Goal: Task Accomplishment & Management: Use online tool/utility

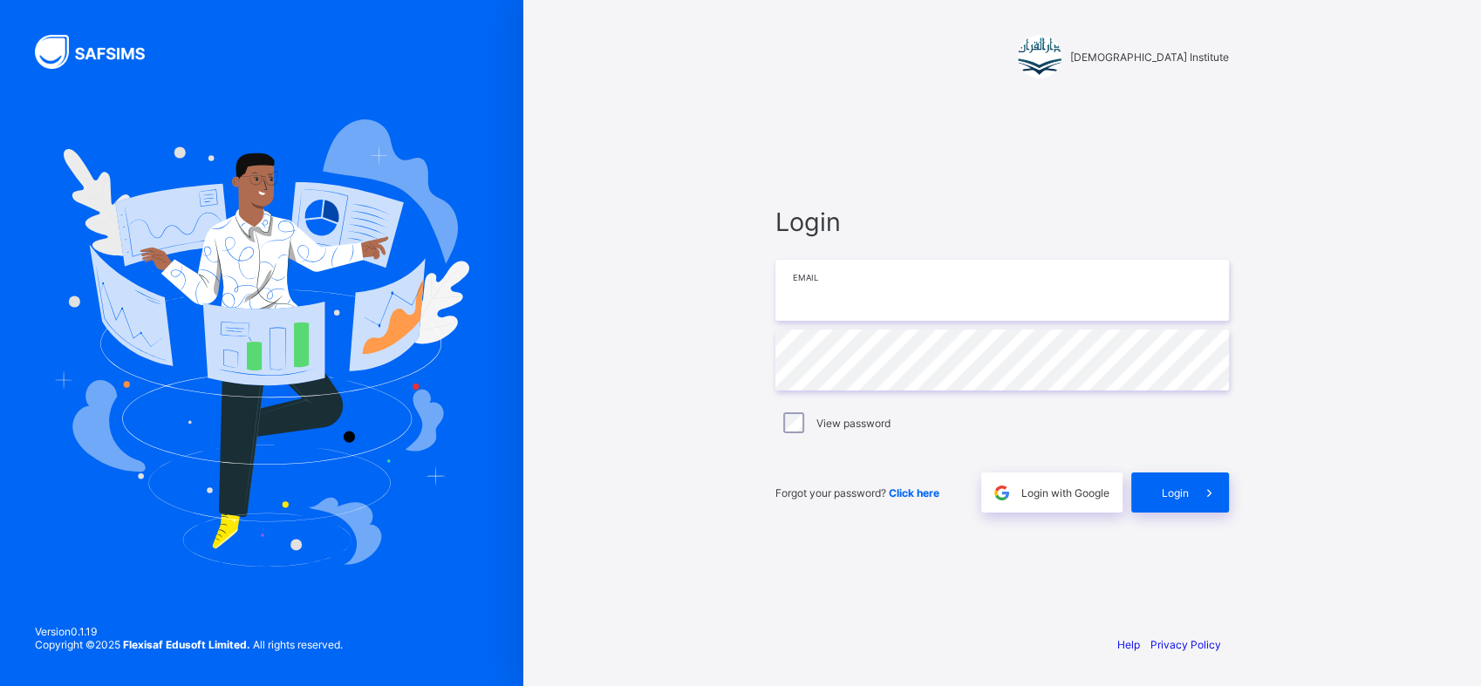
type input "**********"
click at [1211, 492] on icon at bounding box center [1208, 493] width 18 height 17
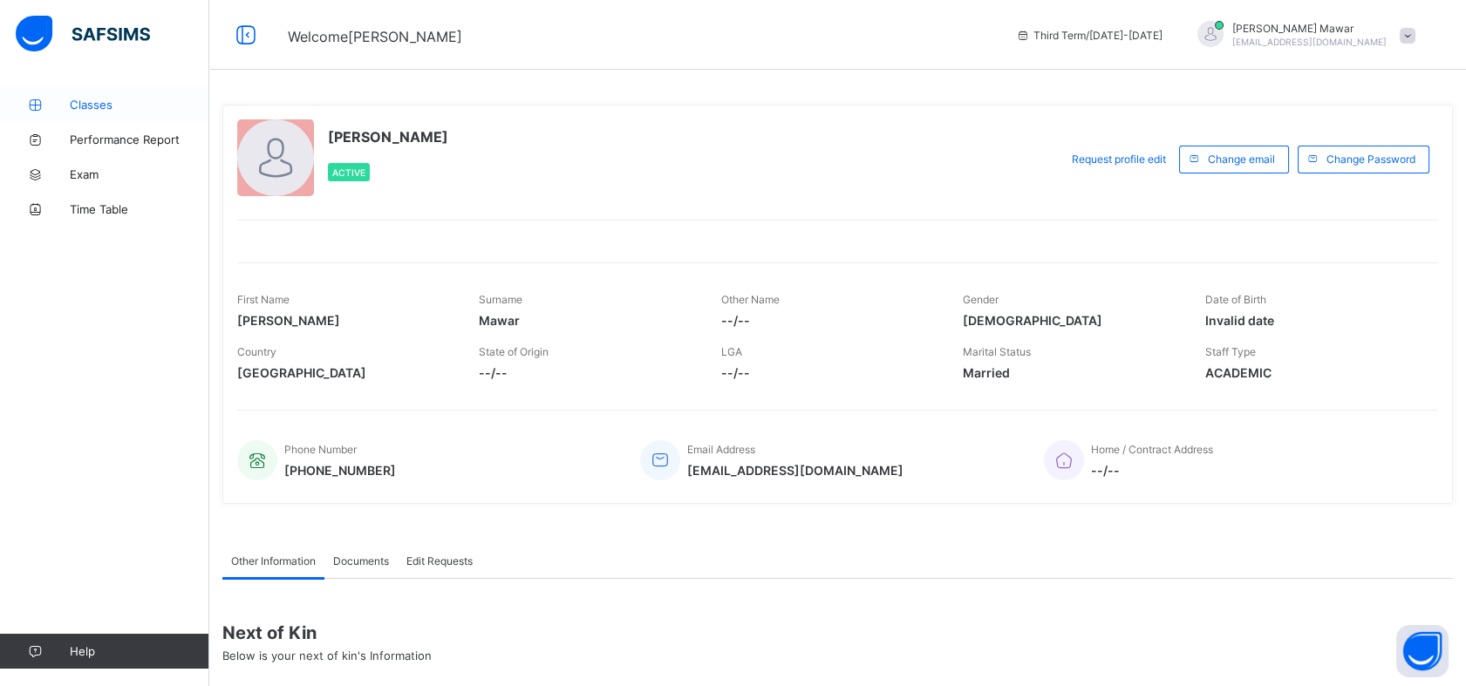
click at [72, 116] on link "Classes" at bounding box center [104, 104] width 209 height 35
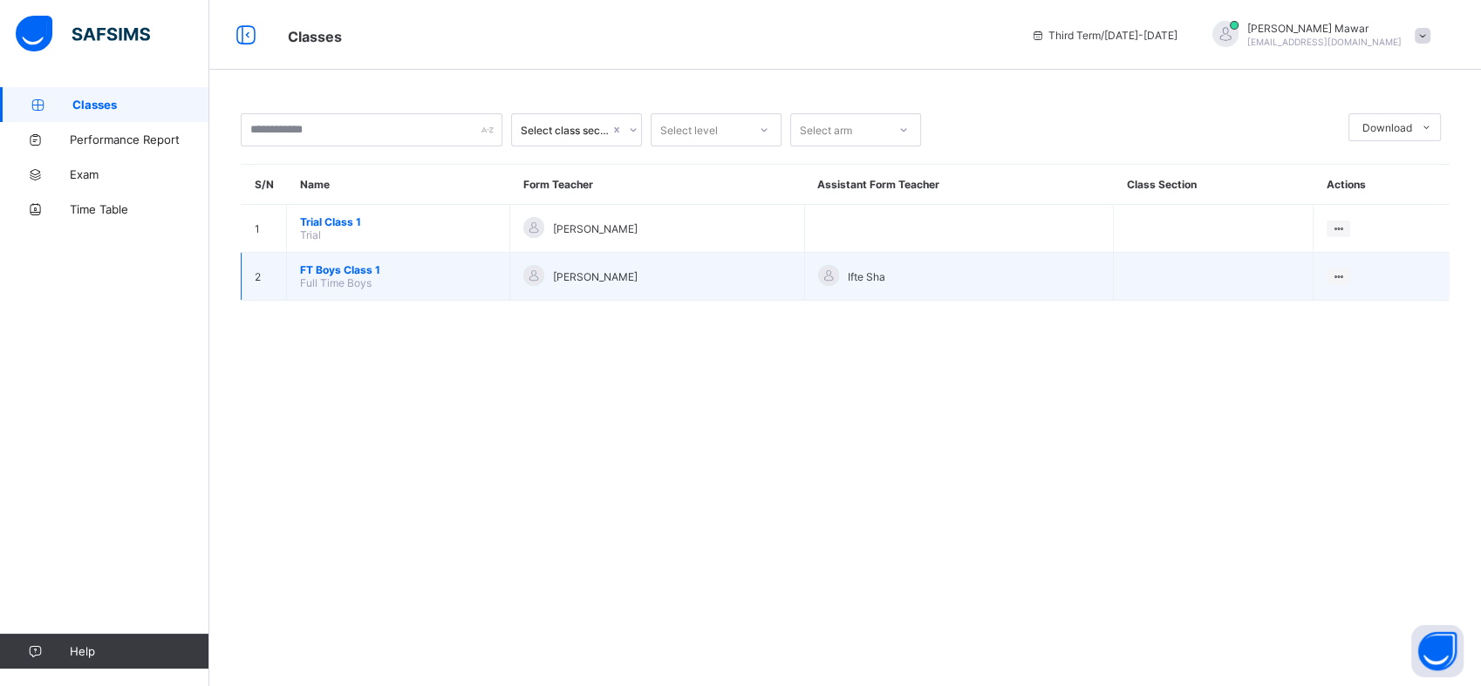
click at [349, 266] on span "FT Boys Class 1" at bounding box center [398, 269] width 196 height 13
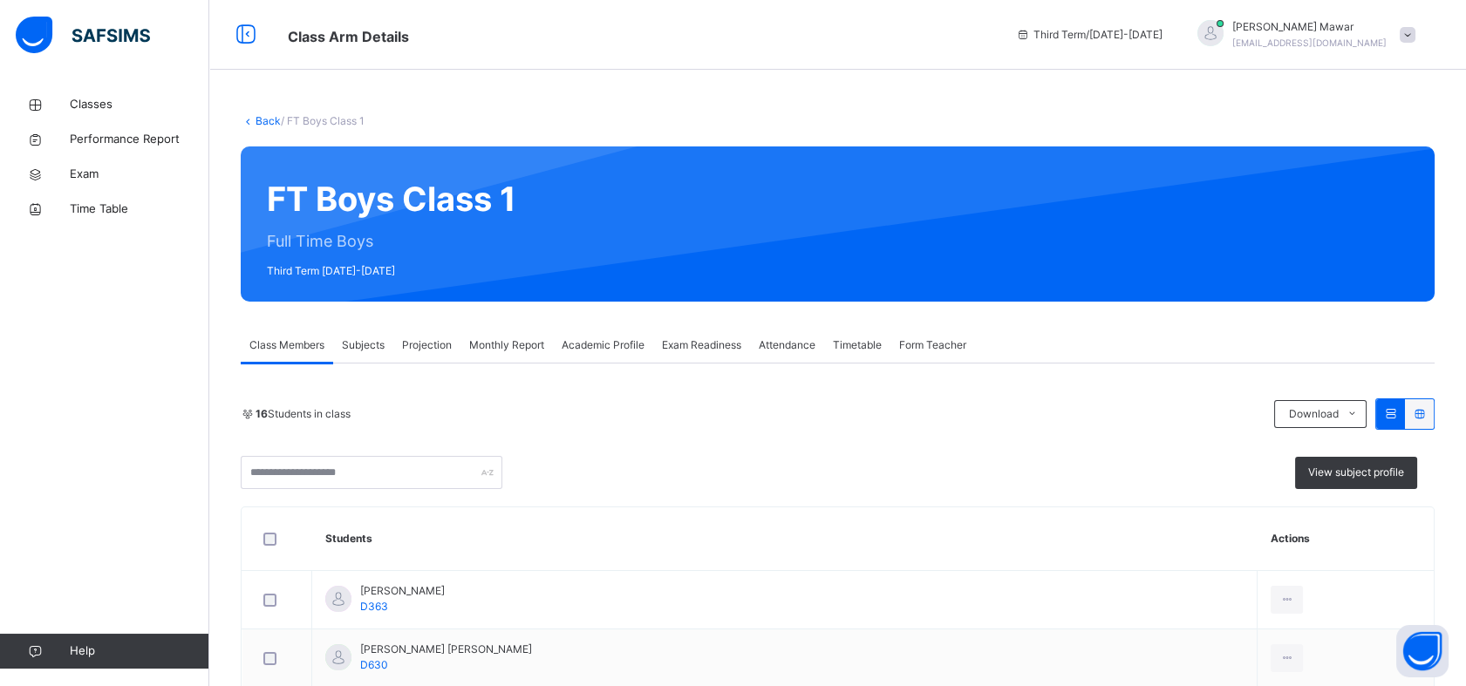
click at [426, 357] on div "Projection" at bounding box center [426, 345] width 67 height 35
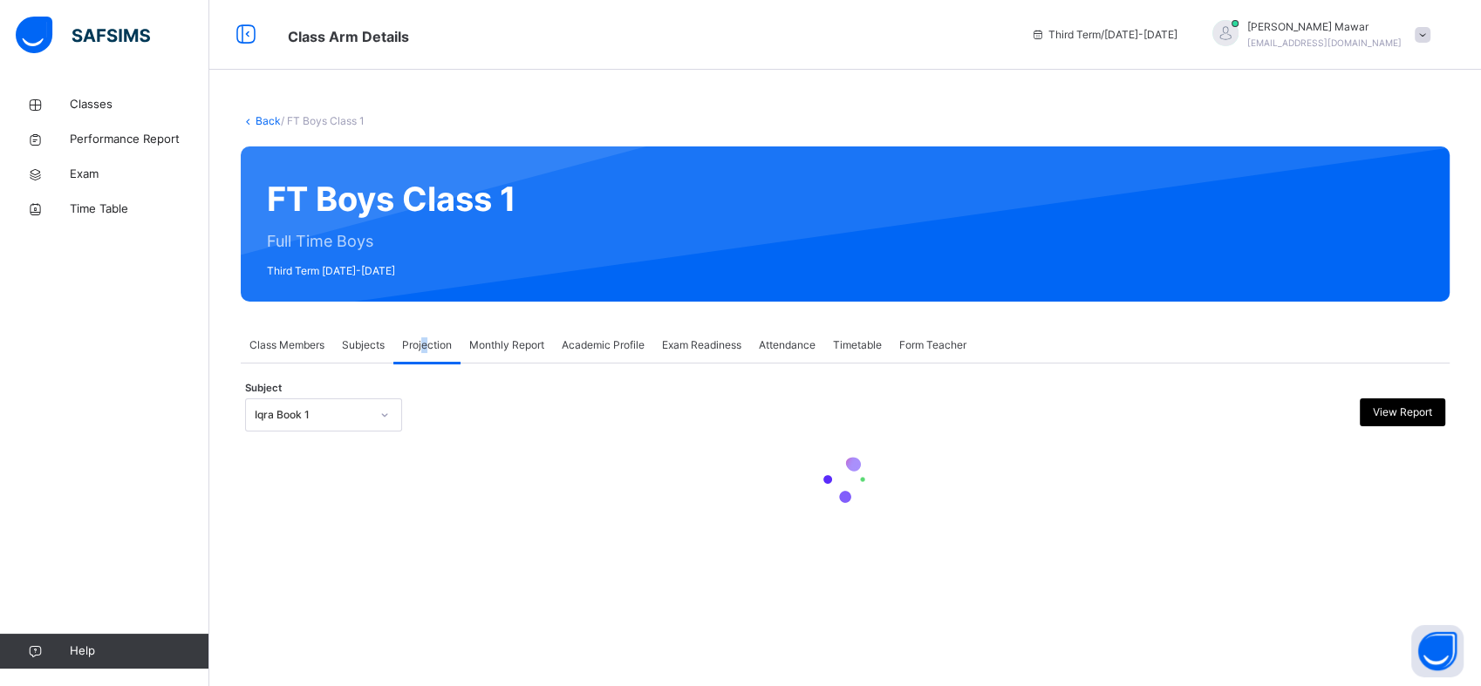
drag, startPoint x: 426, startPoint y: 357, endPoint x: 344, endPoint y: 413, distance: 99.0
click at [426, 357] on div "Projection" at bounding box center [426, 345] width 67 height 35
click at [348, 405] on div "Iqra Book 1" at bounding box center [307, 415] width 122 height 27
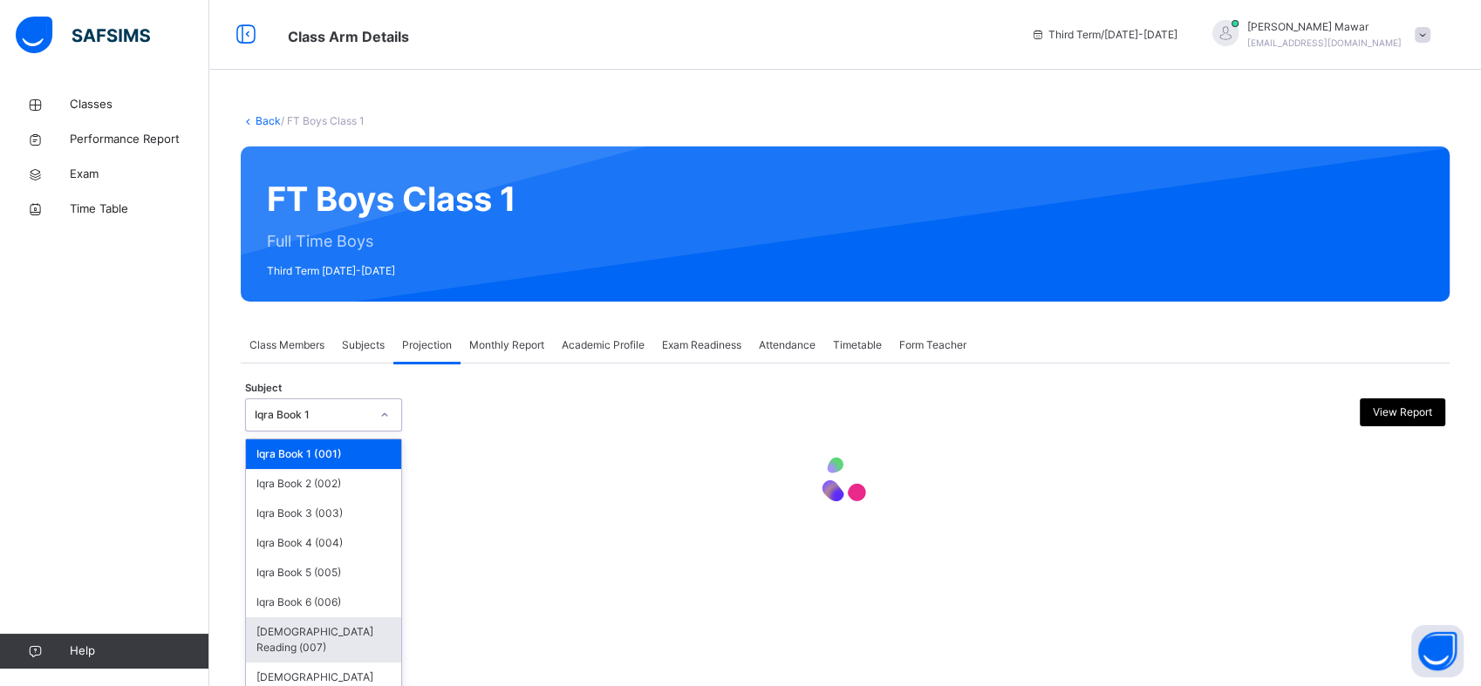
click at [303, 663] on div "[DEMOGRAPHIC_DATA] Memorisation (008)" at bounding box center [323, 685] width 155 height 45
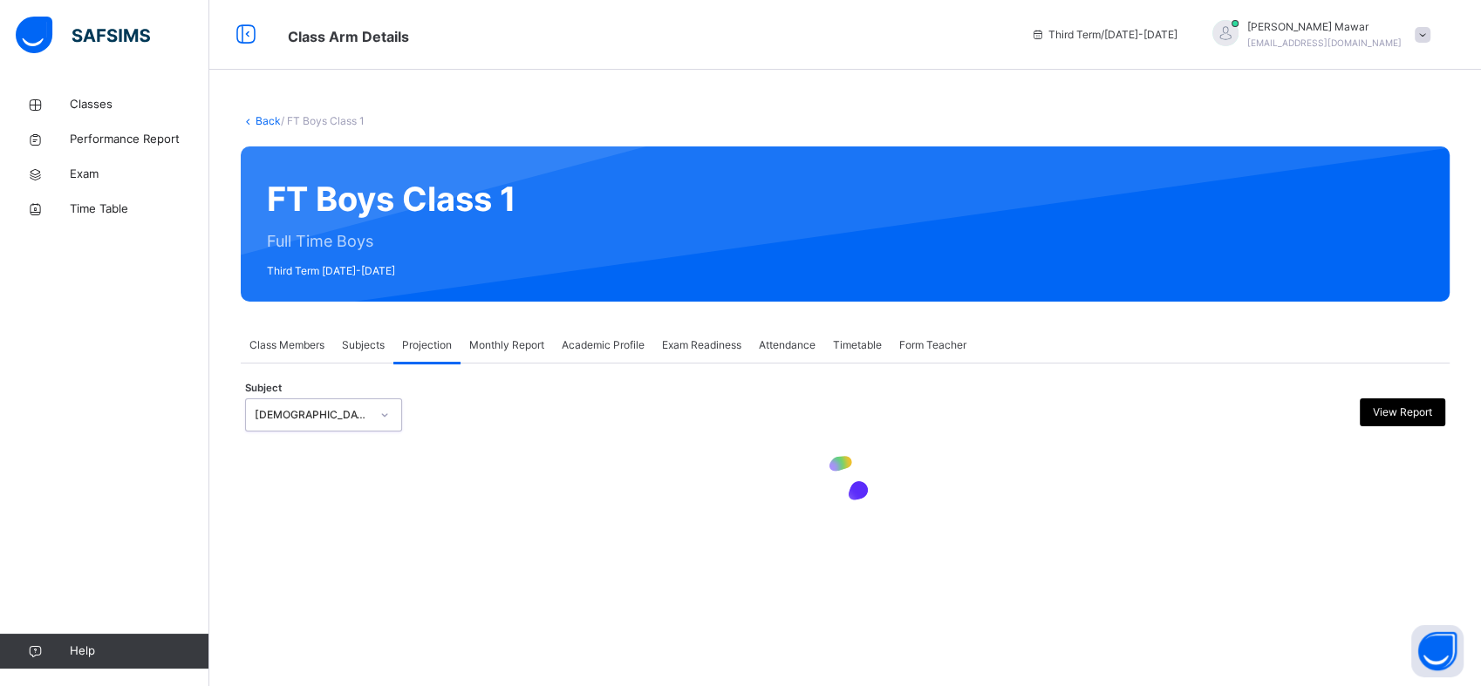
click at [284, 419] on div "[DEMOGRAPHIC_DATA] Memorisation (008)" at bounding box center [312, 415] width 115 height 16
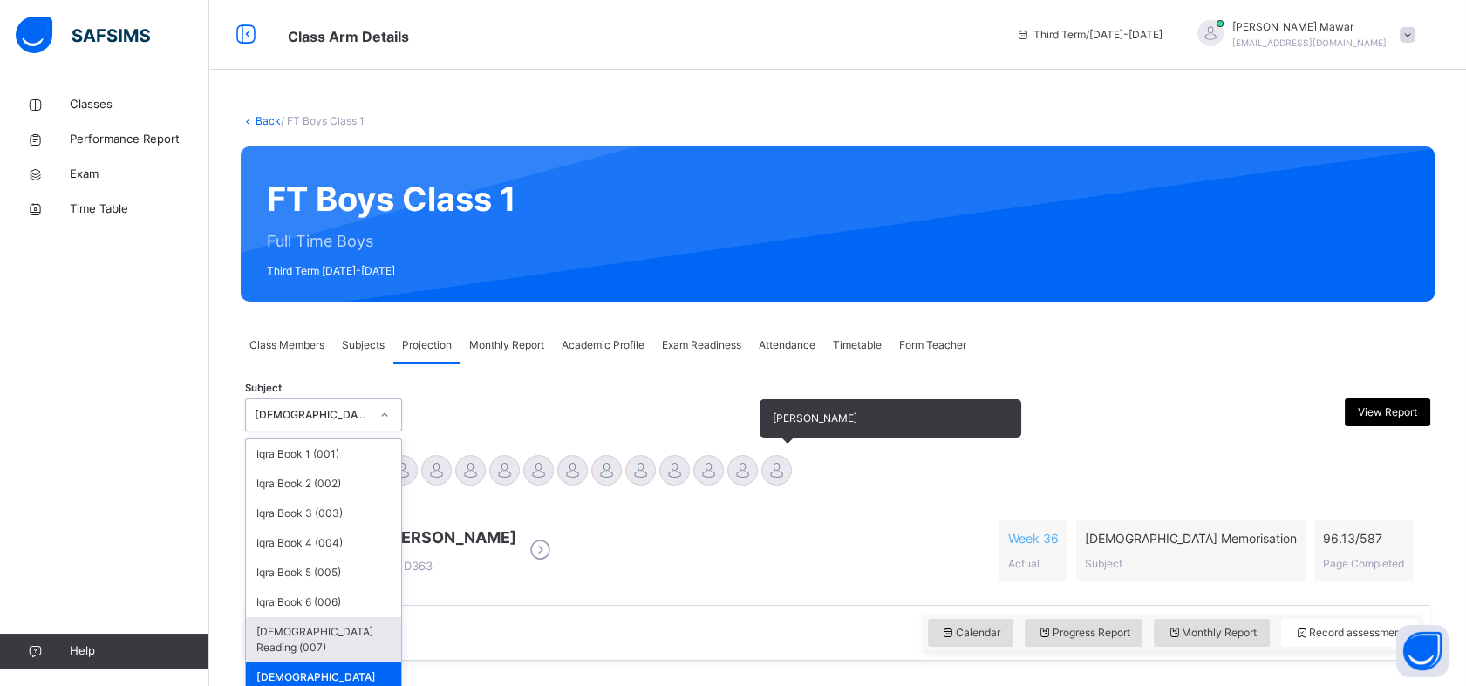
click at [754, 474] on div at bounding box center [742, 470] width 31 height 31
click at [768, 474] on div at bounding box center [776, 470] width 31 height 31
click at [774, 484] on div at bounding box center [776, 470] width 31 height 31
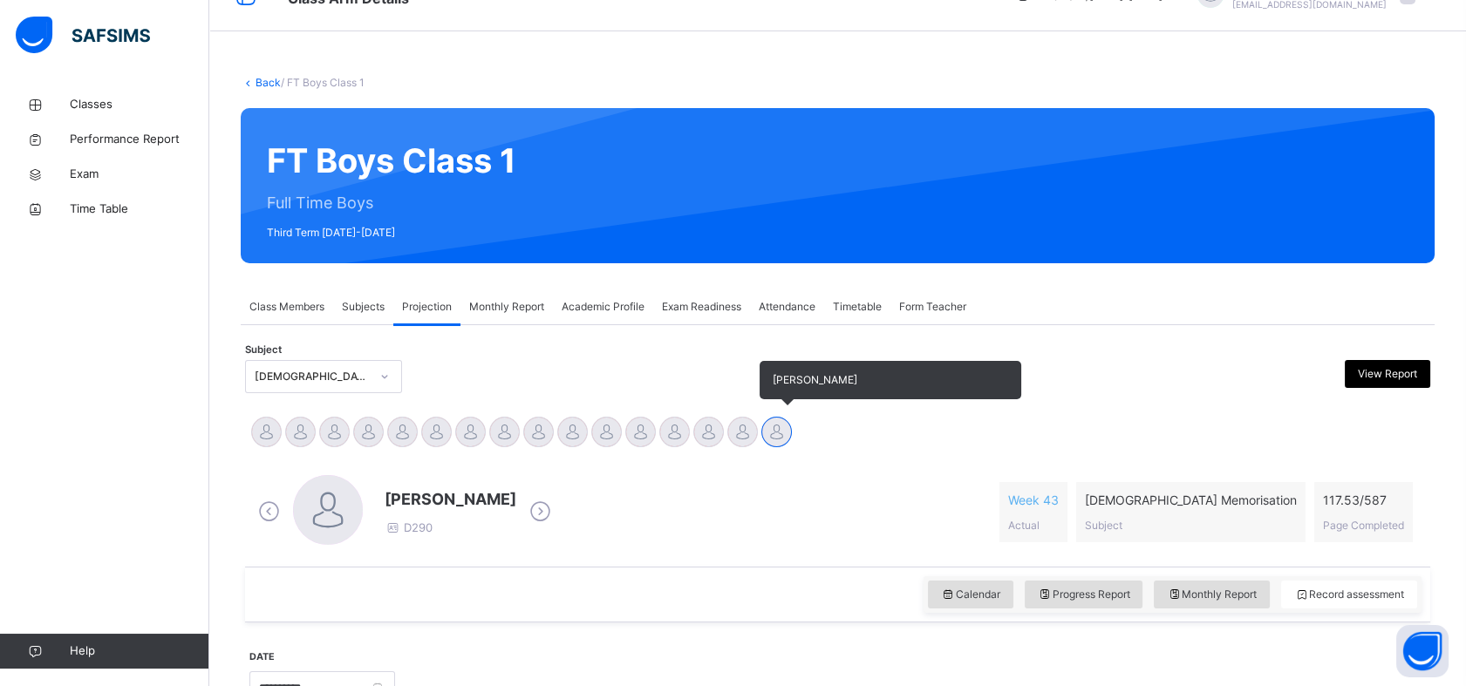
scroll to position [622, 0]
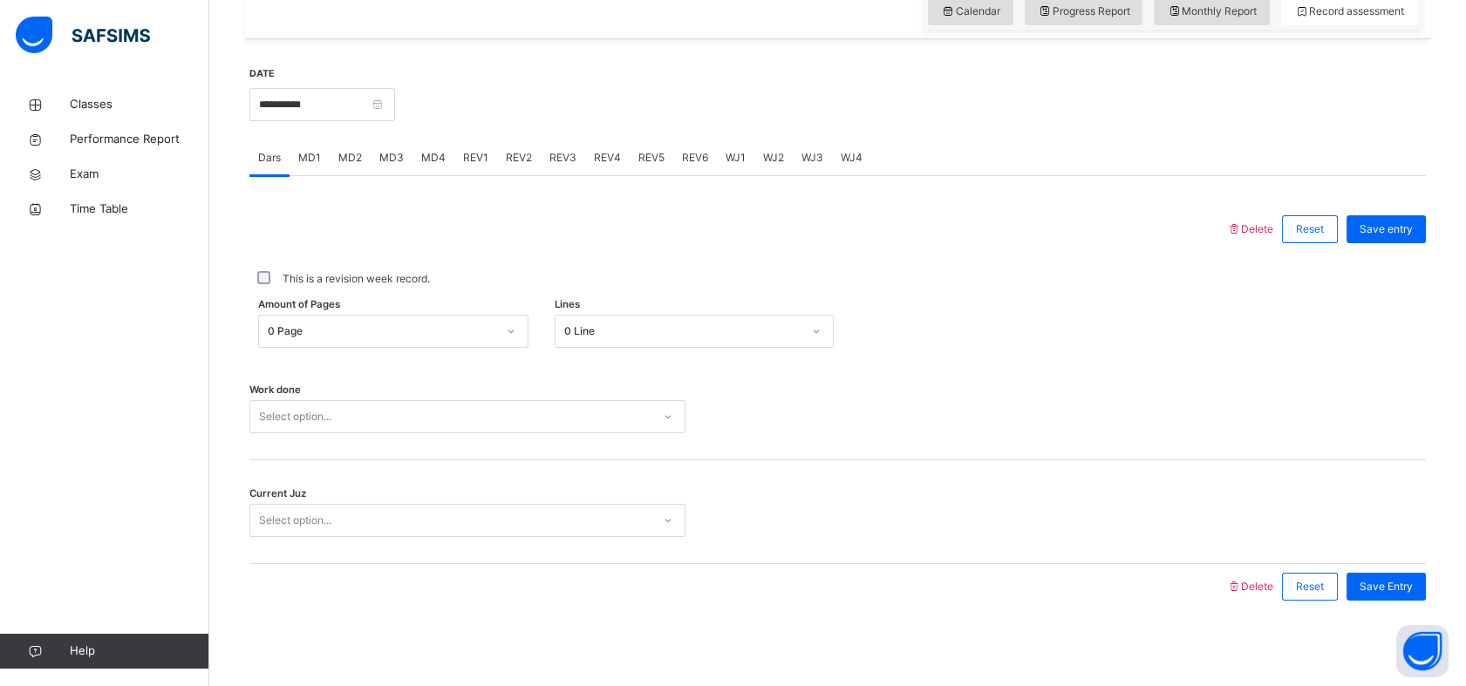
click at [374, 336] on div "0 Page" at bounding box center [376, 331] width 235 height 27
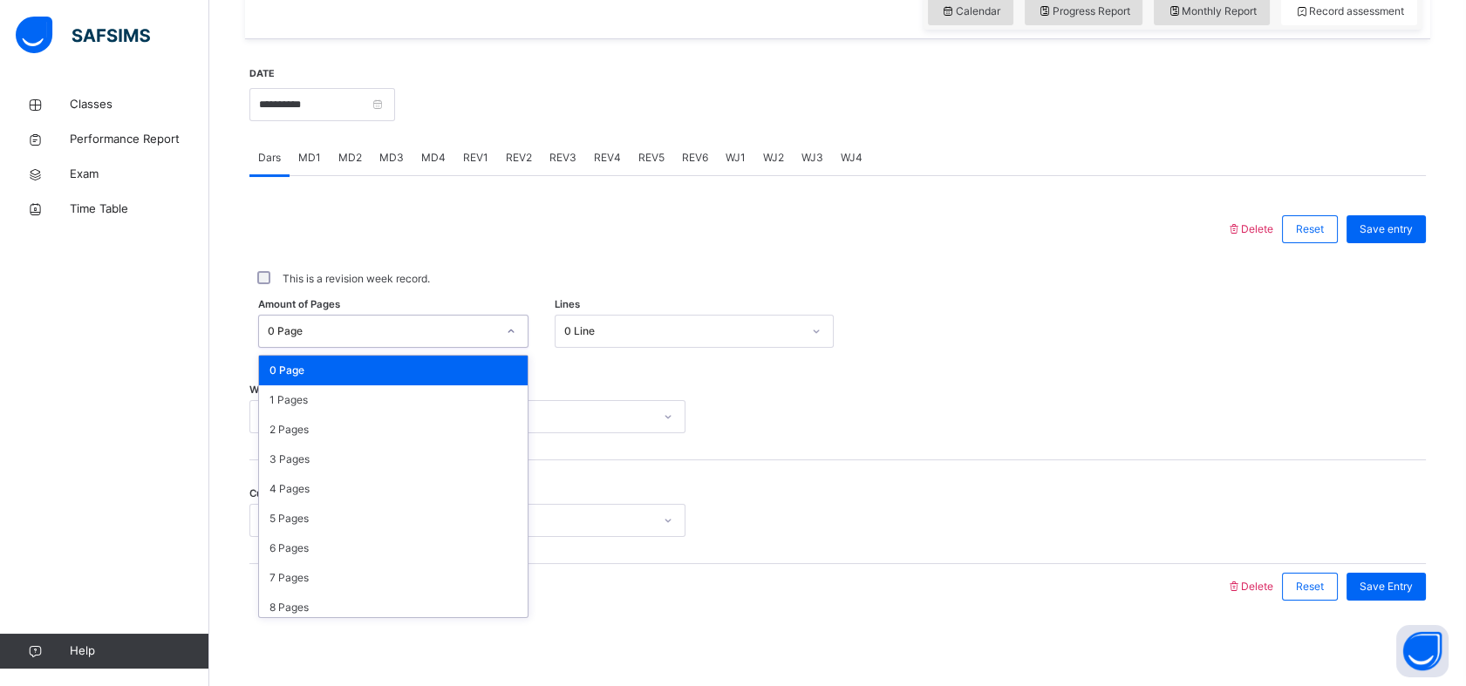
click at [718, 326] on div "0 Line" at bounding box center [682, 332] width 237 height 16
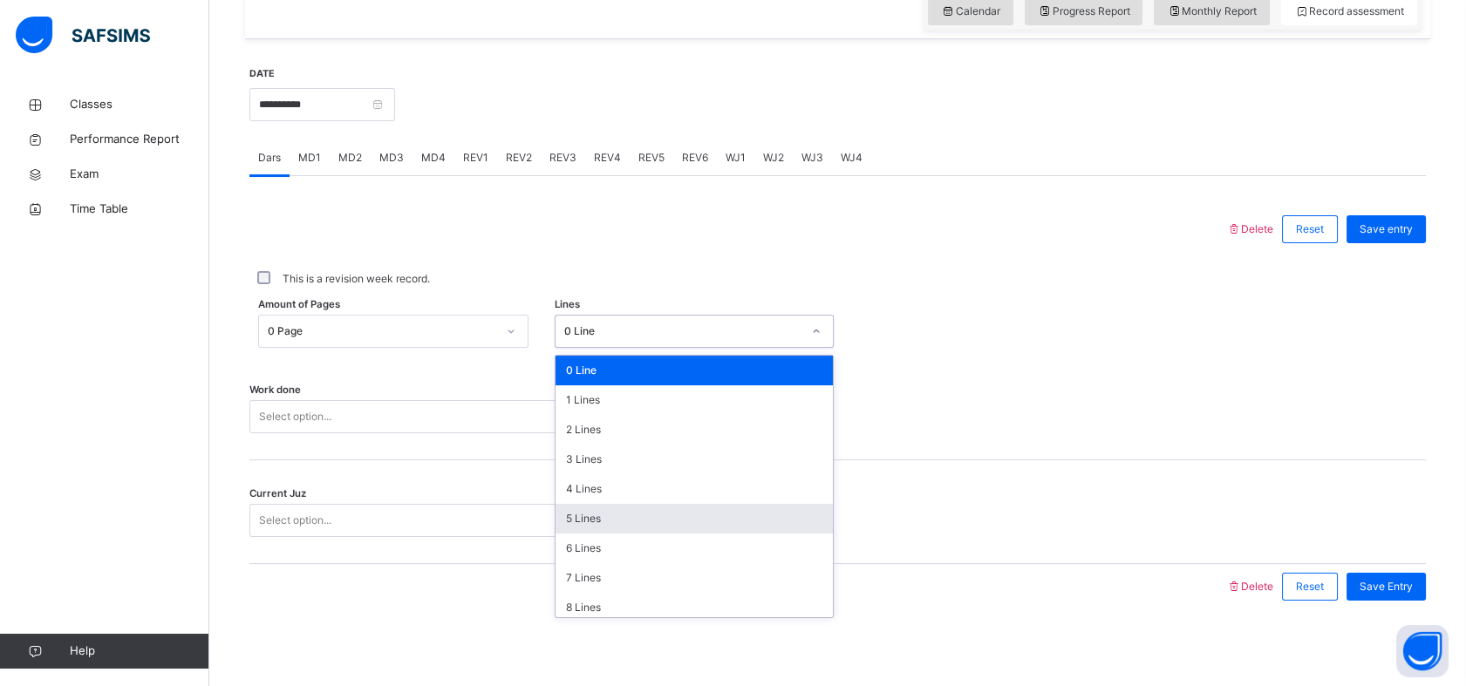
type input "**"
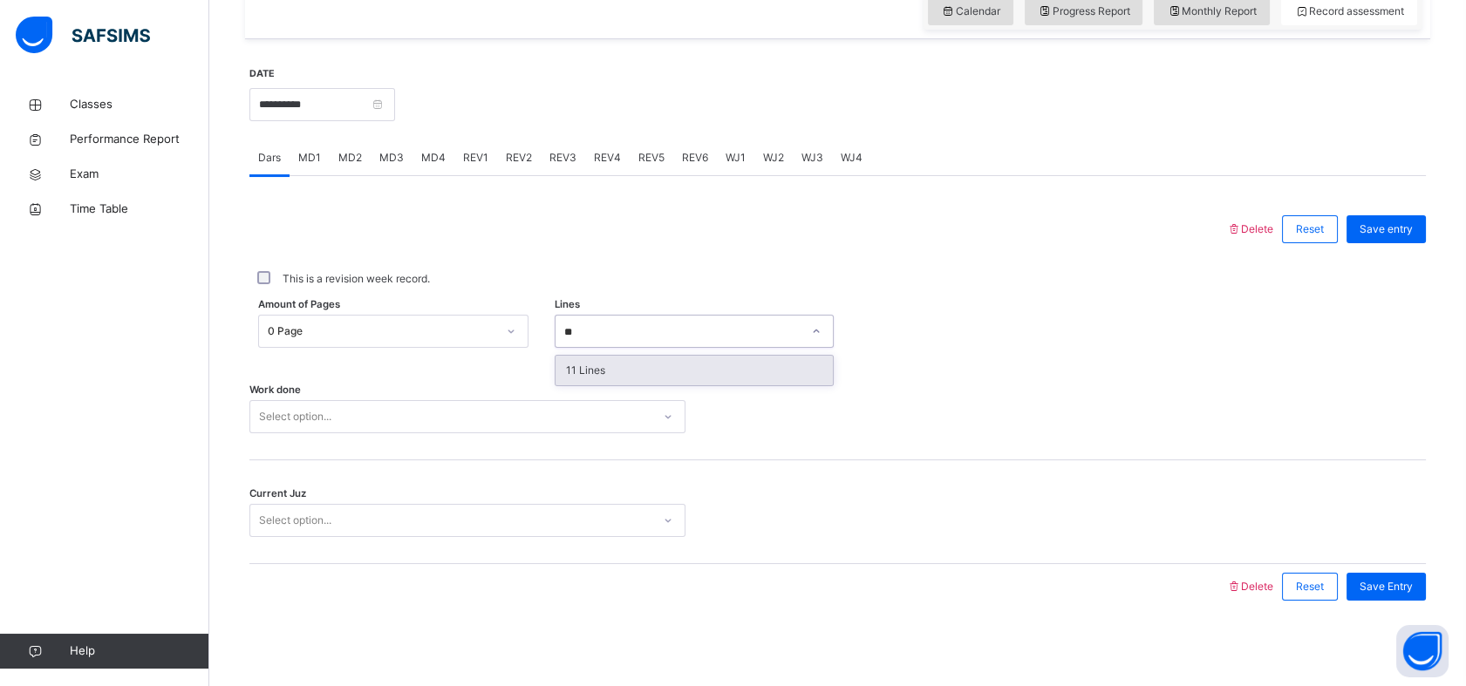
drag, startPoint x: 593, startPoint y: 370, endPoint x: 567, endPoint y: 382, distance: 28.9
click at [592, 368] on div "11 Lines" at bounding box center [694, 371] width 277 height 30
click at [501, 421] on div "Select option..." at bounding box center [450, 417] width 401 height 27
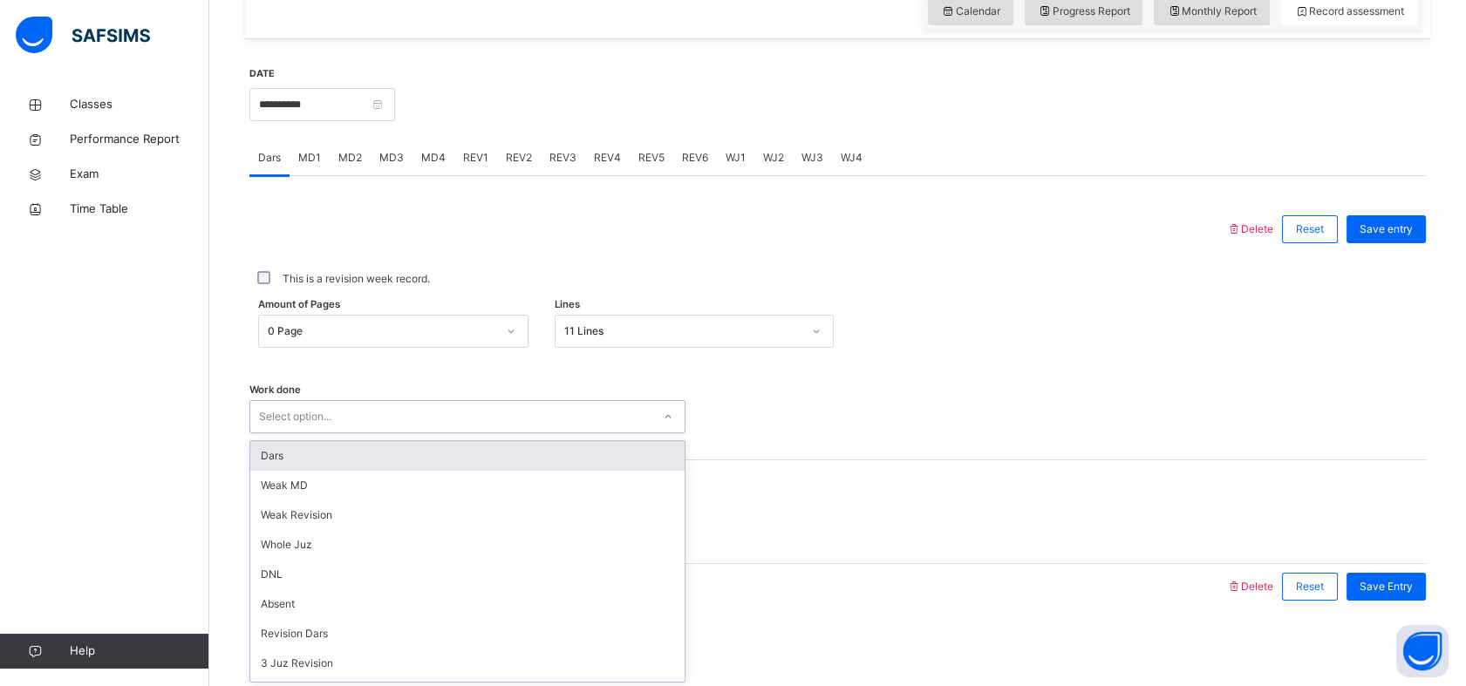
click at [350, 460] on div "Dars" at bounding box center [467, 456] width 434 height 30
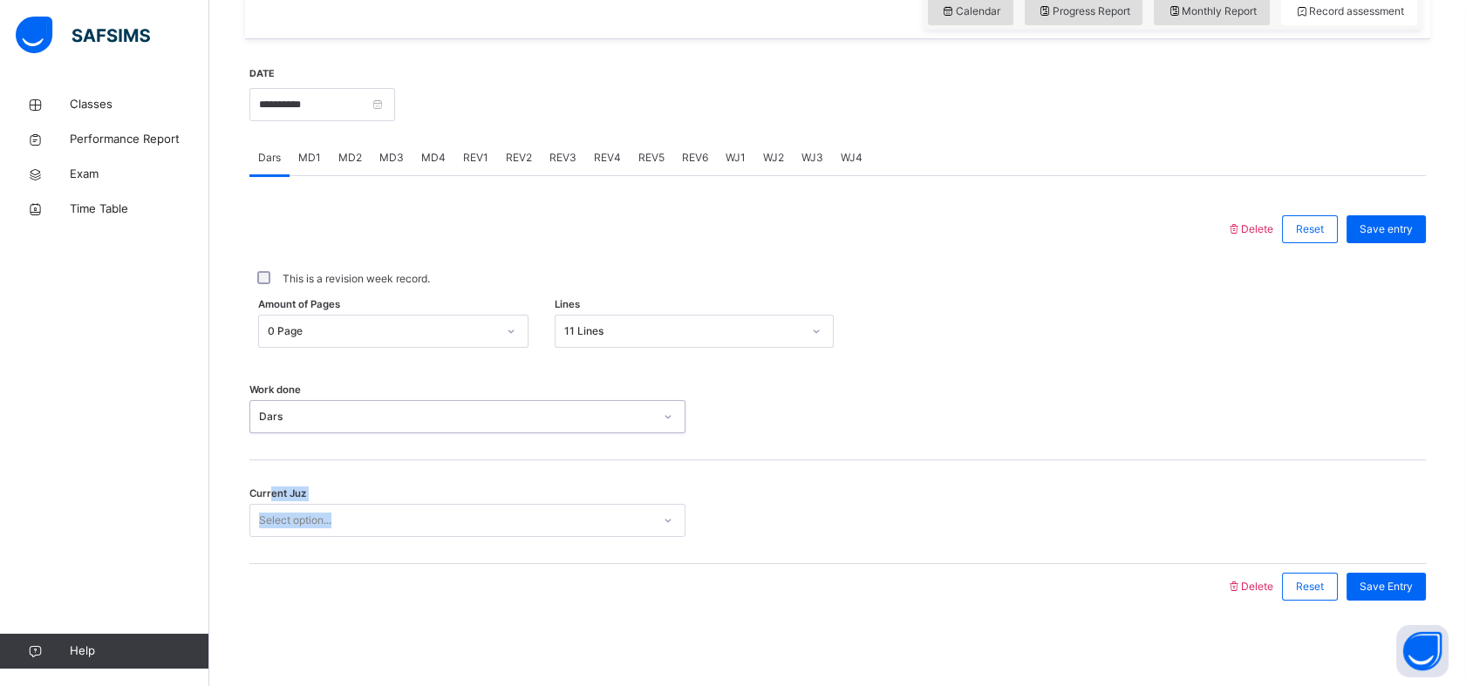
click at [268, 486] on div "Current Juz Select option..." at bounding box center [837, 512] width 1177 height 104
drag, startPoint x: 268, startPoint y: 486, endPoint x: 268, endPoint y: 511, distance: 25.3
click at [246, 559] on div "**********" at bounding box center [837, 337] width 1185 height 597
click at [271, 509] on div "Select option..." at bounding box center [295, 520] width 72 height 33
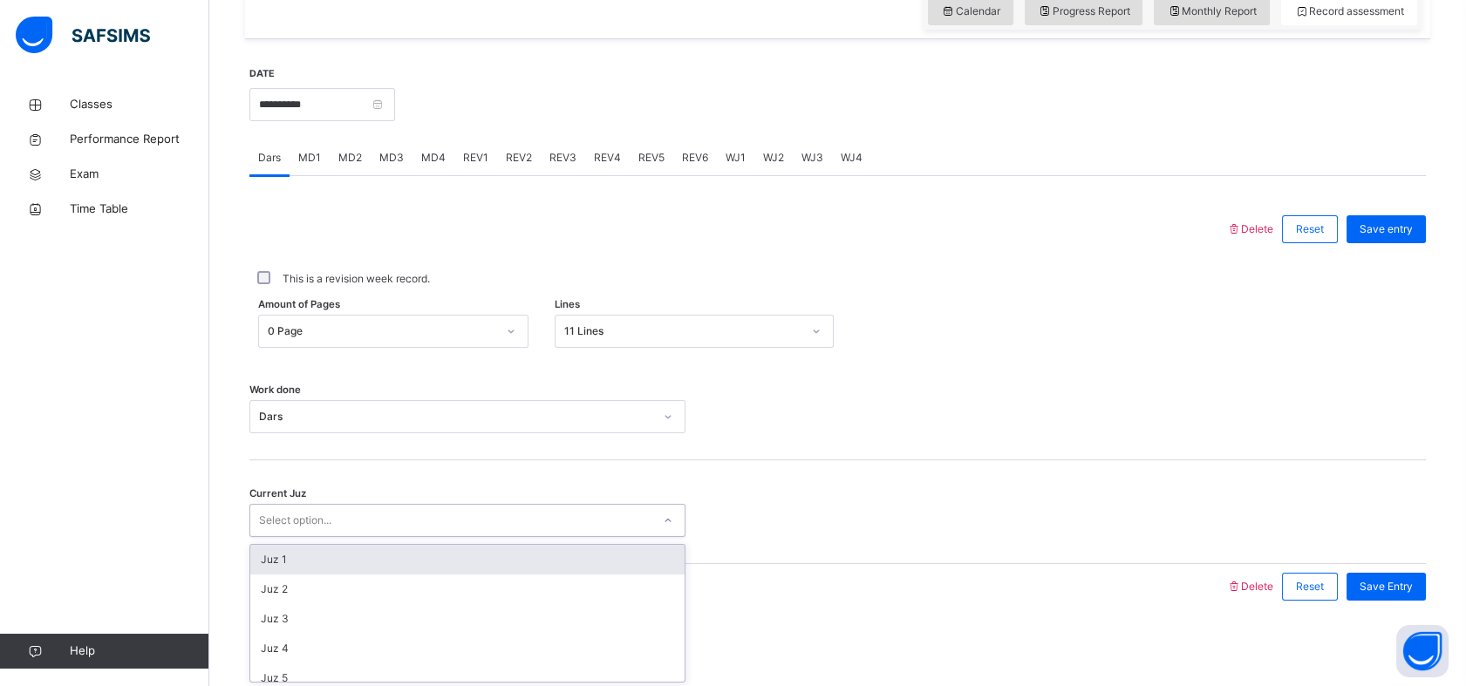
click at [270, 556] on div "Juz 1" at bounding box center [467, 560] width 434 height 30
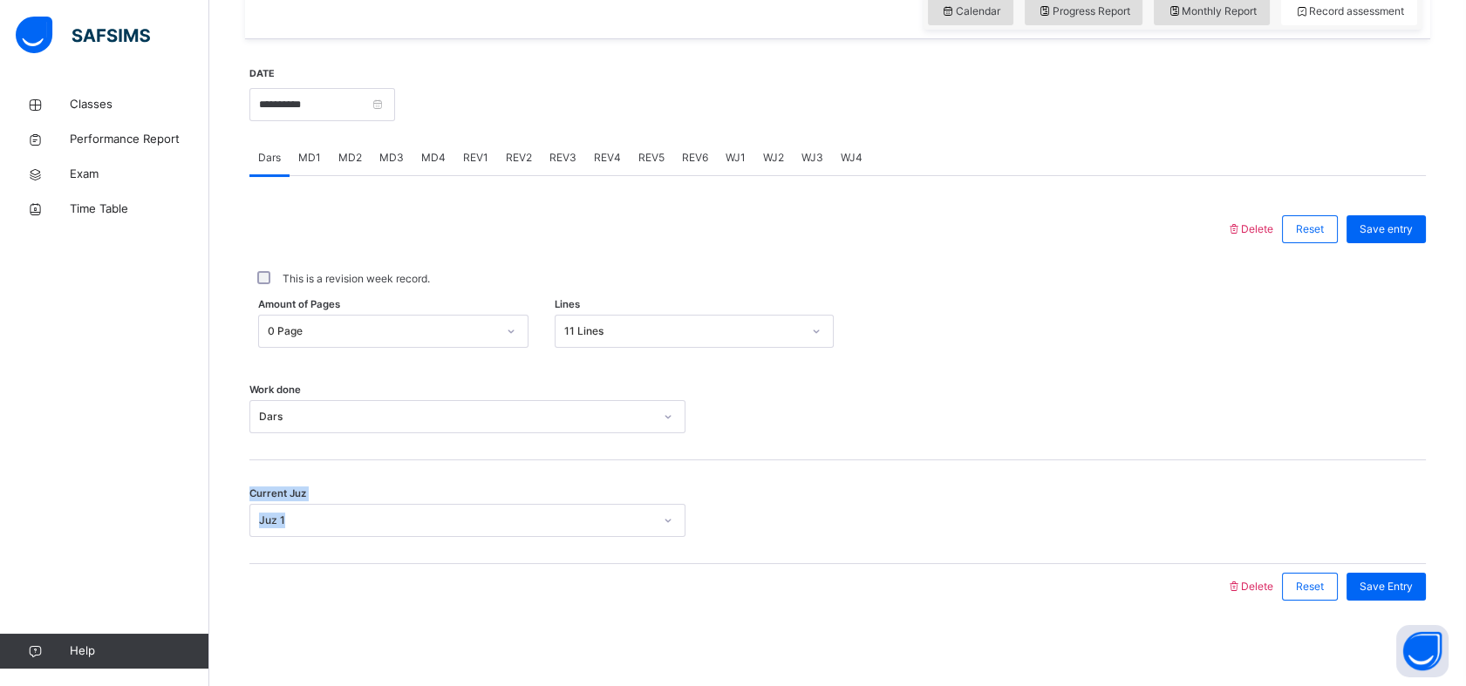
drag, startPoint x: 299, startPoint y: 447, endPoint x: 290, endPoint y: 501, distance: 54.9
click at [290, 494] on div "Delete Reset Save entry This is a revision week record. Amount of Pages 0 Page …" at bounding box center [837, 408] width 1177 height 403
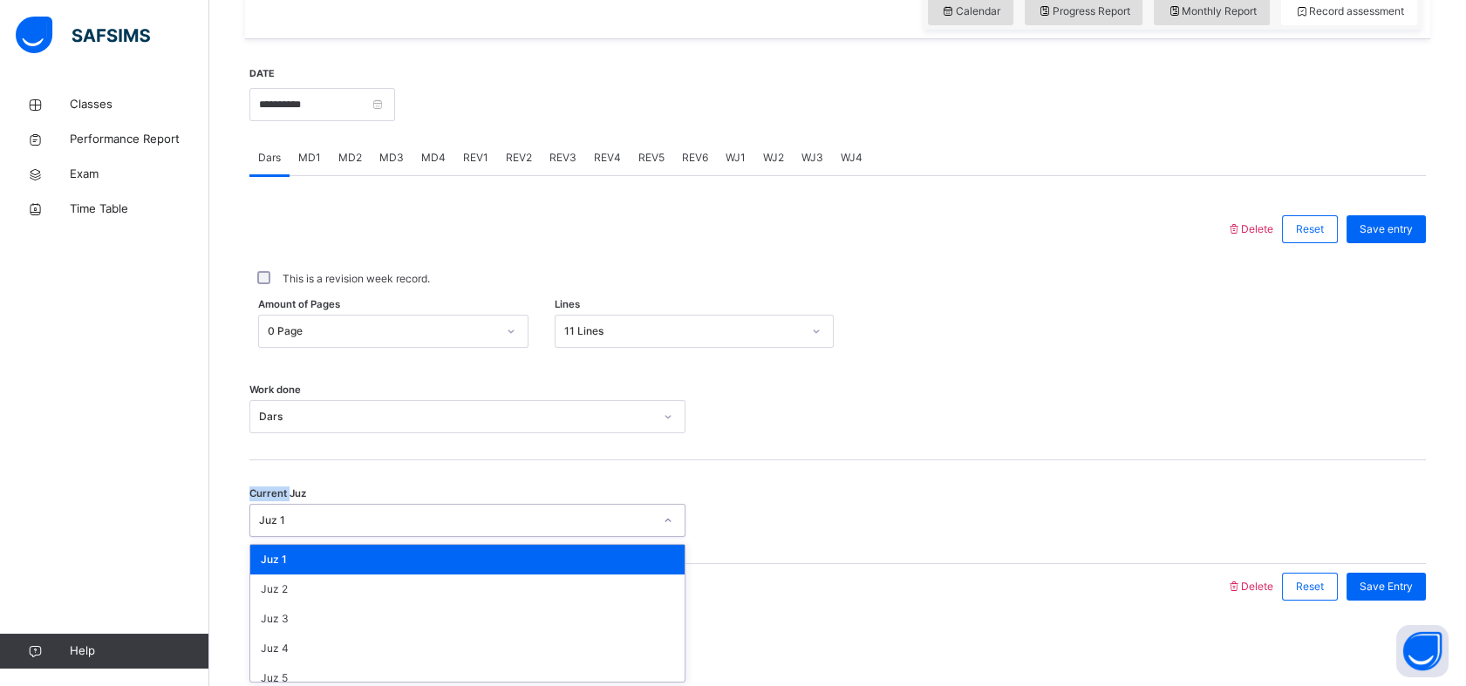
drag, startPoint x: 290, startPoint y: 501, endPoint x: 285, endPoint y: 529, distance: 28.2
click at [285, 529] on div "Juz 1" at bounding box center [450, 521] width 401 height 27
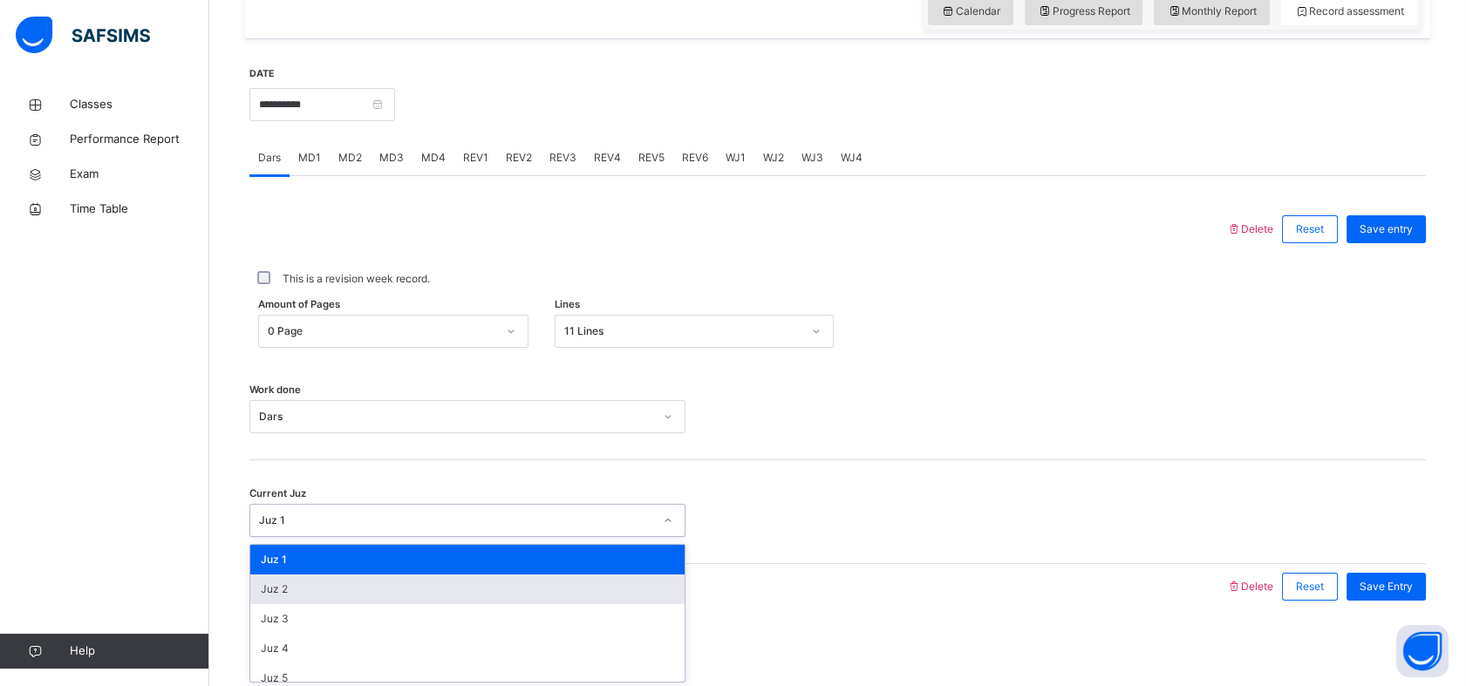
click at [294, 597] on div "Juz 2" at bounding box center [467, 590] width 434 height 30
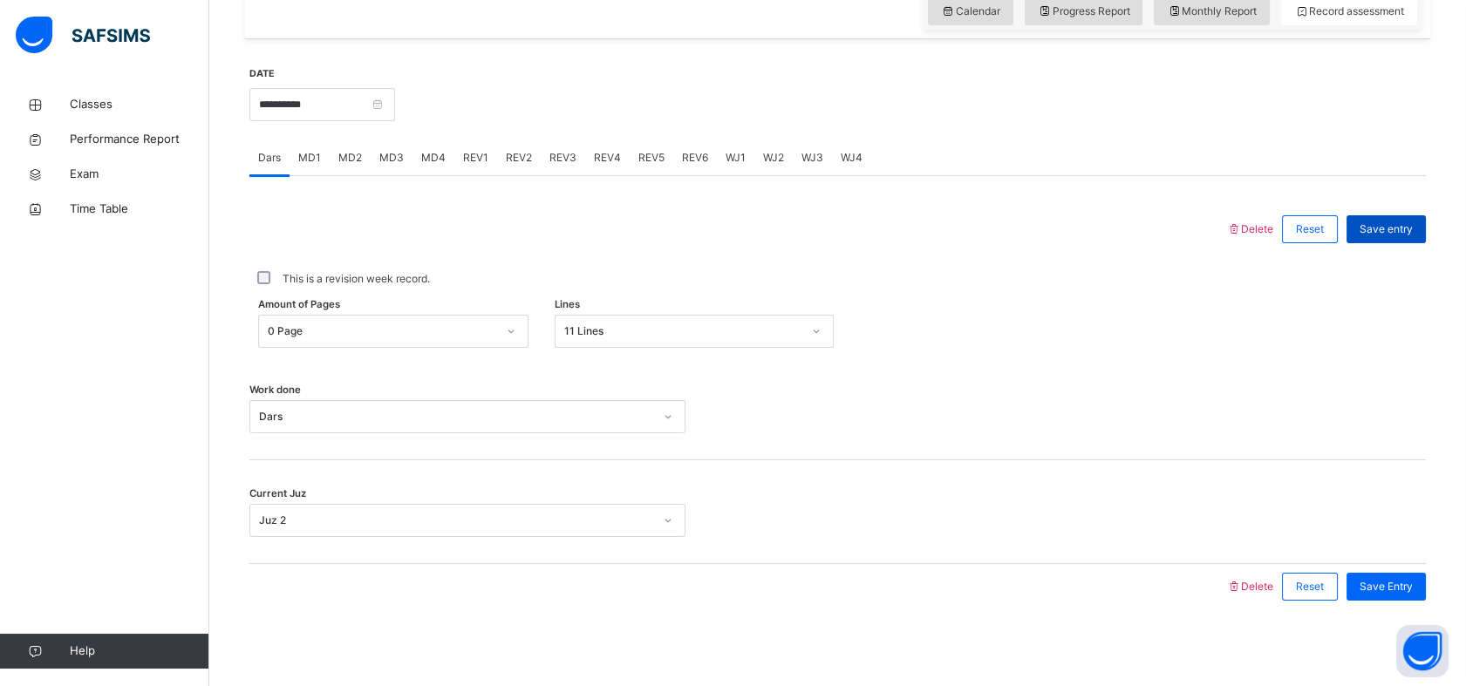
click at [1413, 225] on span "Save entry" at bounding box center [1386, 230] width 53 height 16
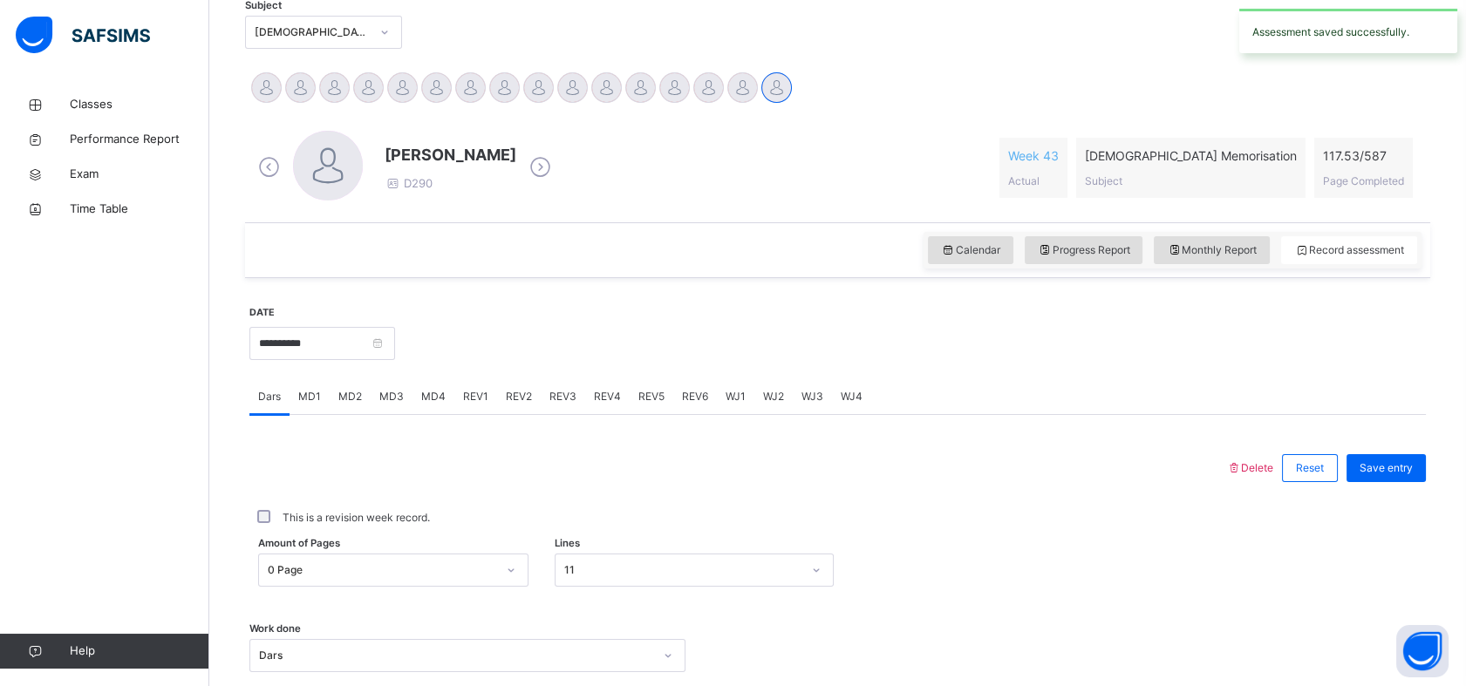
scroll to position [379, 0]
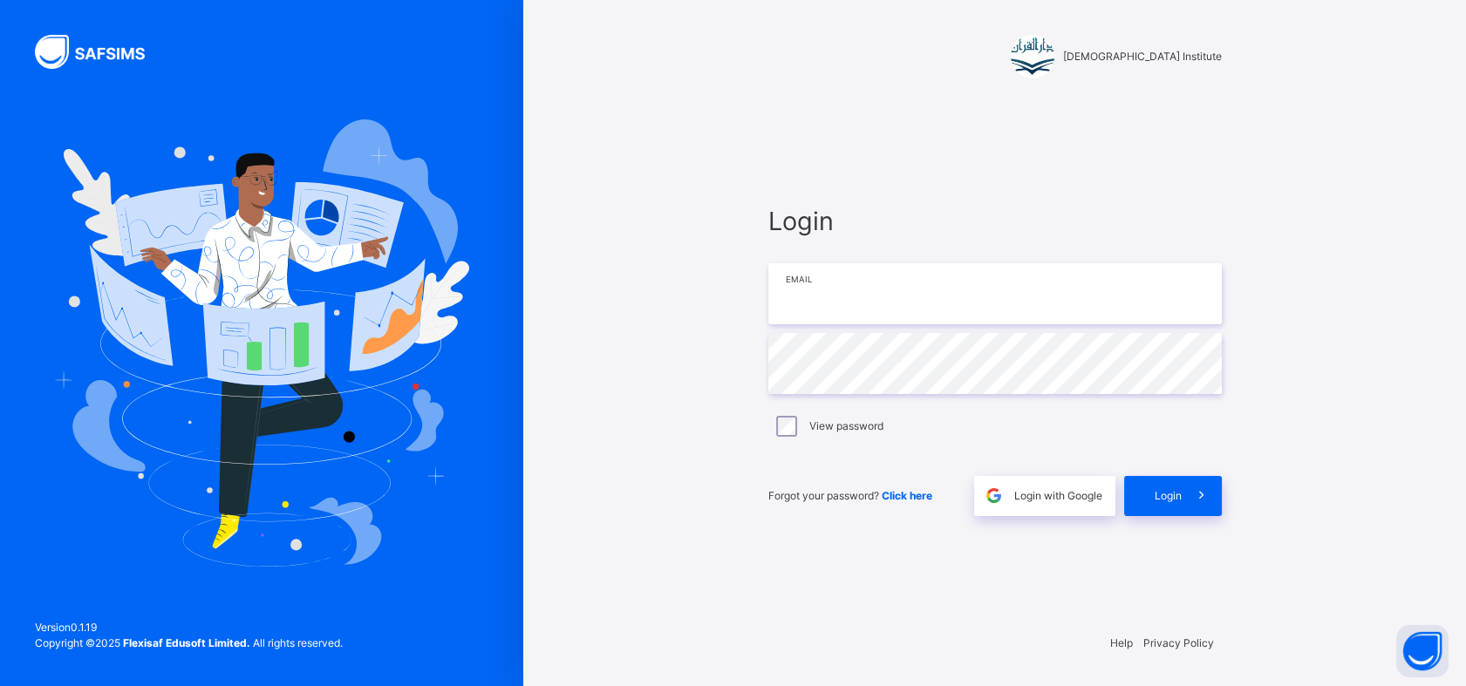
type input "**********"
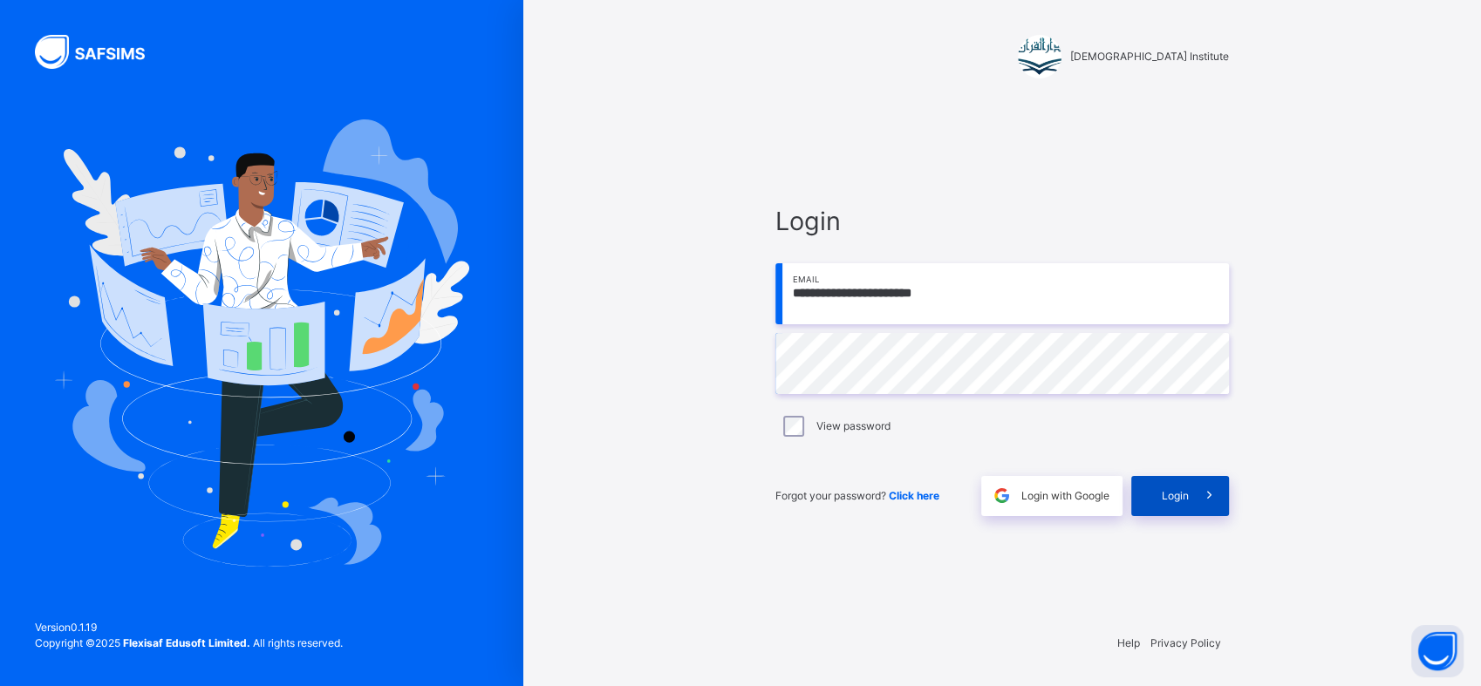
drag, startPoint x: 1193, startPoint y: 512, endPoint x: 1184, endPoint y: 502, distance: 13.0
click at [1185, 503] on div "Login" at bounding box center [1180, 496] width 98 height 40
click at [1183, 502] on div "Login" at bounding box center [1180, 496] width 98 height 40
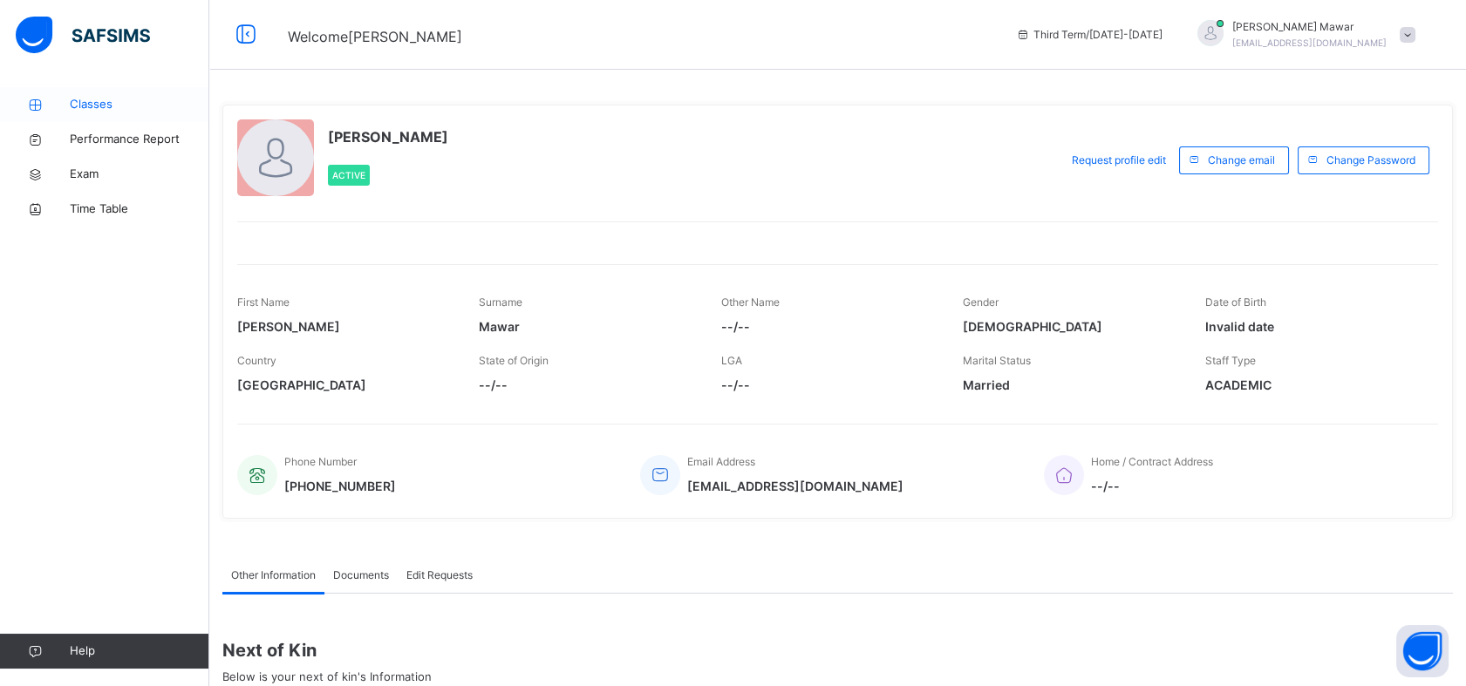
click at [113, 111] on span "Classes" at bounding box center [140, 104] width 140 height 17
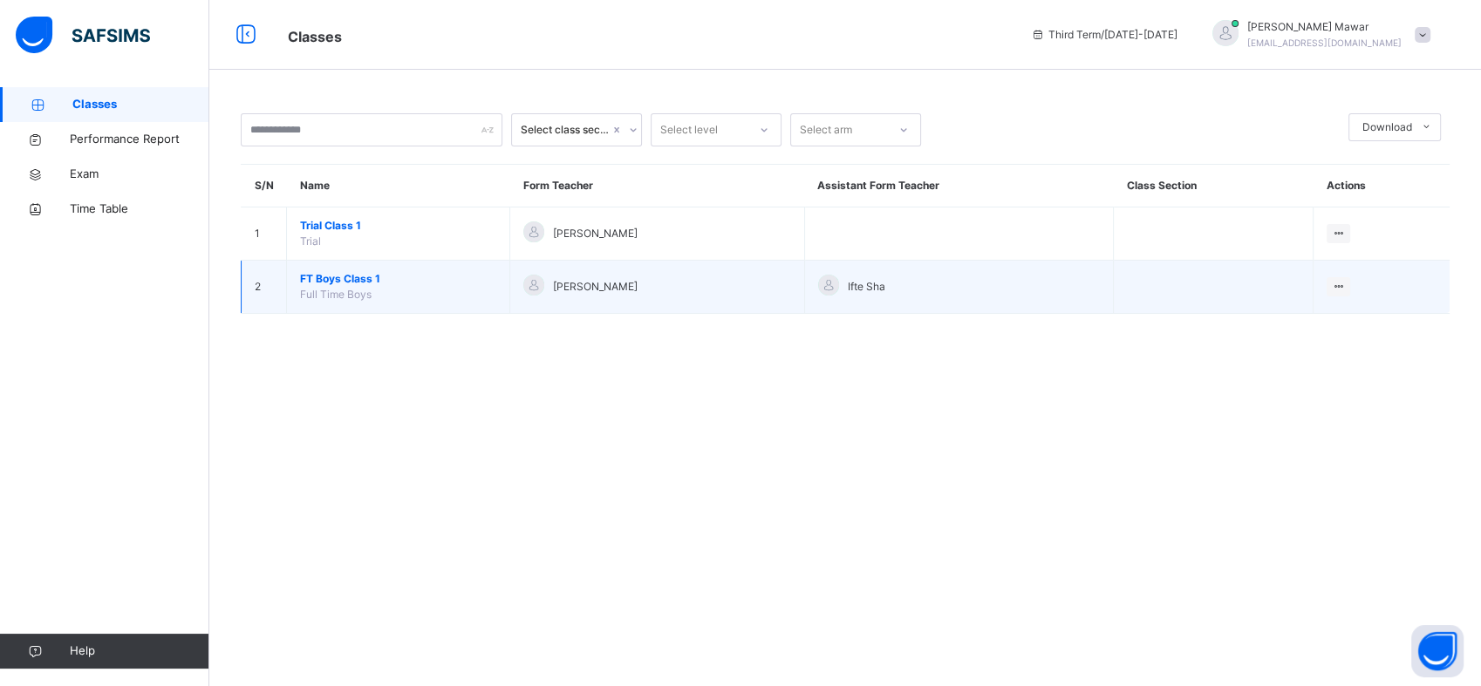
click at [355, 288] on span "Full Time Boys" at bounding box center [336, 294] width 72 height 13
click at [352, 284] on span "FT Boys Class 1" at bounding box center [398, 279] width 196 height 16
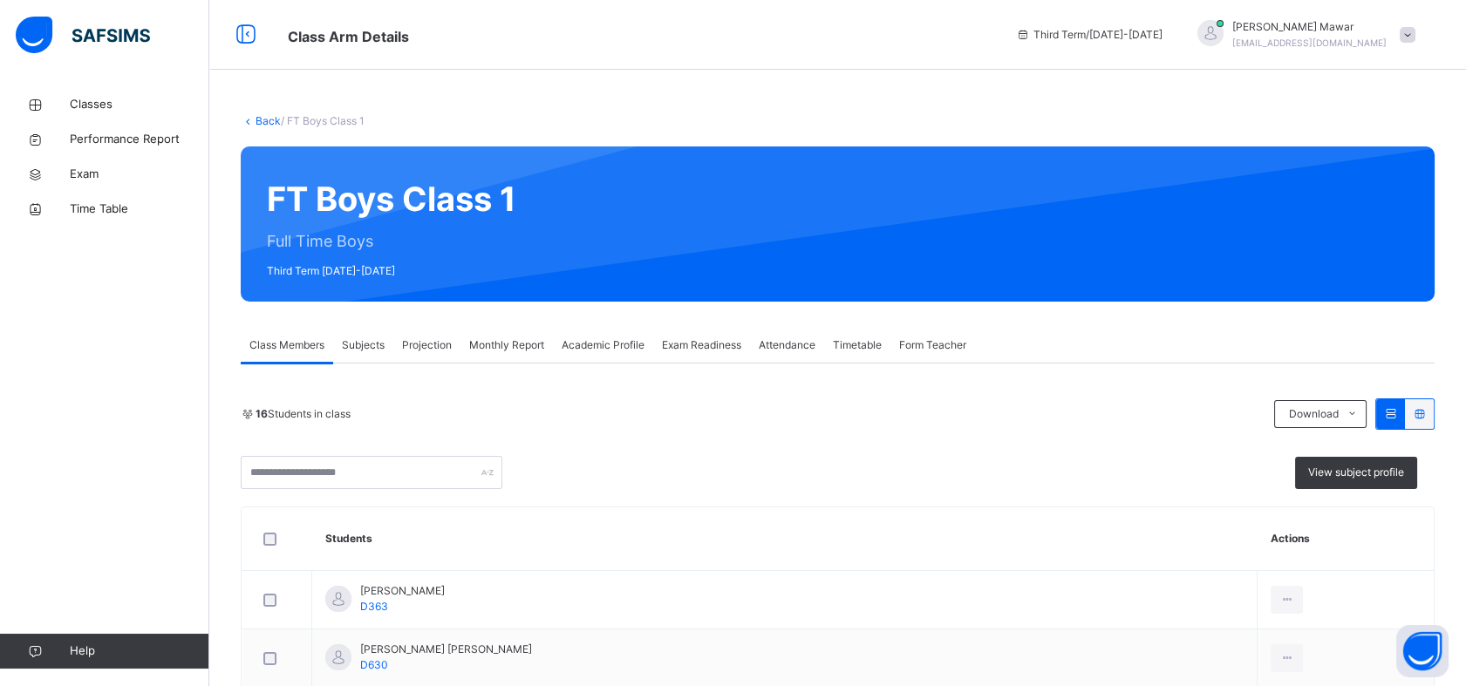
click at [421, 335] on div "Projection" at bounding box center [426, 345] width 67 height 35
click at [0, 0] on icon at bounding box center [0, 0] width 0 height 0
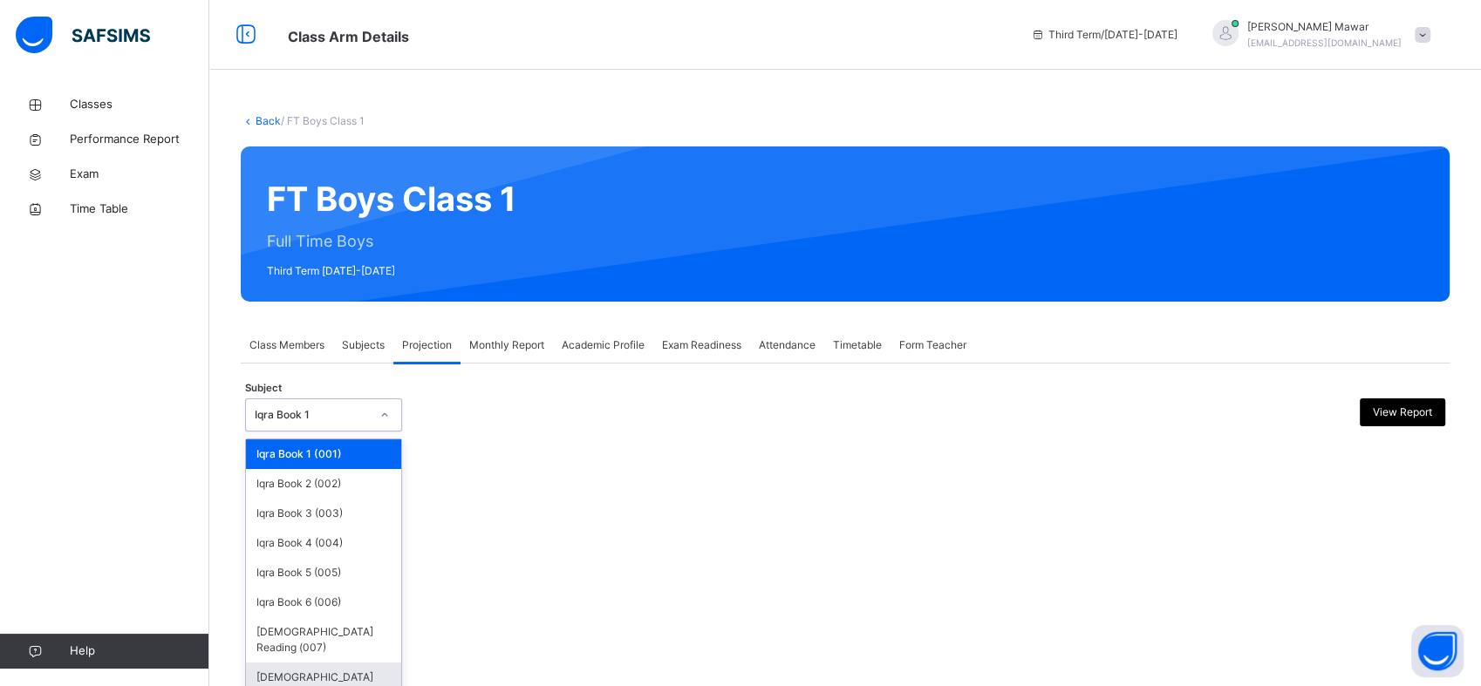
click at [331, 663] on div "[DEMOGRAPHIC_DATA] Memorisation (008)" at bounding box center [323, 685] width 155 height 45
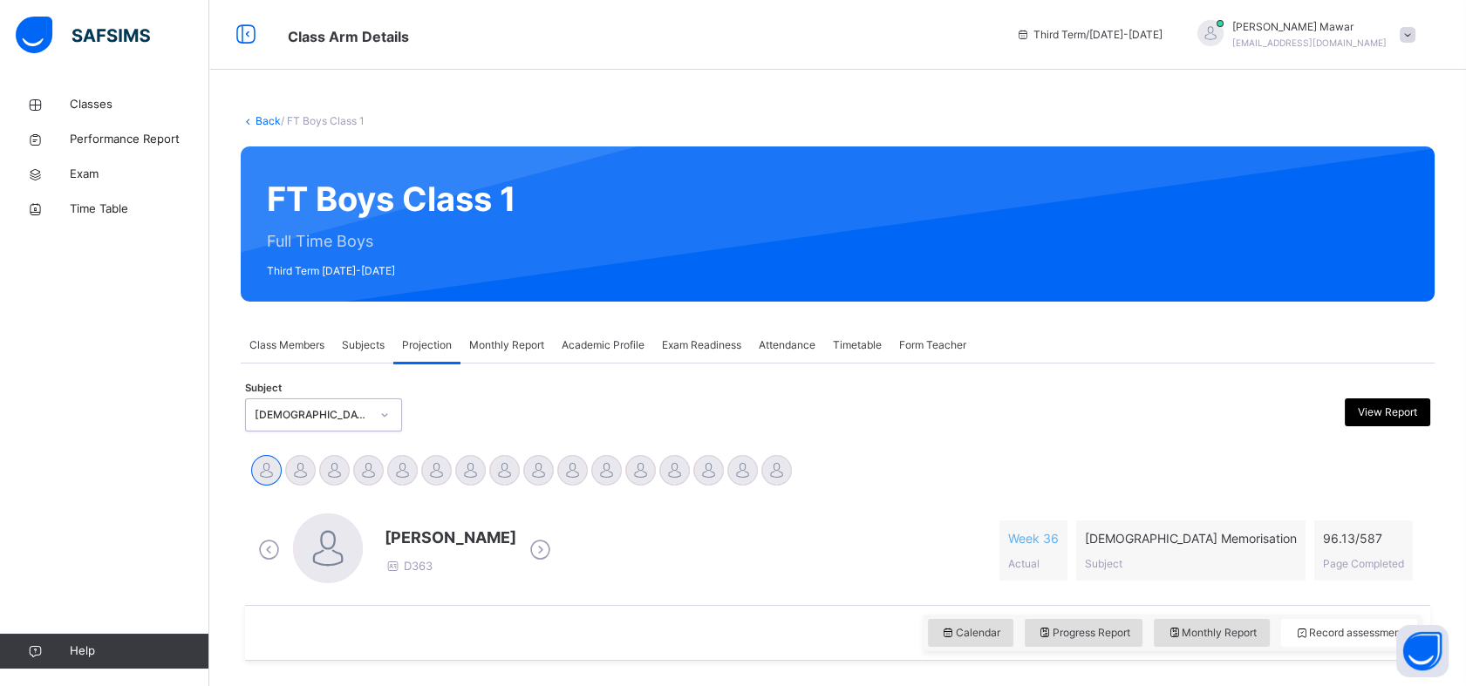
scroll to position [228, 0]
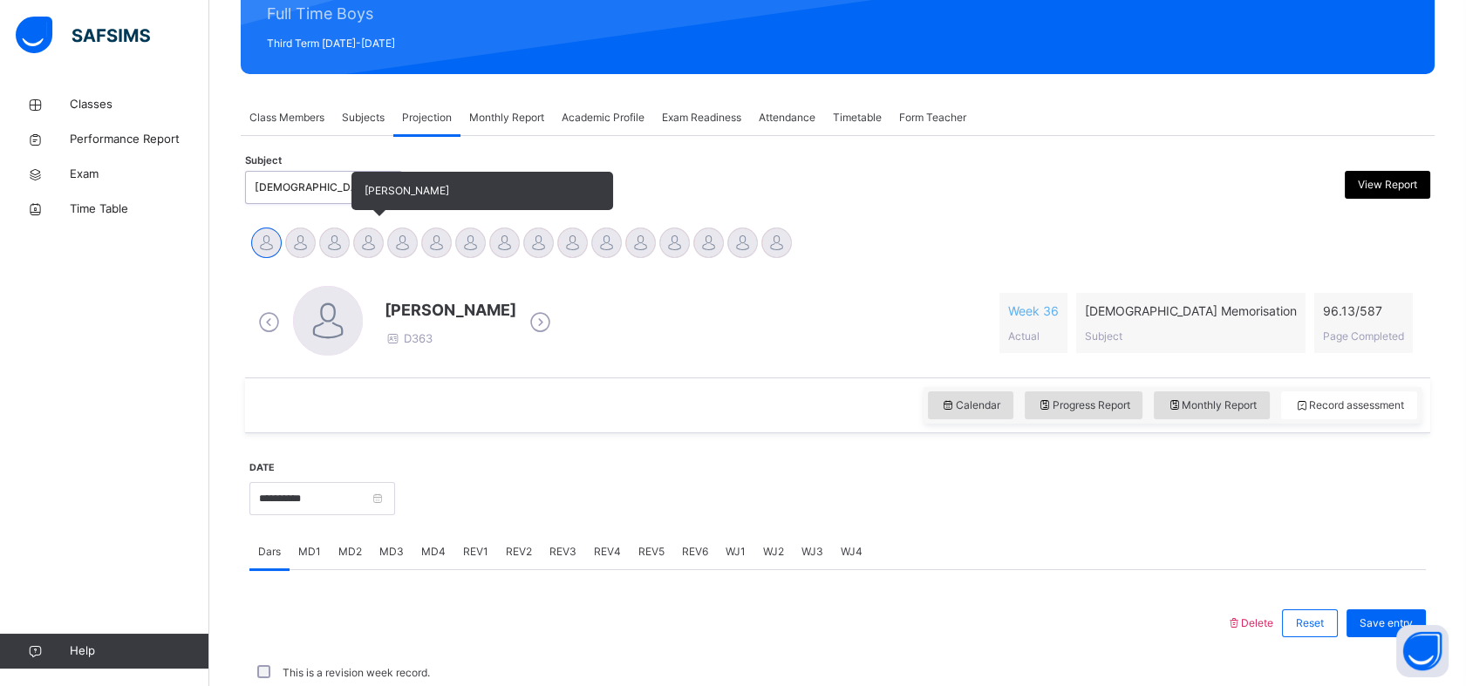
click at [363, 256] on div "[PERSON_NAME]" at bounding box center [368, 245] width 34 height 38
click at [370, 258] on div "[PERSON_NAME]" at bounding box center [368, 245] width 34 height 38
click at [368, 242] on div at bounding box center [368, 243] width 31 height 31
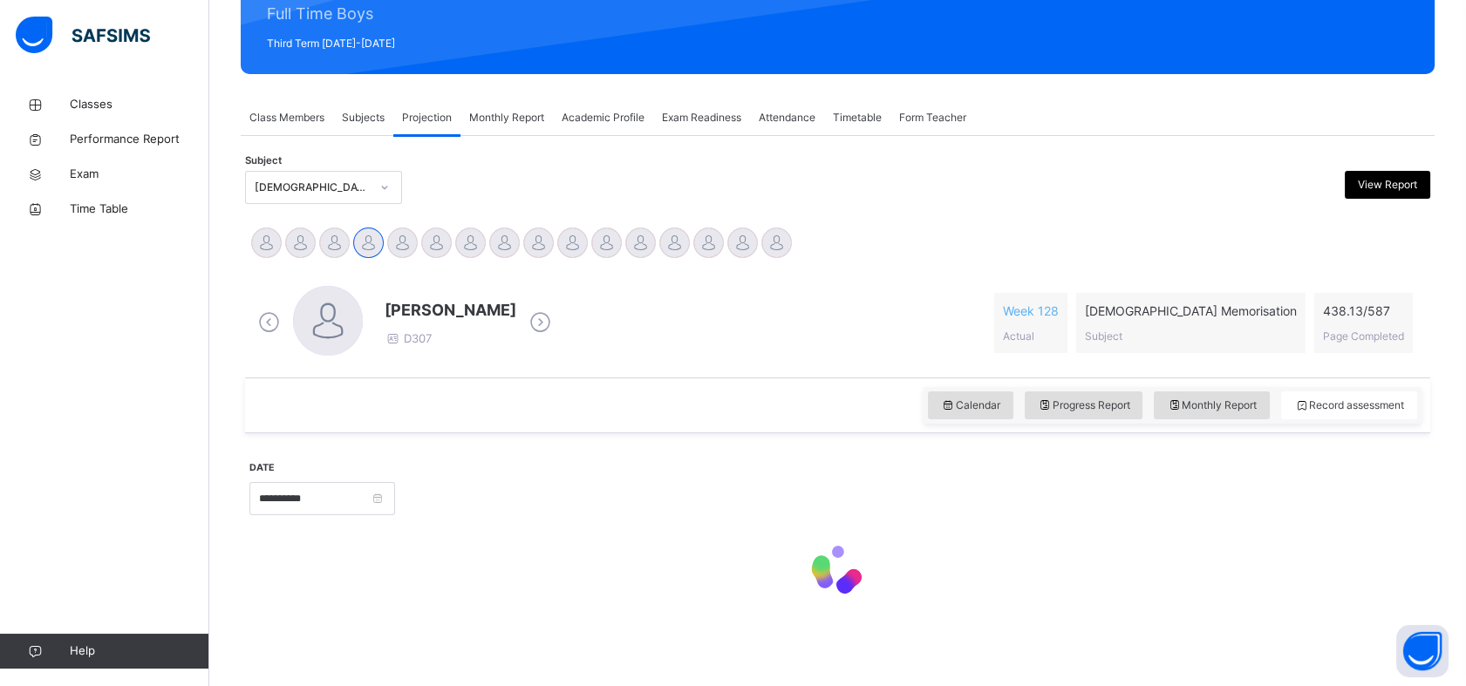
click at [453, 371] on div "[PERSON_NAME] D307 Week 128 Actual [DEMOGRAPHIC_DATA] Memorisation Subject 438.…" at bounding box center [837, 323] width 1177 height 100
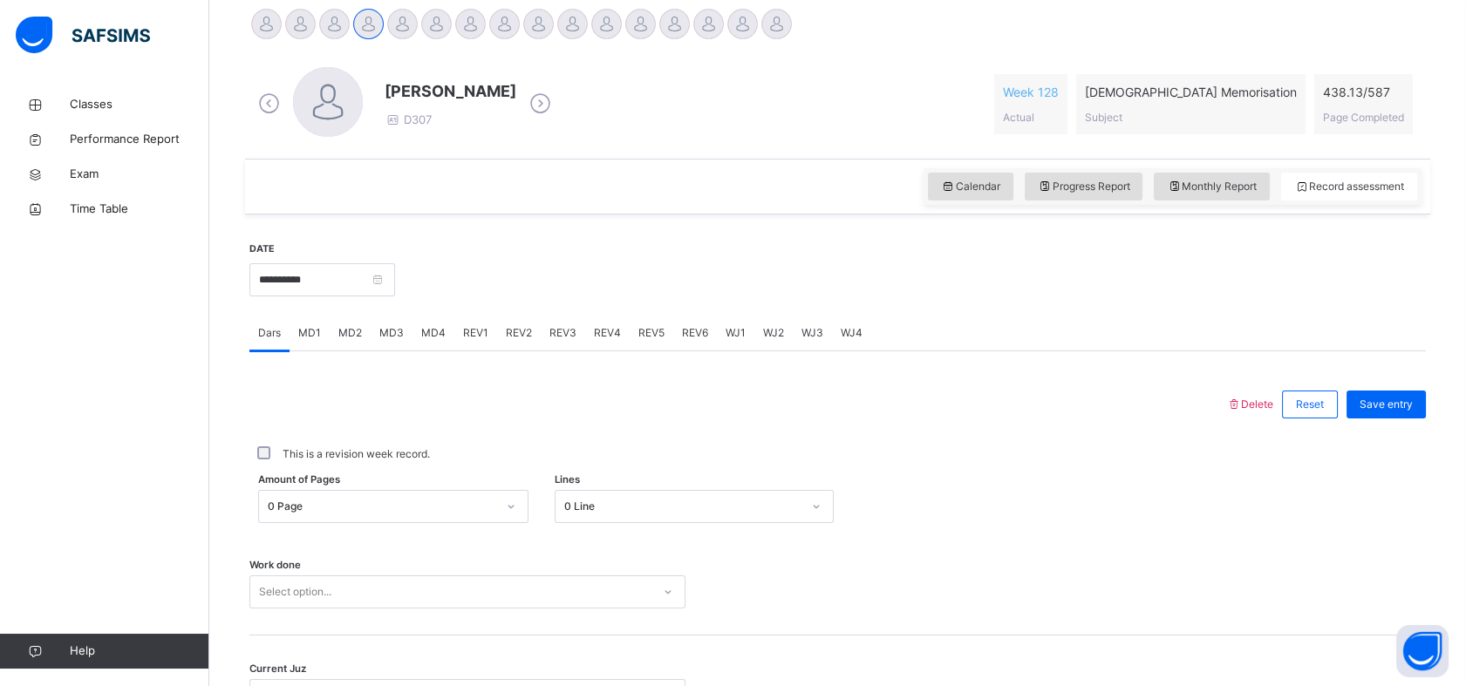
scroll to position [622, 0]
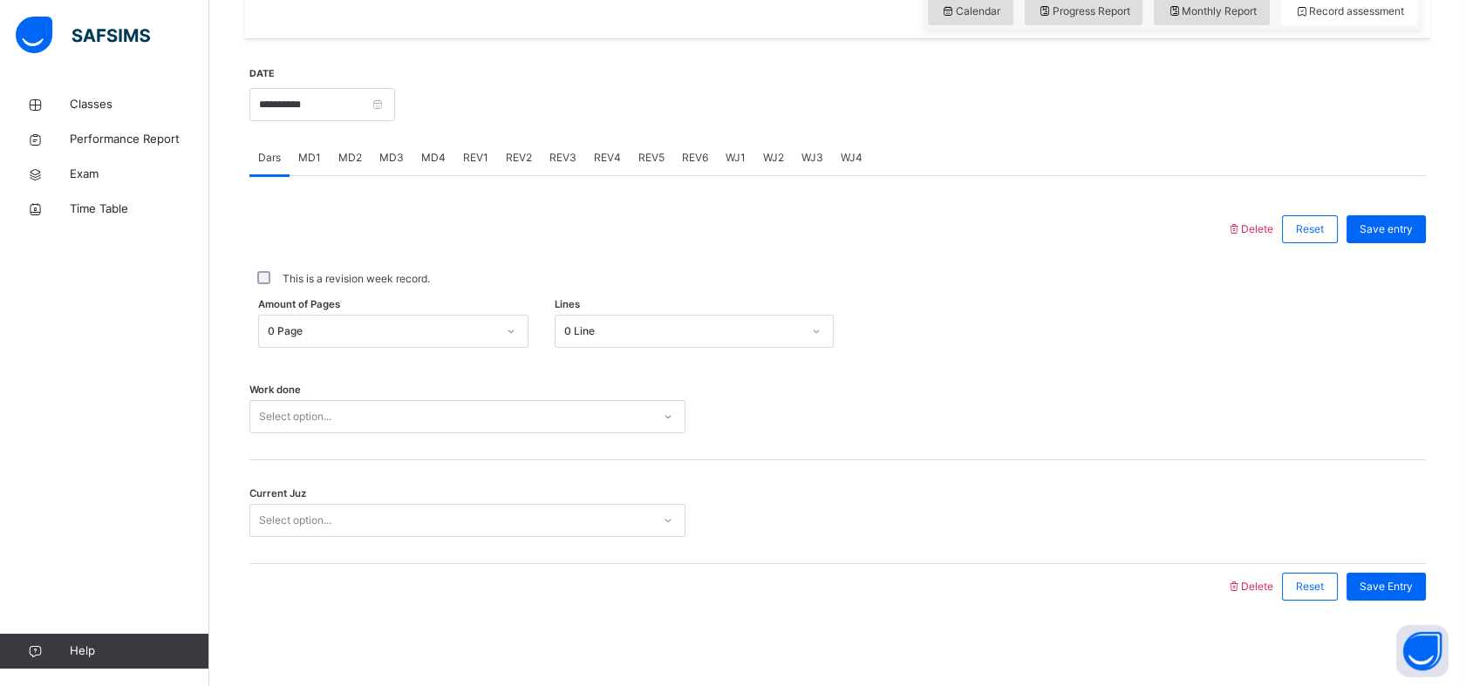
click at [440, 325] on div "0 Page" at bounding box center [382, 332] width 229 height 16
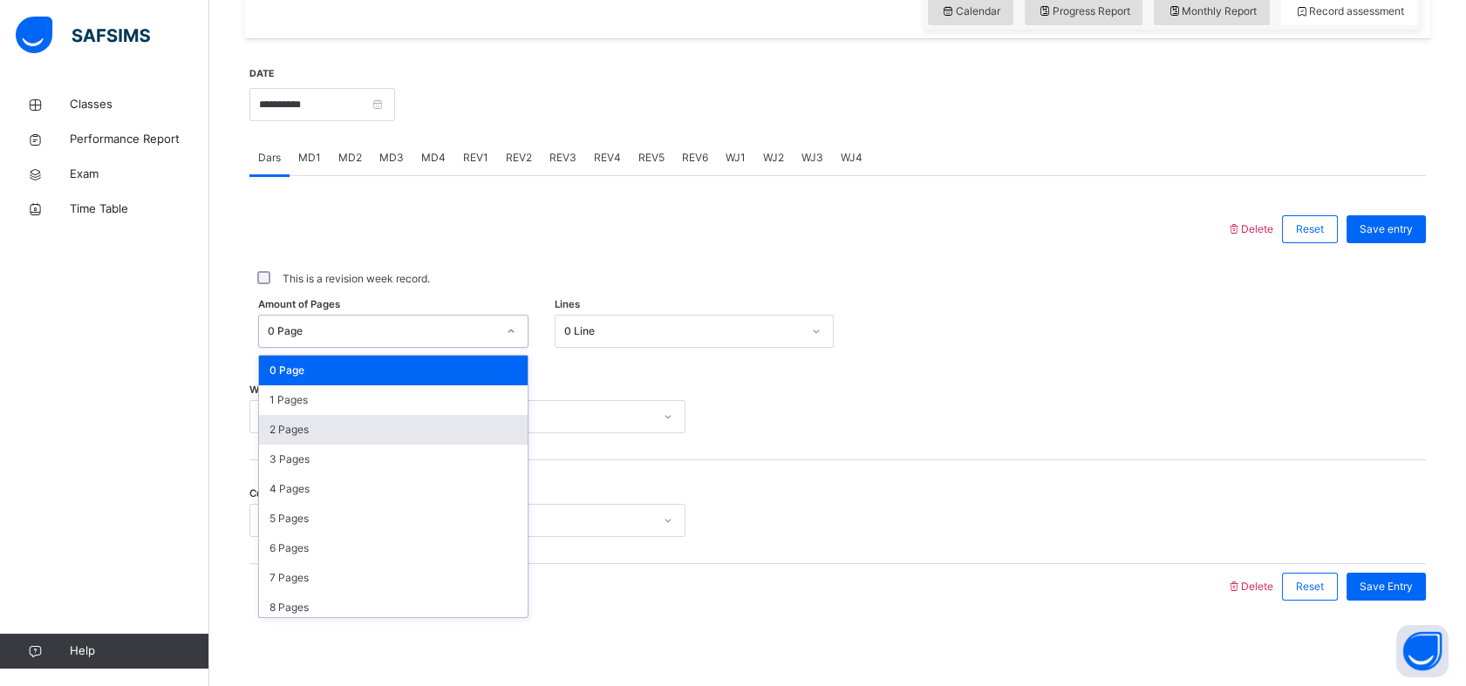
click at [392, 431] on div "2 Pages" at bounding box center [393, 430] width 269 height 30
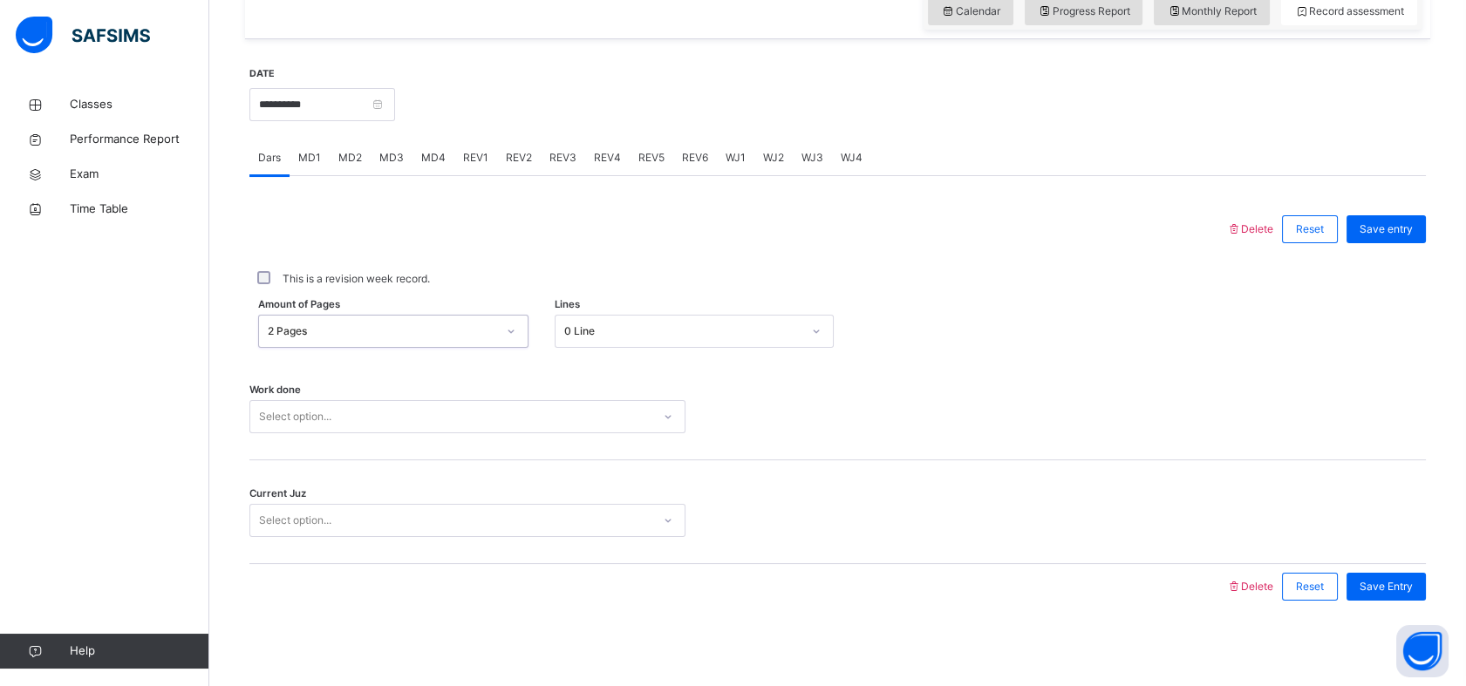
click at [631, 324] on div "0 Line" at bounding box center [682, 332] width 237 height 16
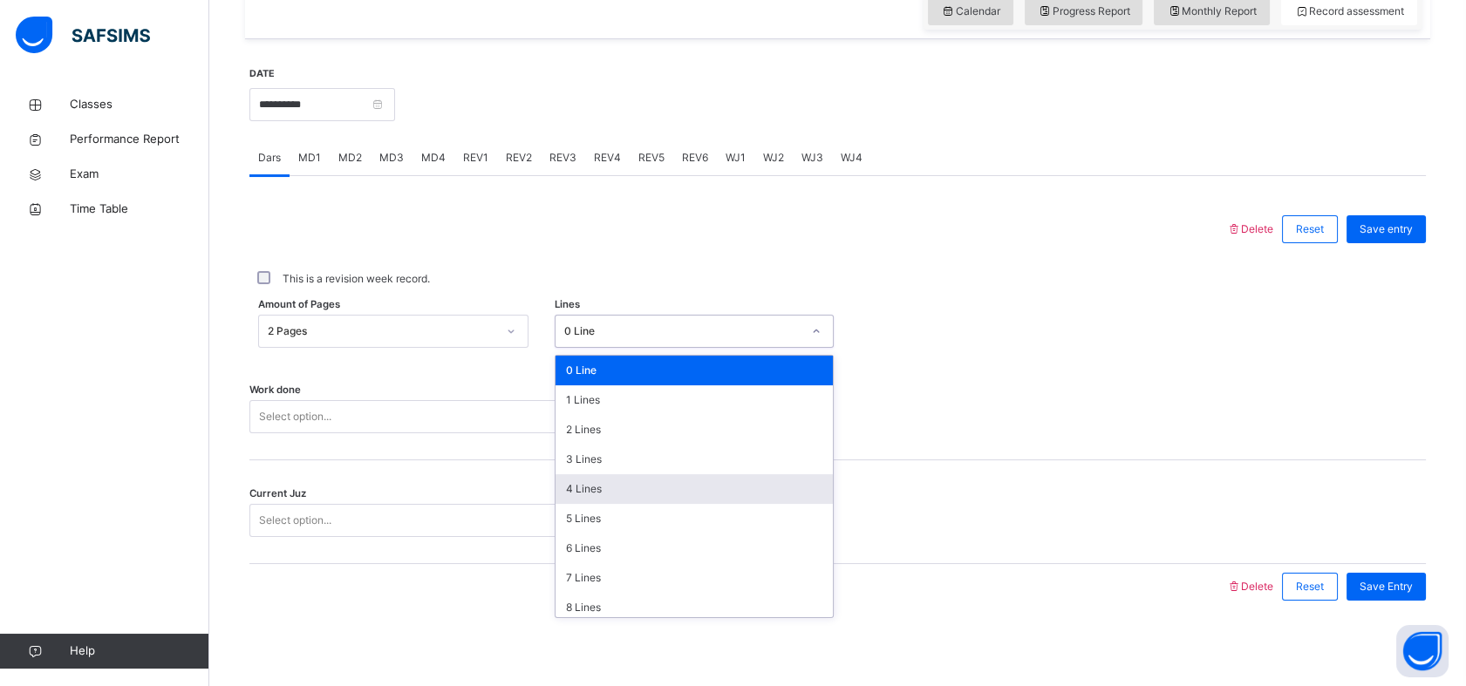
click at [597, 481] on div "4 Lines" at bounding box center [694, 489] width 277 height 30
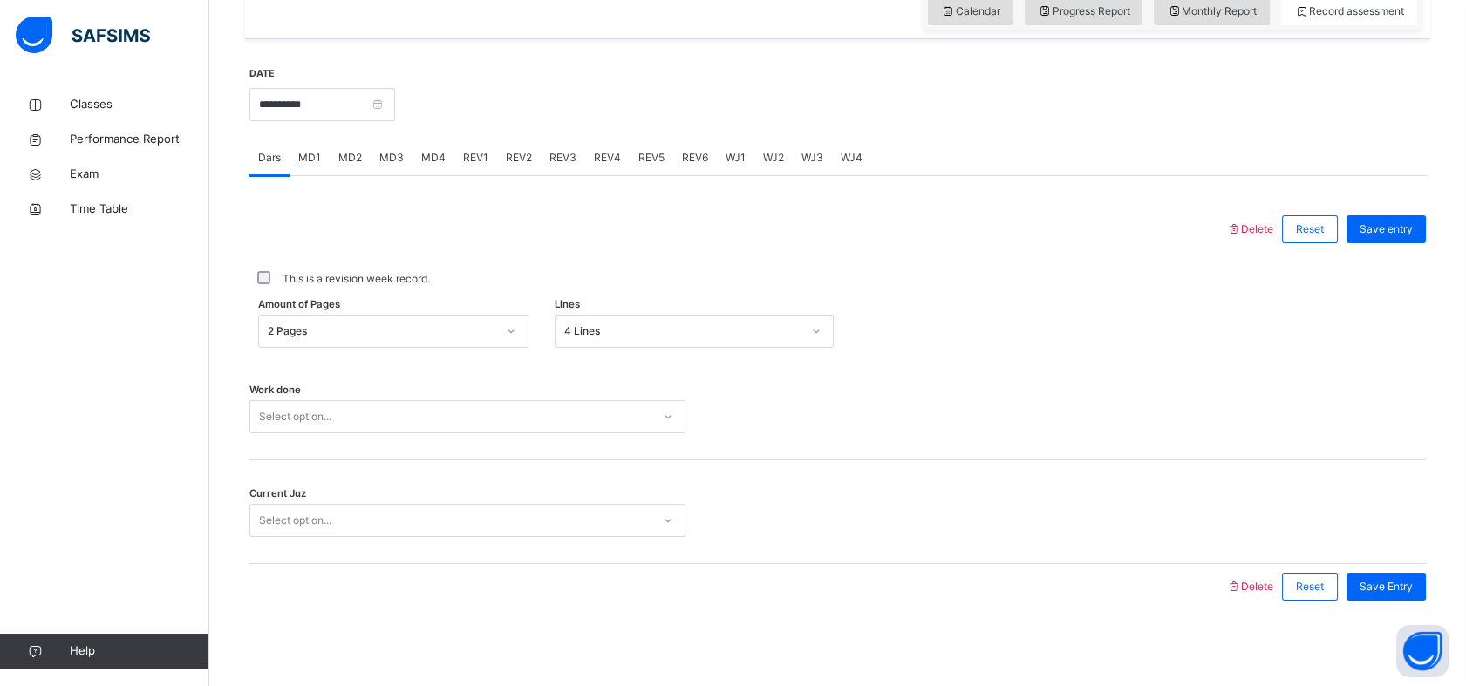
drag, startPoint x: 514, startPoint y: 443, endPoint x: 513, endPoint y: 434, distance: 8.8
click at [514, 439] on div "Work done Select option..." at bounding box center [837, 409] width 1177 height 104
click at [512, 427] on div "Select option..." at bounding box center [467, 416] width 436 height 33
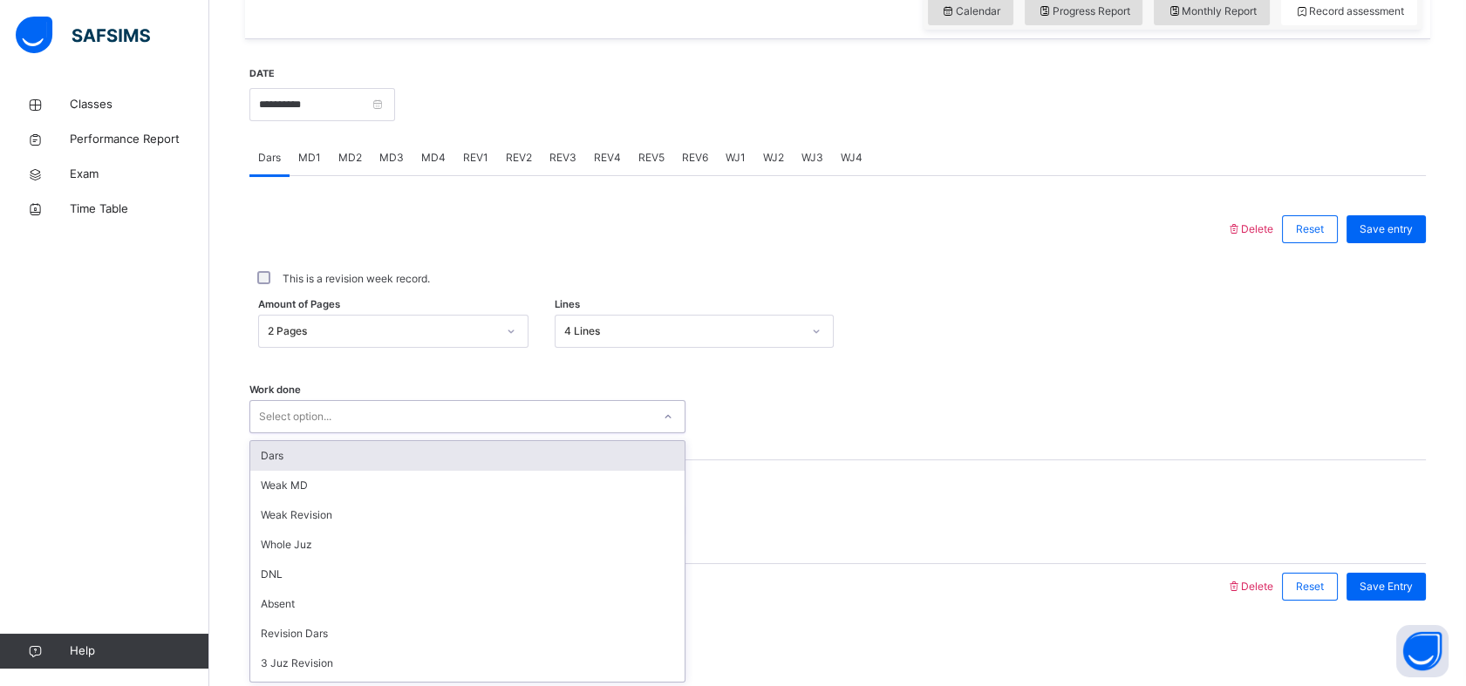
click at [429, 449] on div "Dars" at bounding box center [467, 456] width 434 height 30
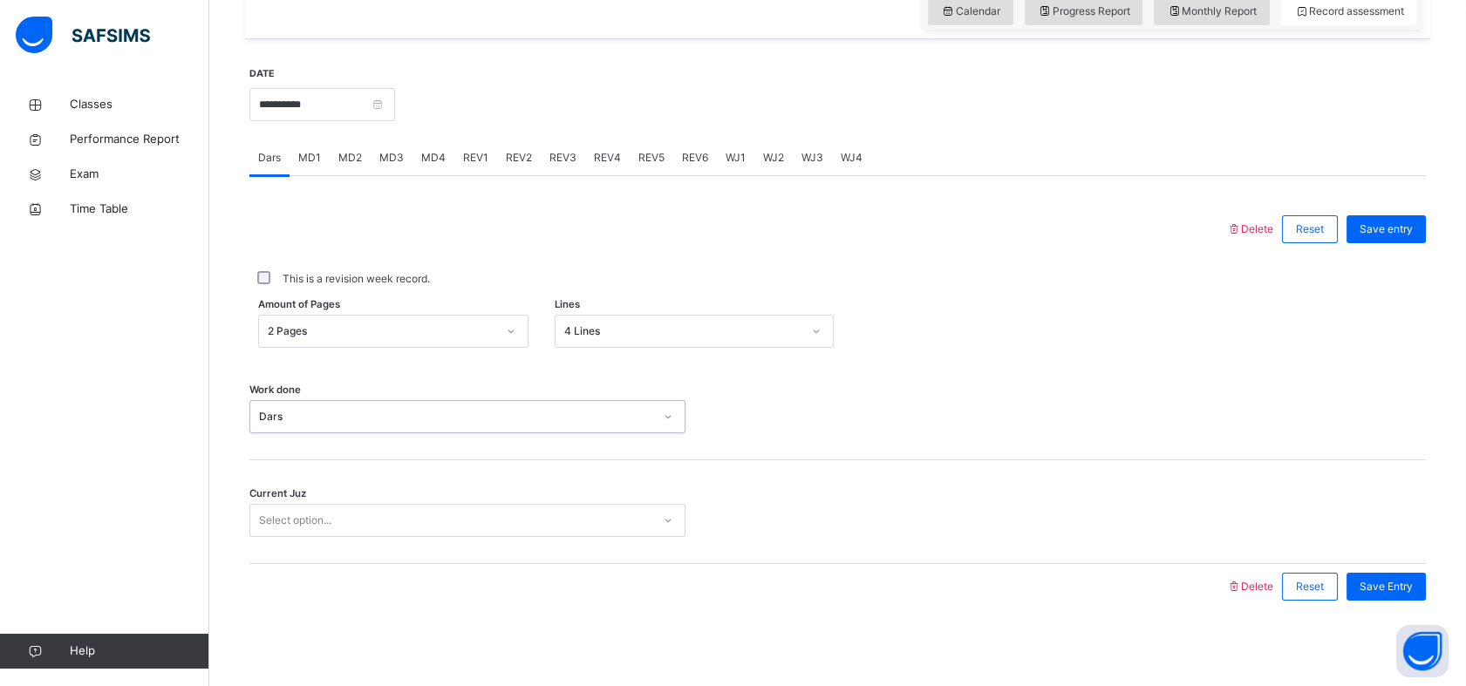
click at [431, 504] on div "Select option..." at bounding box center [467, 520] width 436 height 33
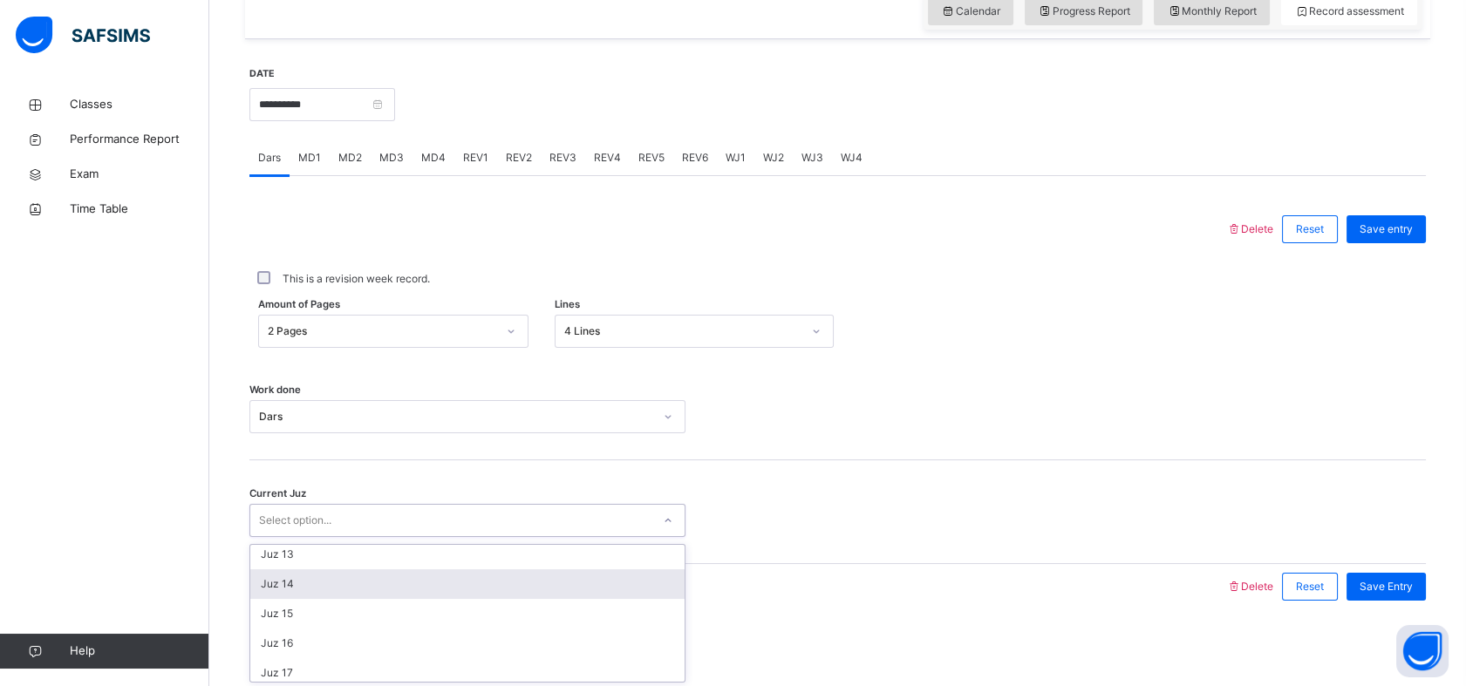
scroll to position [418, 0]
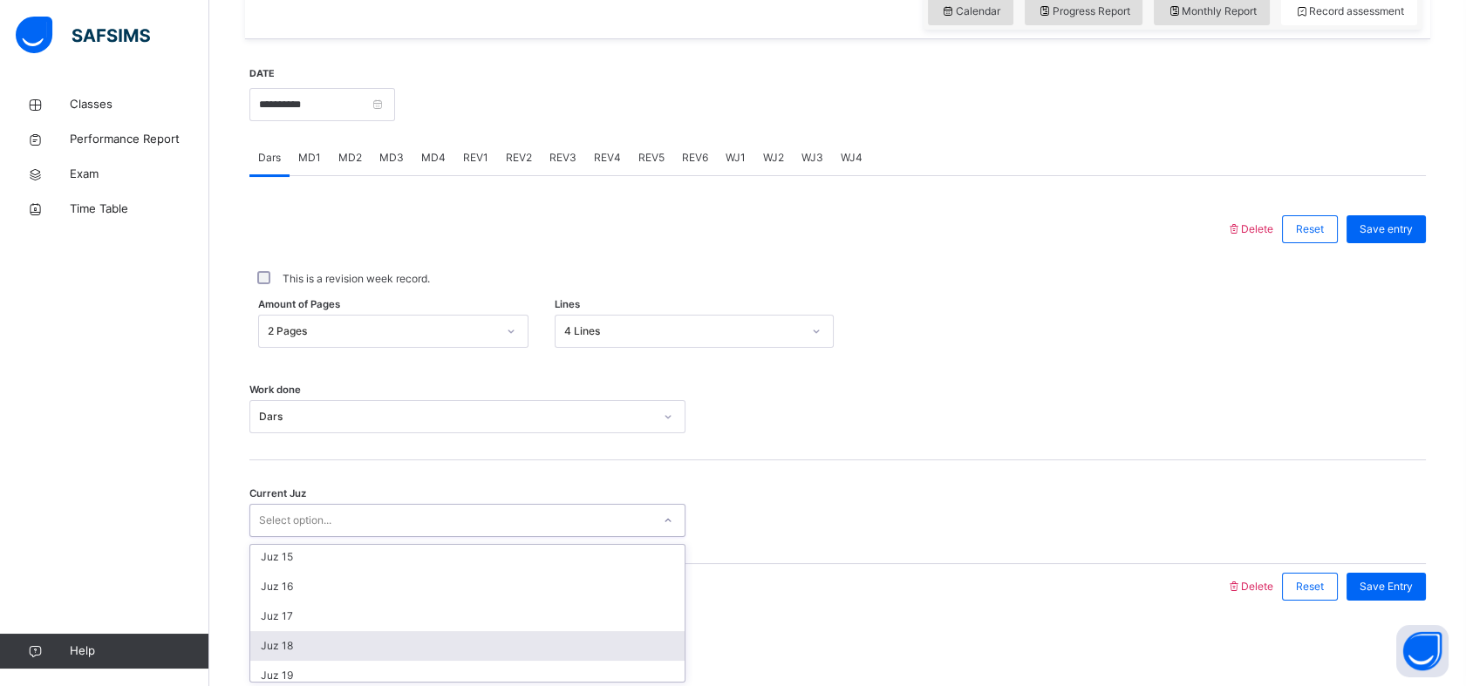
click at [400, 643] on div "Juz 18" at bounding box center [467, 646] width 434 height 30
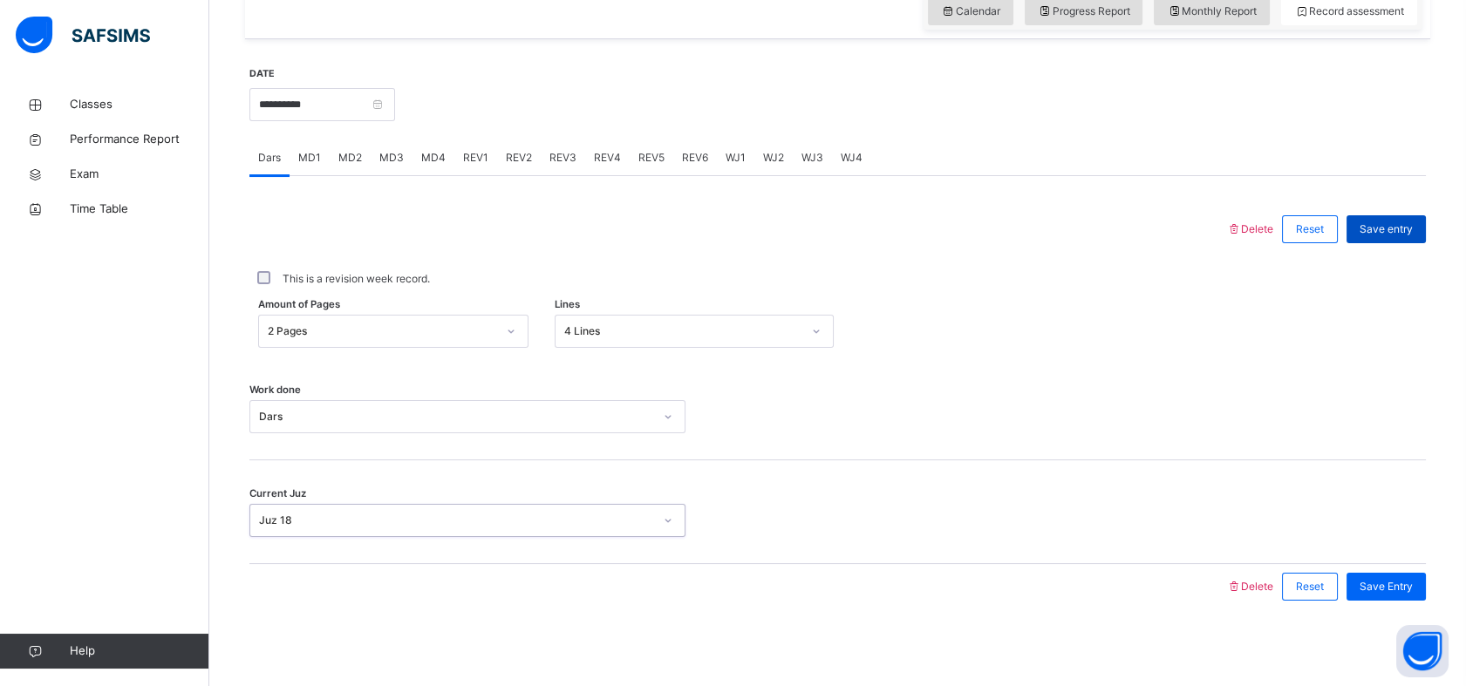
click at [1397, 215] on div "Save entry" at bounding box center [1386, 229] width 79 height 28
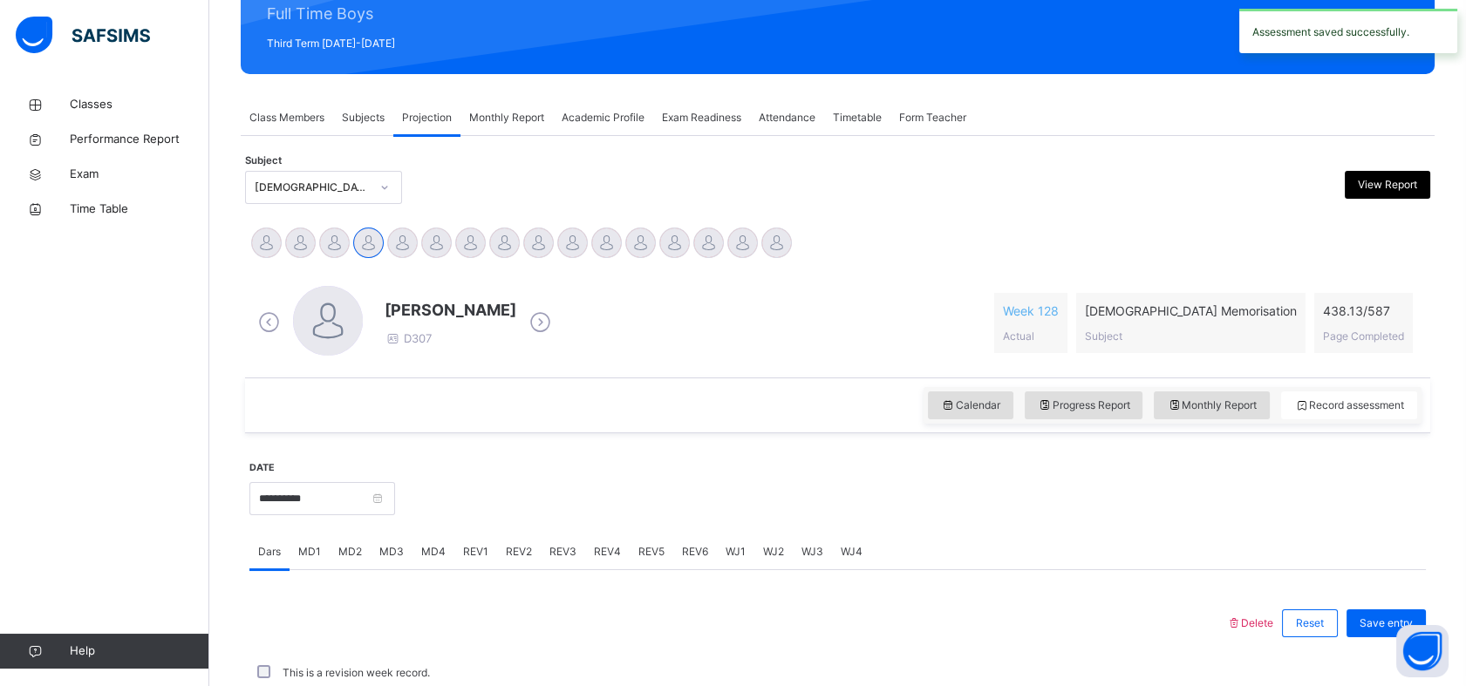
scroll to position [622, 0]
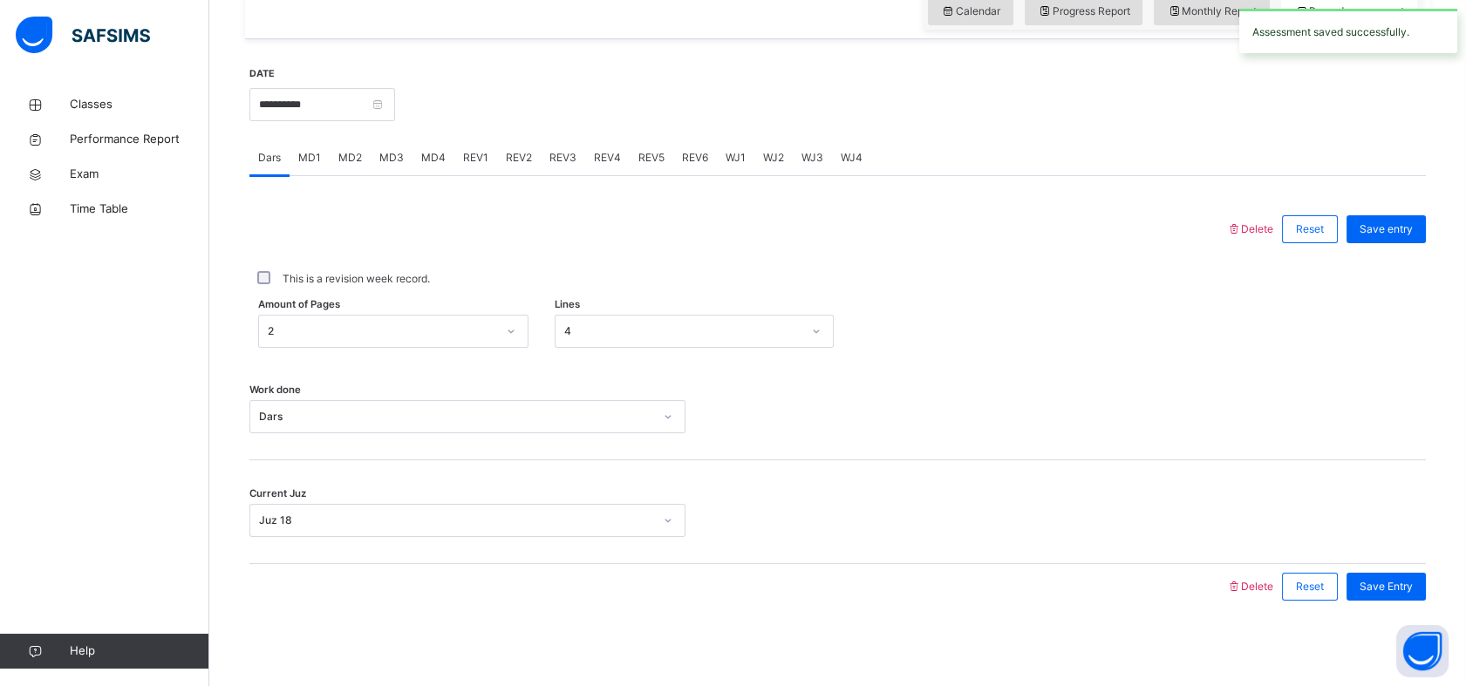
click at [474, 161] on span "REV1" at bounding box center [475, 158] width 25 height 16
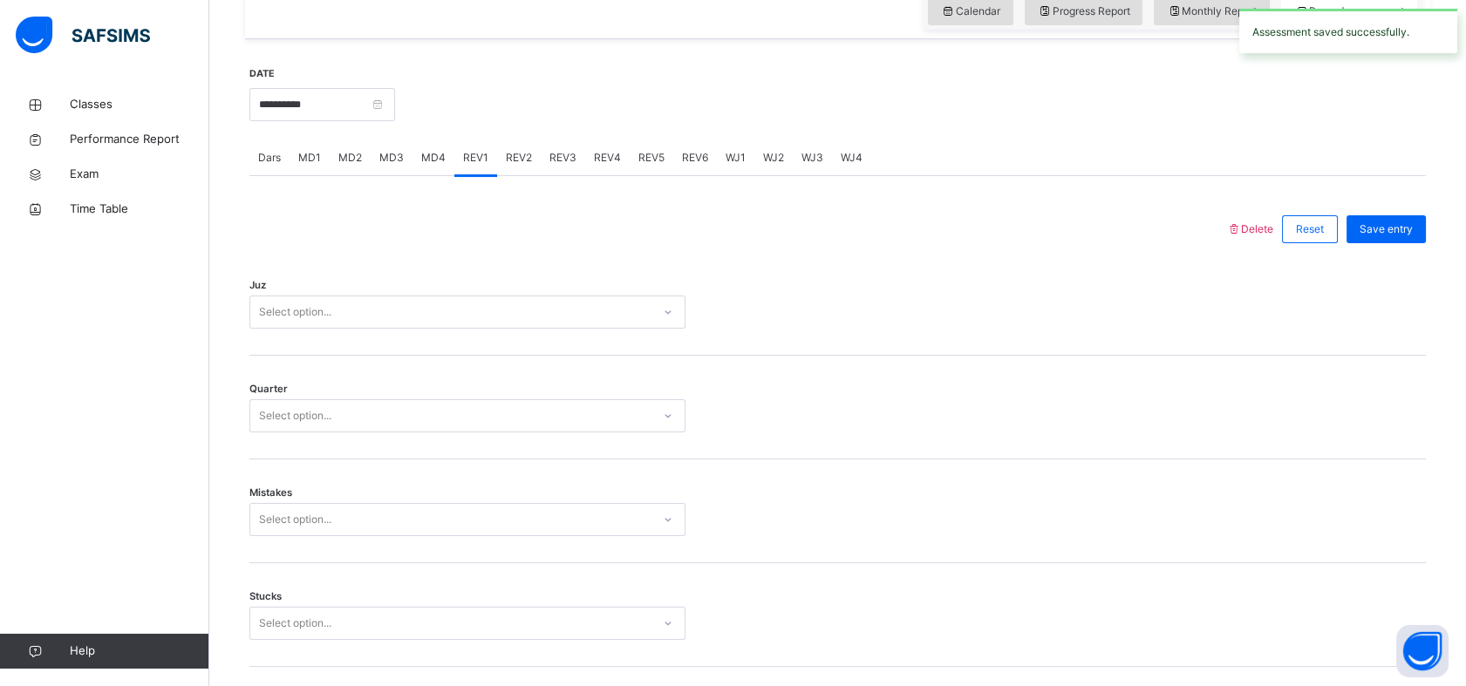
click at [379, 318] on div "Select option..." at bounding box center [467, 312] width 436 height 33
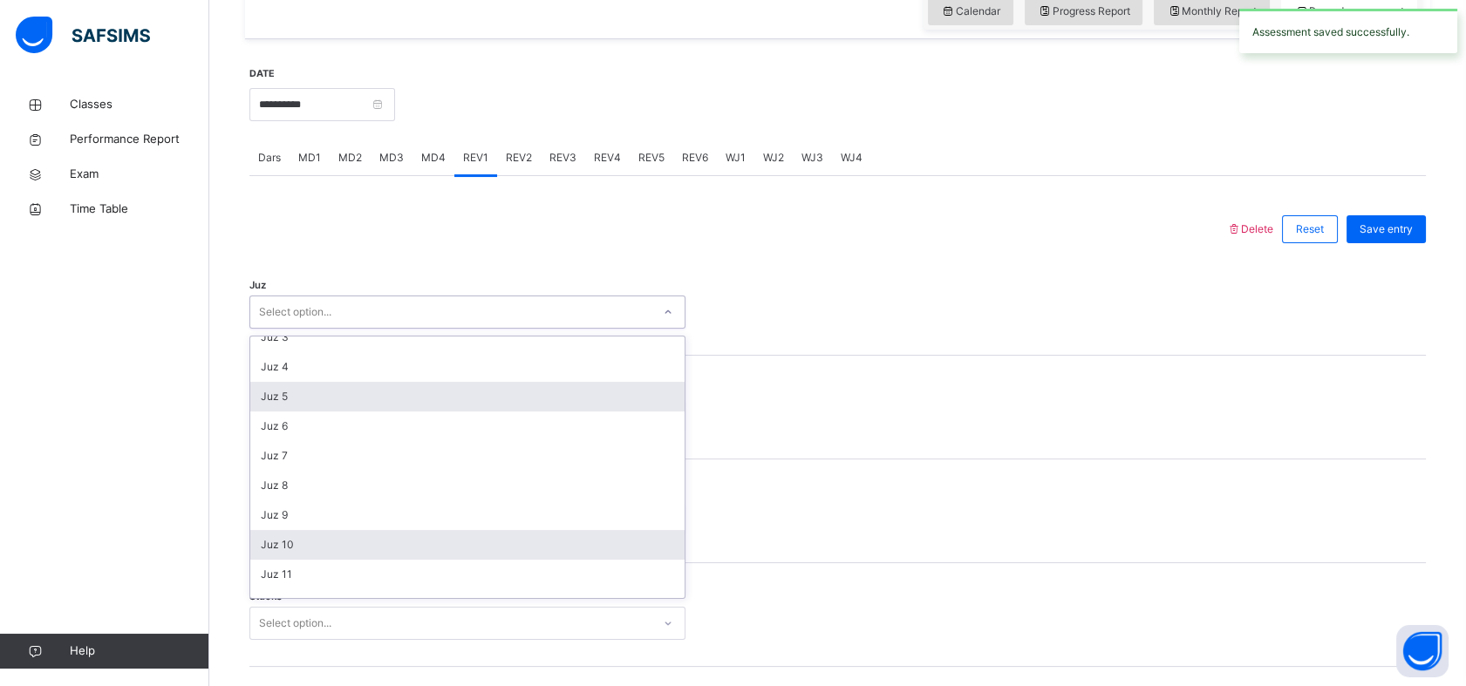
scroll to position [153, 0]
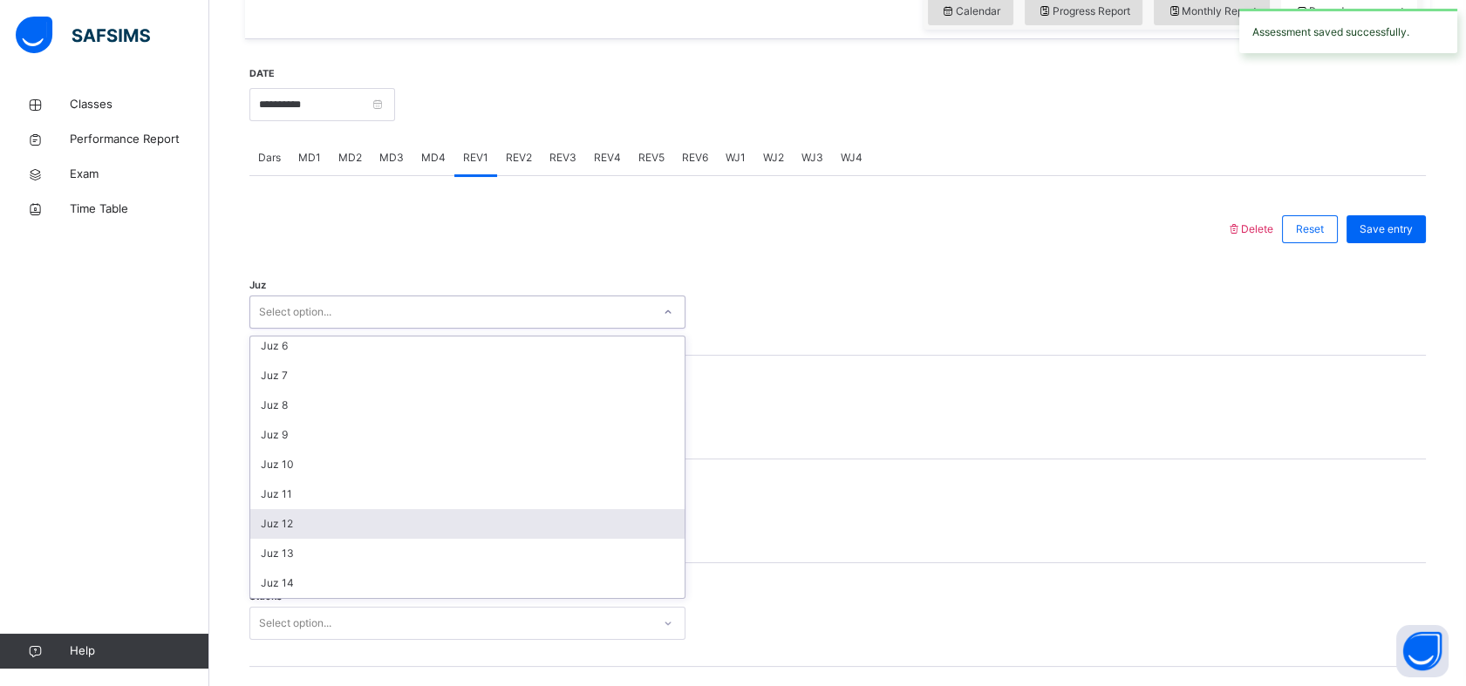
drag, startPoint x: 310, startPoint y: 535, endPoint x: 307, endPoint y: 508, distance: 27.2
click at [310, 533] on div "Juz 12" at bounding box center [467, 524] width 434 height 30
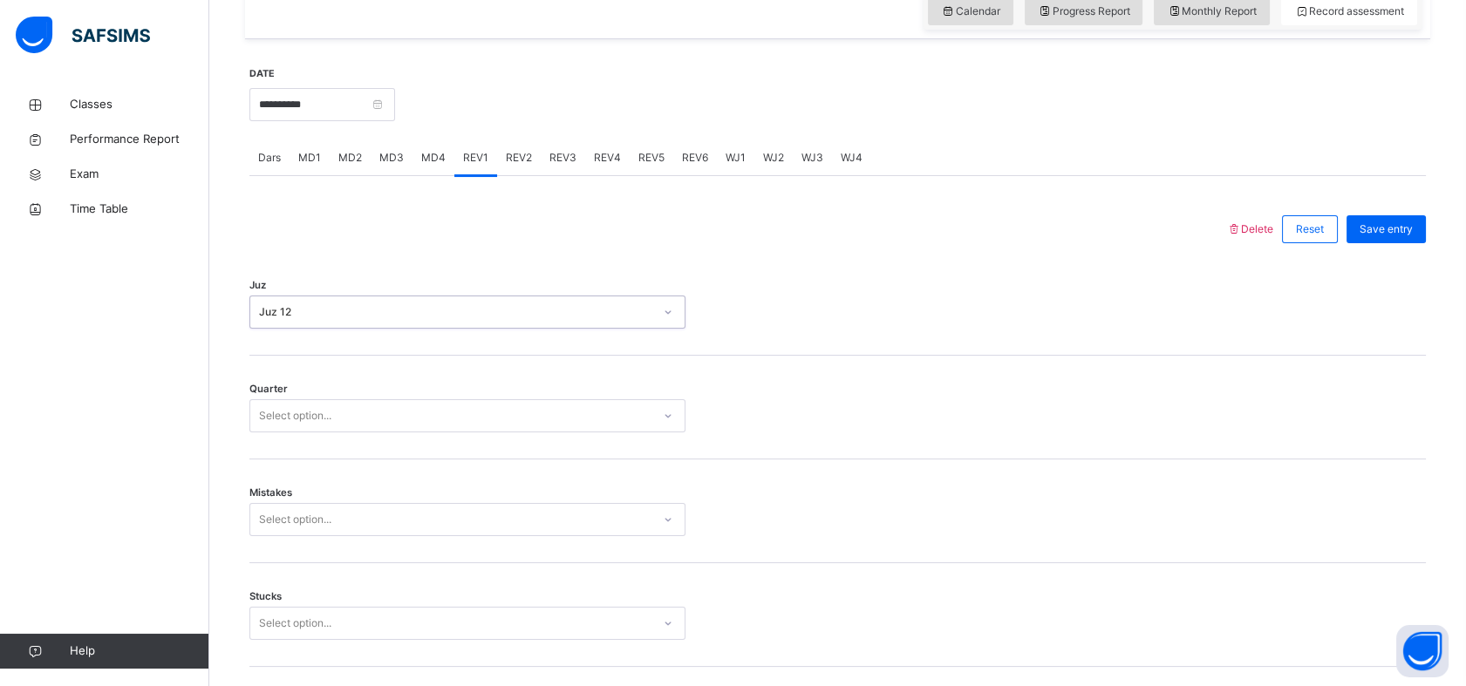
click at [279, 434] on div "Quarter Select option..." at bounding box center [837, 408] width 1177 height 104
click at [279, 426] on div "Select option..." at bounding box center [467, 415] width 436 height 33
click at [285, 490] on div "2" at bounding box center [467, 485] width 434 height 30
click at [283, 497] on span "Mistakes" at bounding box center [270, 493] width 43 height 15
click at [283, 507] on div "Select option..." at bounding box center [295, 519] width 72 height 33
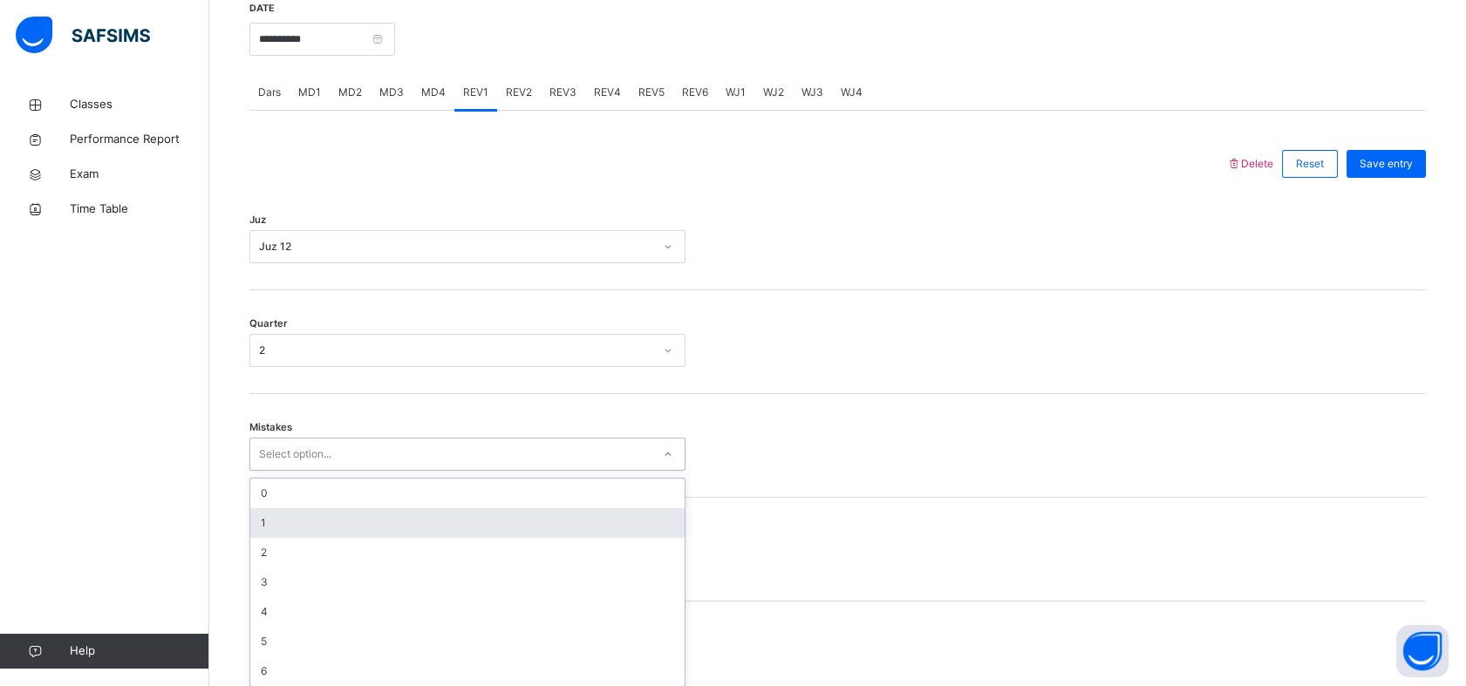
scroll to position [693, 0]
click at [282, 515] on div "1" at bounding box center [467, 517] width 434 height 30
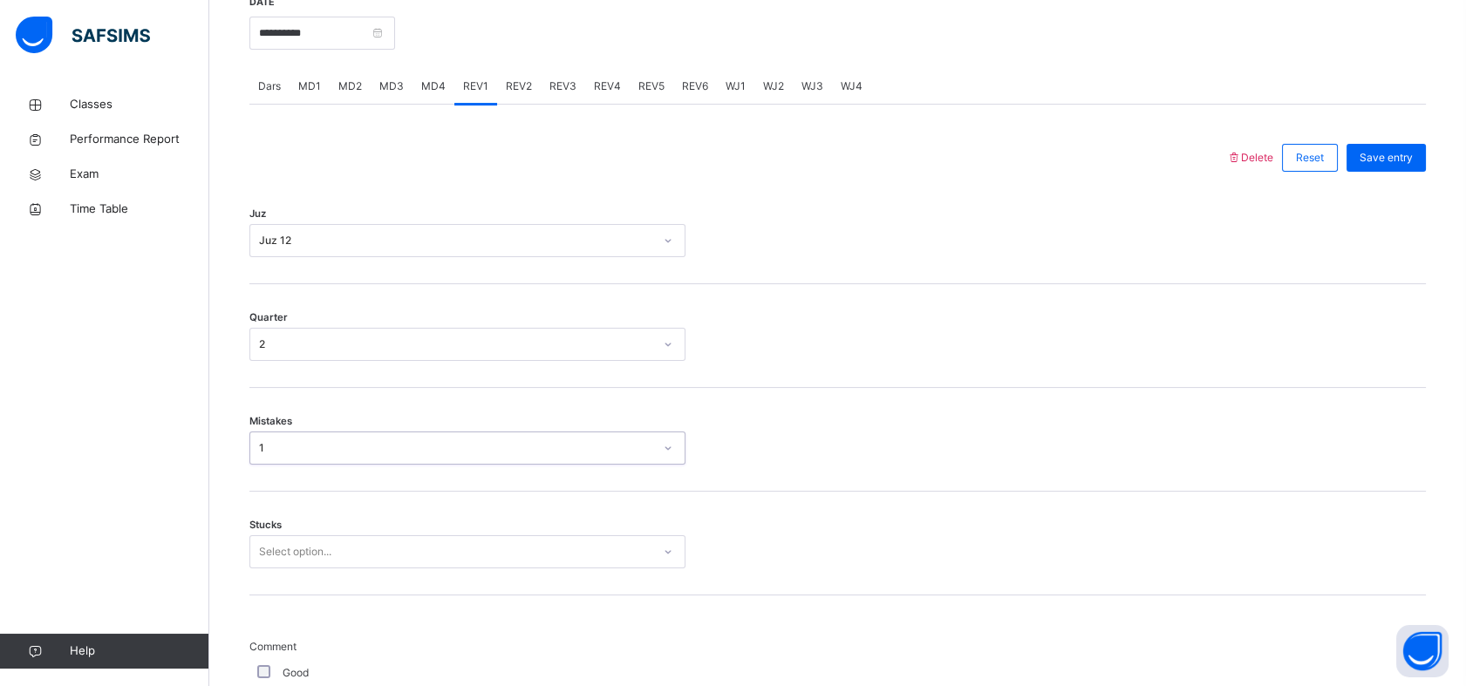
click at [272, 454] on div "1" at bounding box center [456, 448] width 394 height 16
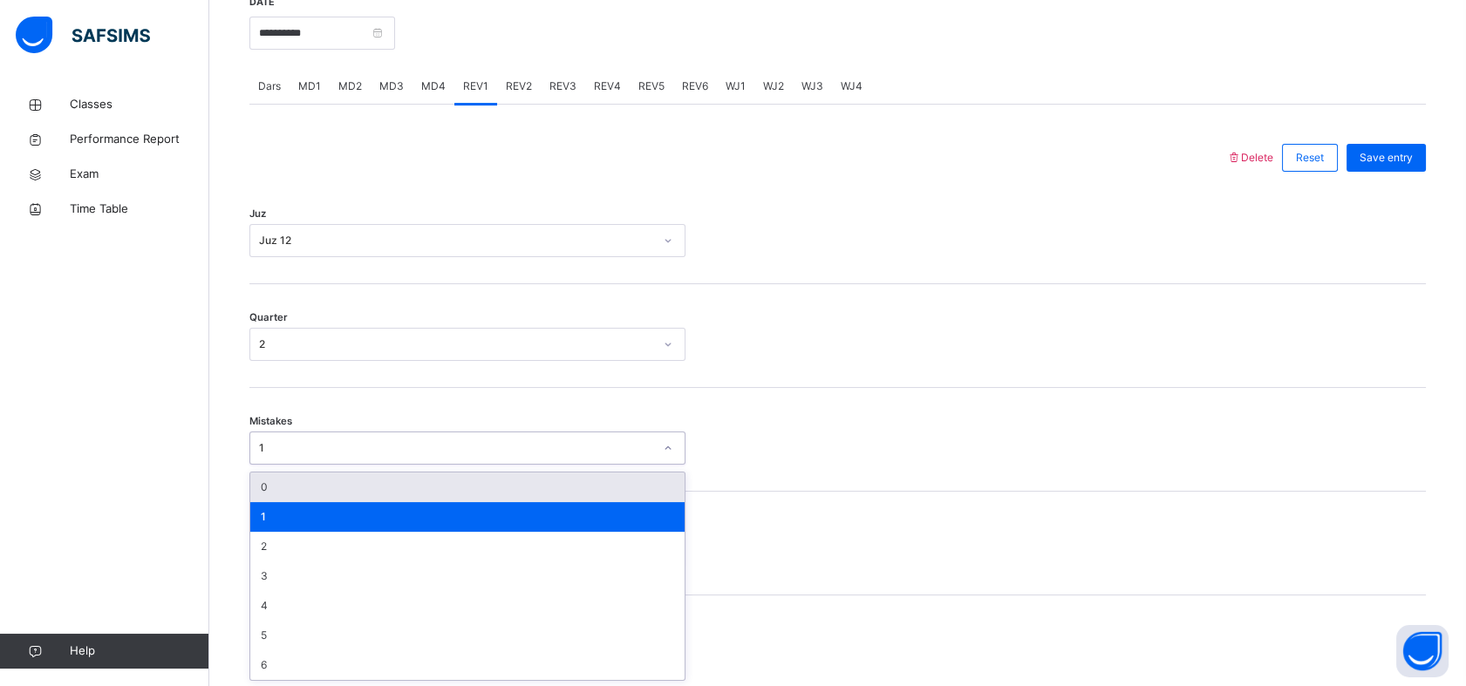
click at [272, 490] on div "0" at bounding box center [467, 488] width 434 height 30
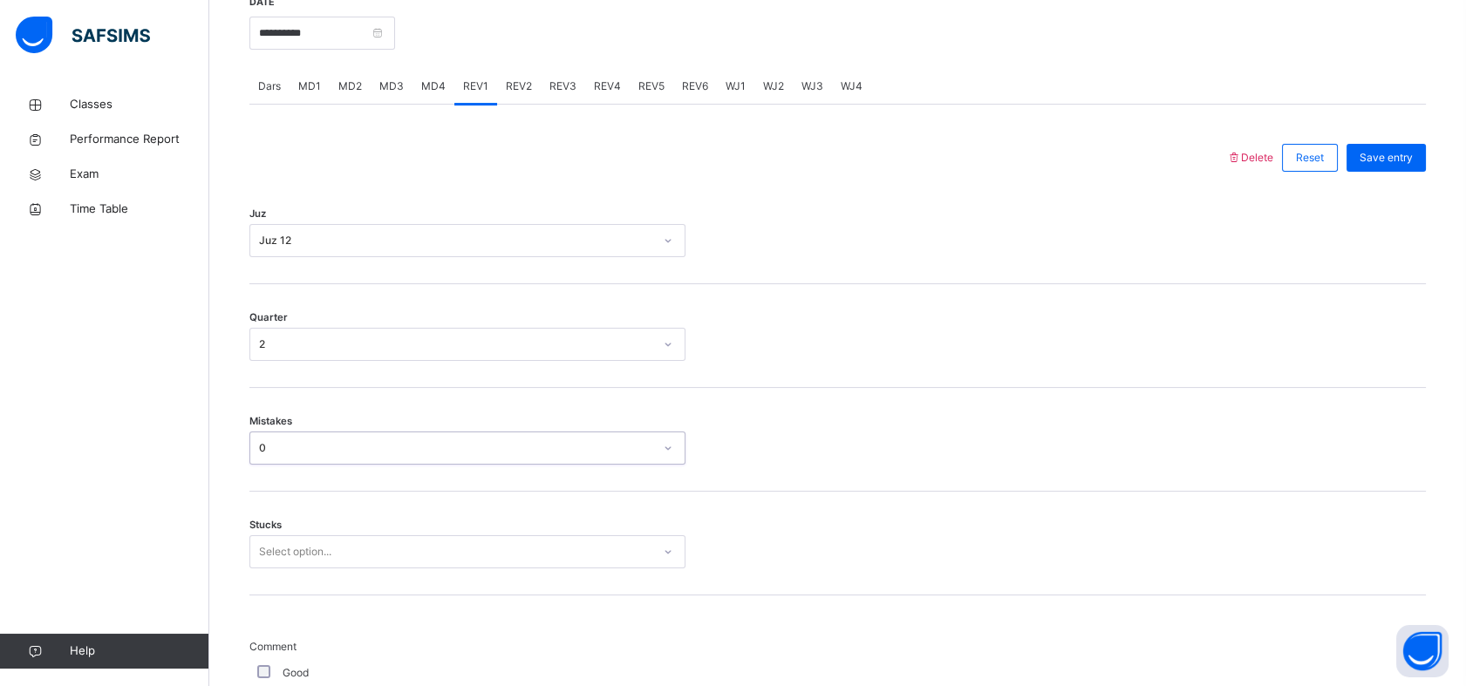
click at [281, 551] on div "Select option..." at bounding box center [467, 551] width 436 height 33
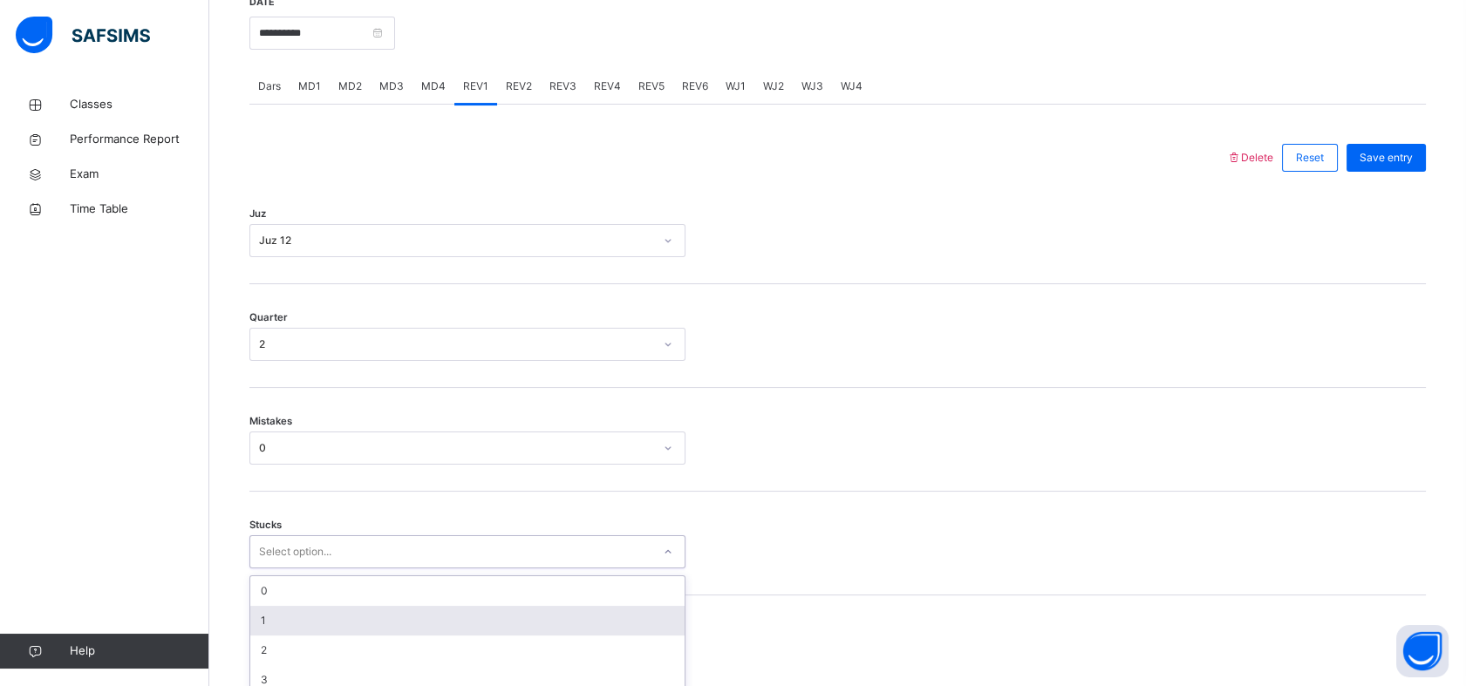
scroll to position [767, 0]
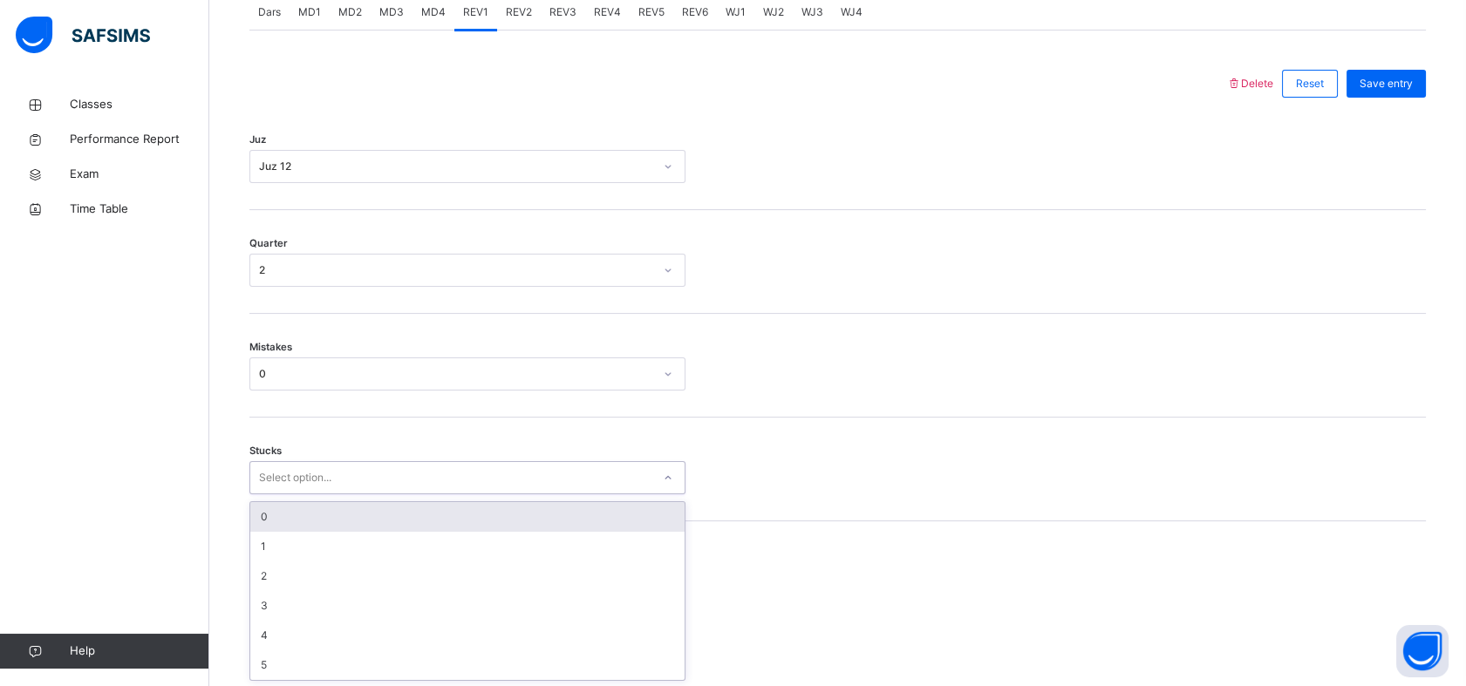
click at [275, 524] on div "0" at bounding box center [467, 517] width 434 height 30
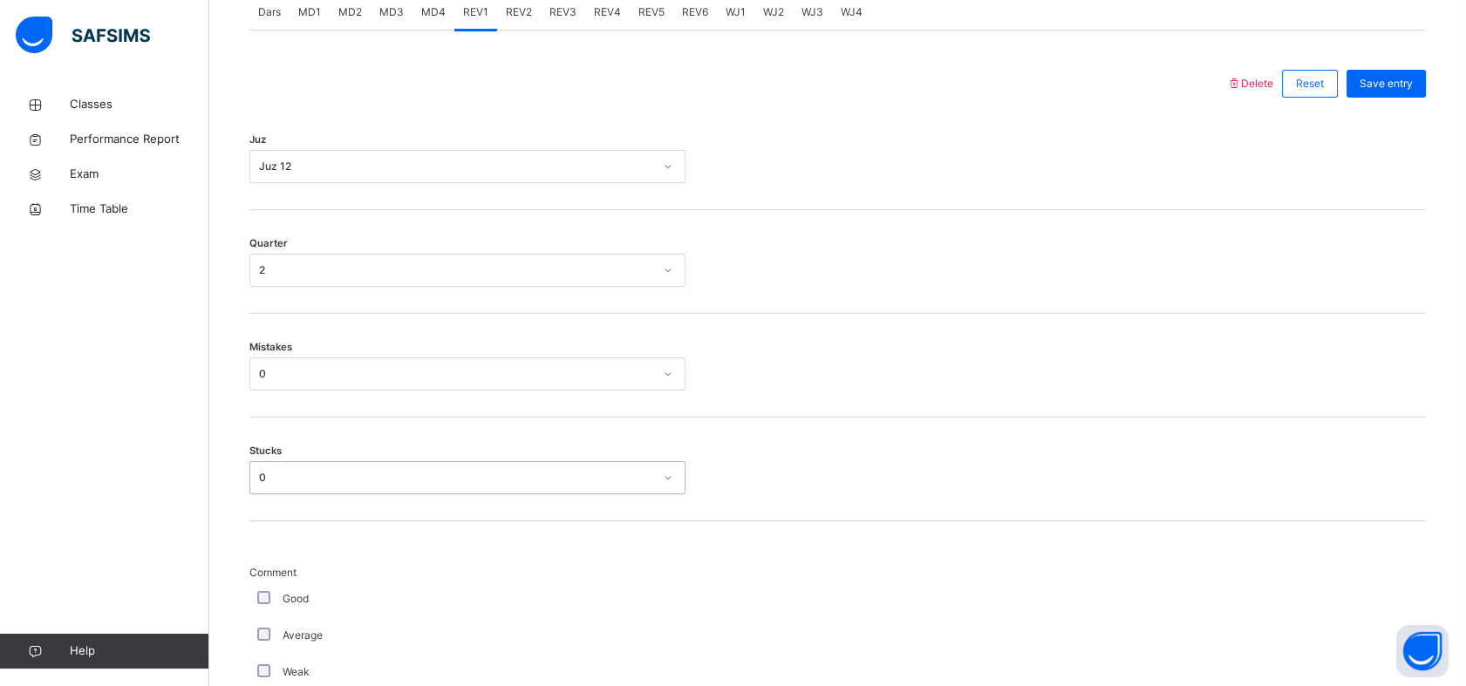
click at [271, 591] on div "Good" at bounding box center [467, 599] width 427 height 16
click at [271, 593] on div "Good" at bounding box center [467, 599] width 427 height 16
click at [271, 595] on div "Good" at bounding box center [467, 599] width 427 height 16
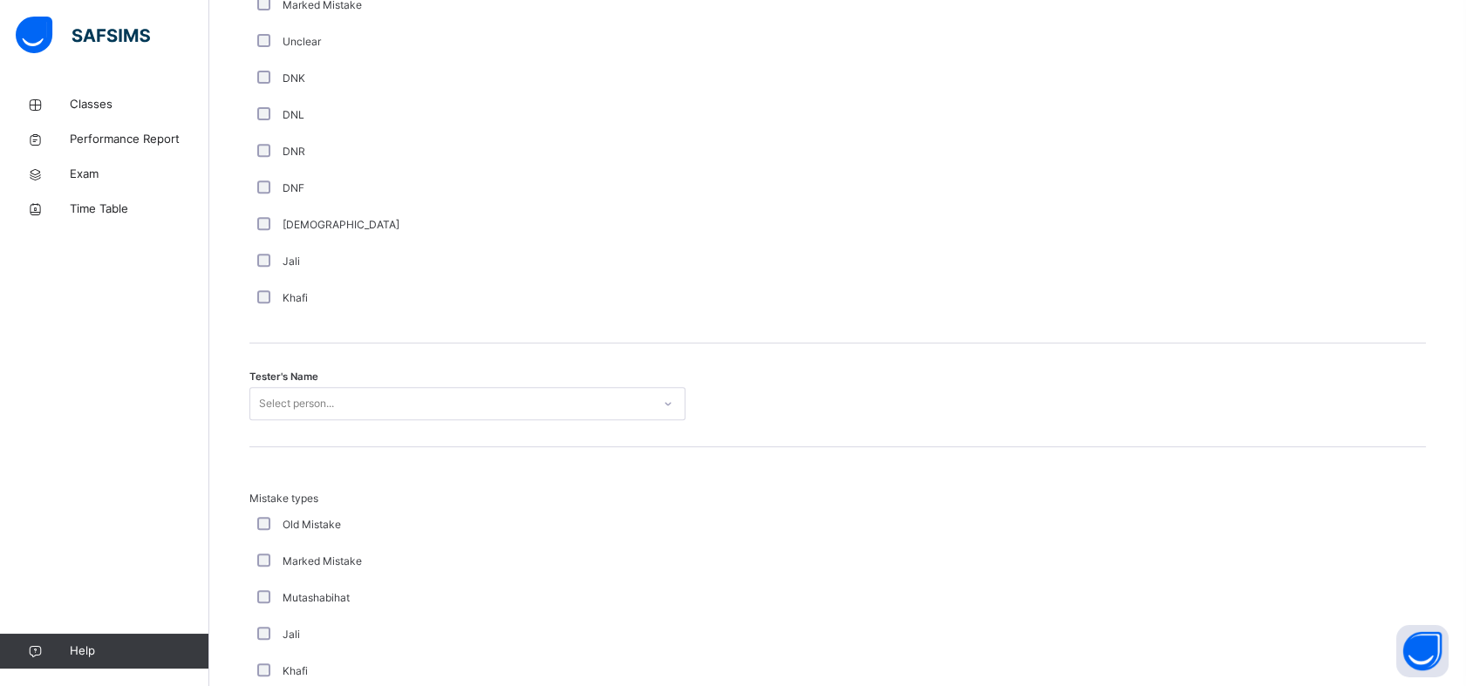
scroll to position [1642, 0]
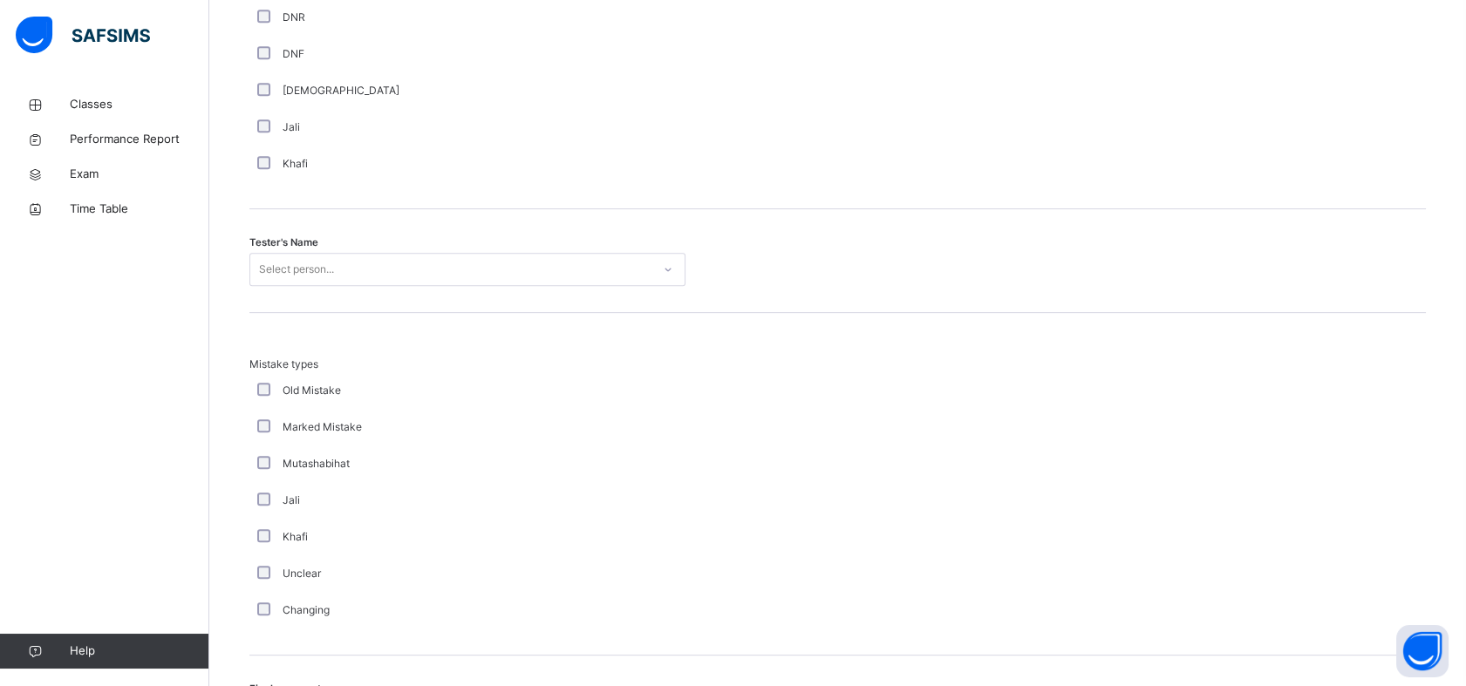
click at [495, 254] on div "Tester's Name Select person..." at bounding box center [837, 261] width 1177 height 104
click at [490, 266] on div "Select person..." at bounding box center [450, 269] width 401 height 27
type input "*****"
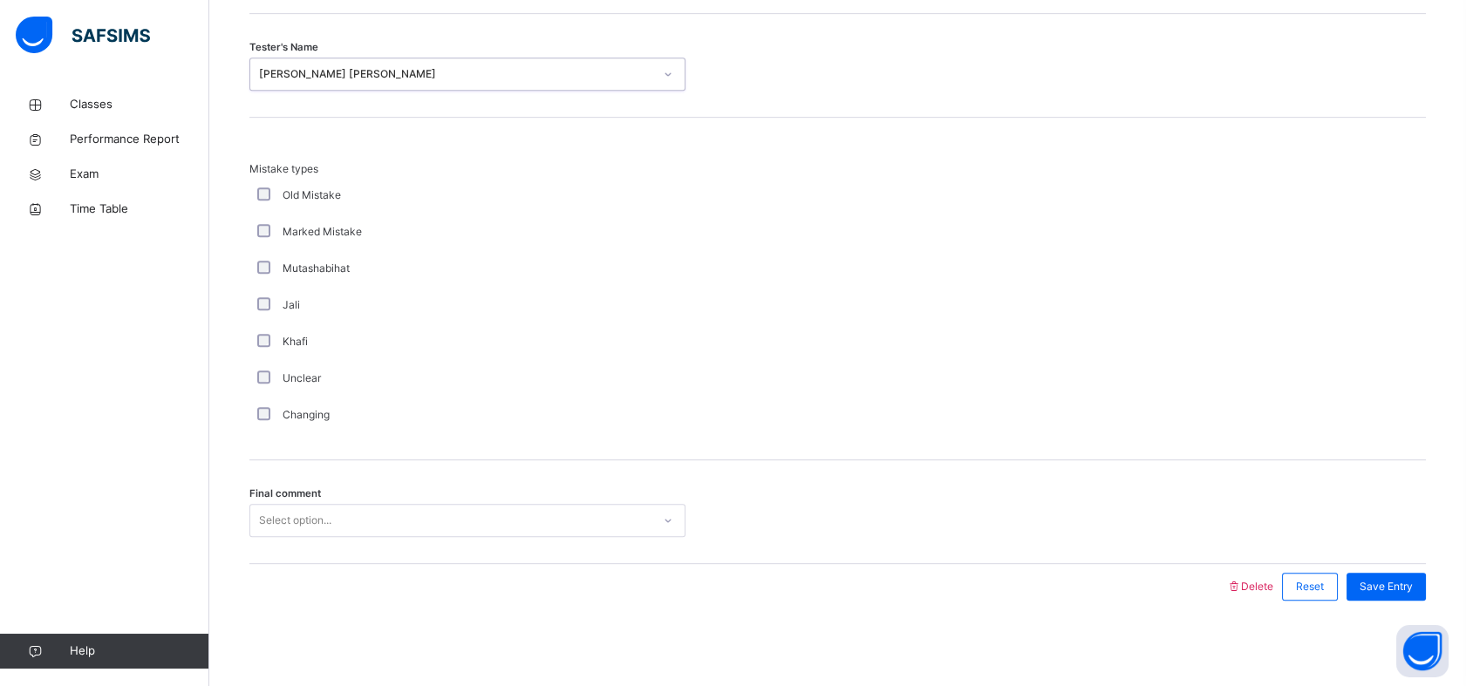
click at [459, 523] on div "Select option..." at bounding box center [450, 521] width 401 height 27
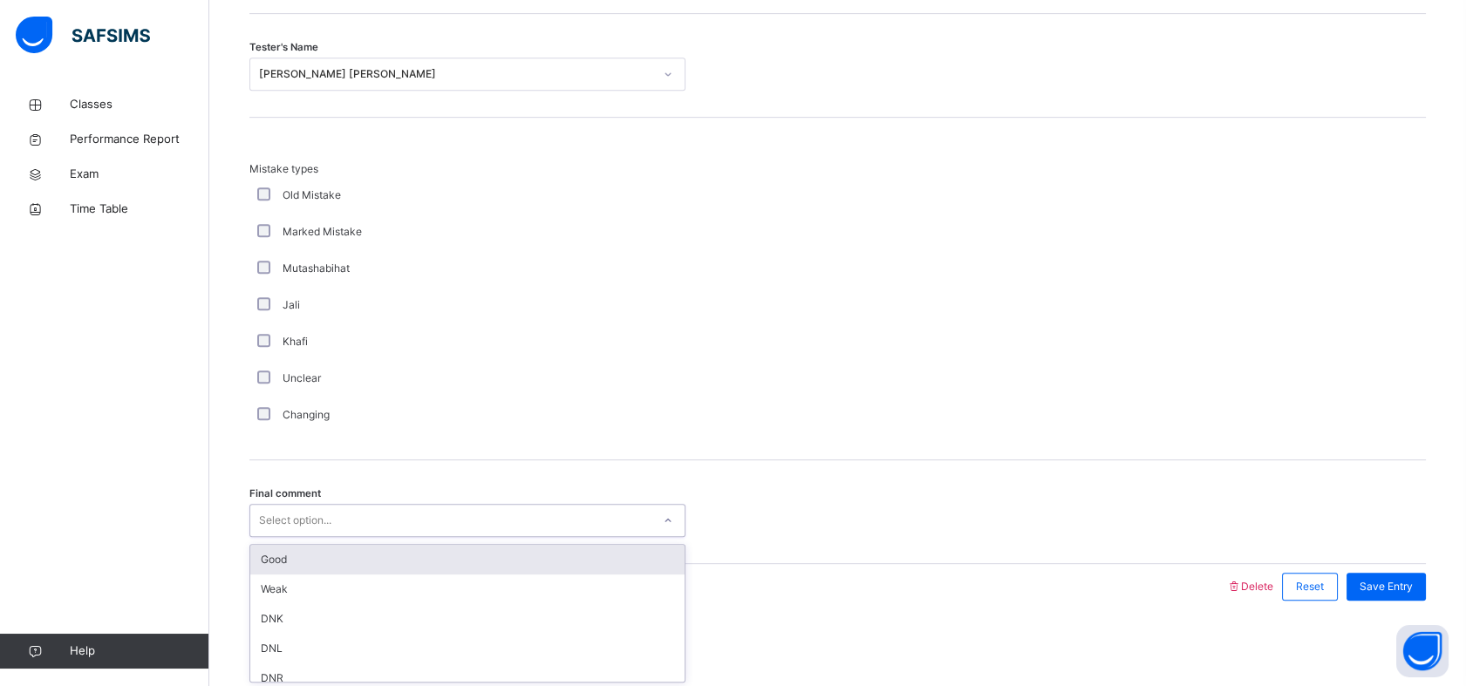
click at [450, 533] on div "Select option..." at bounding box center [467, 520] width 436 height 33
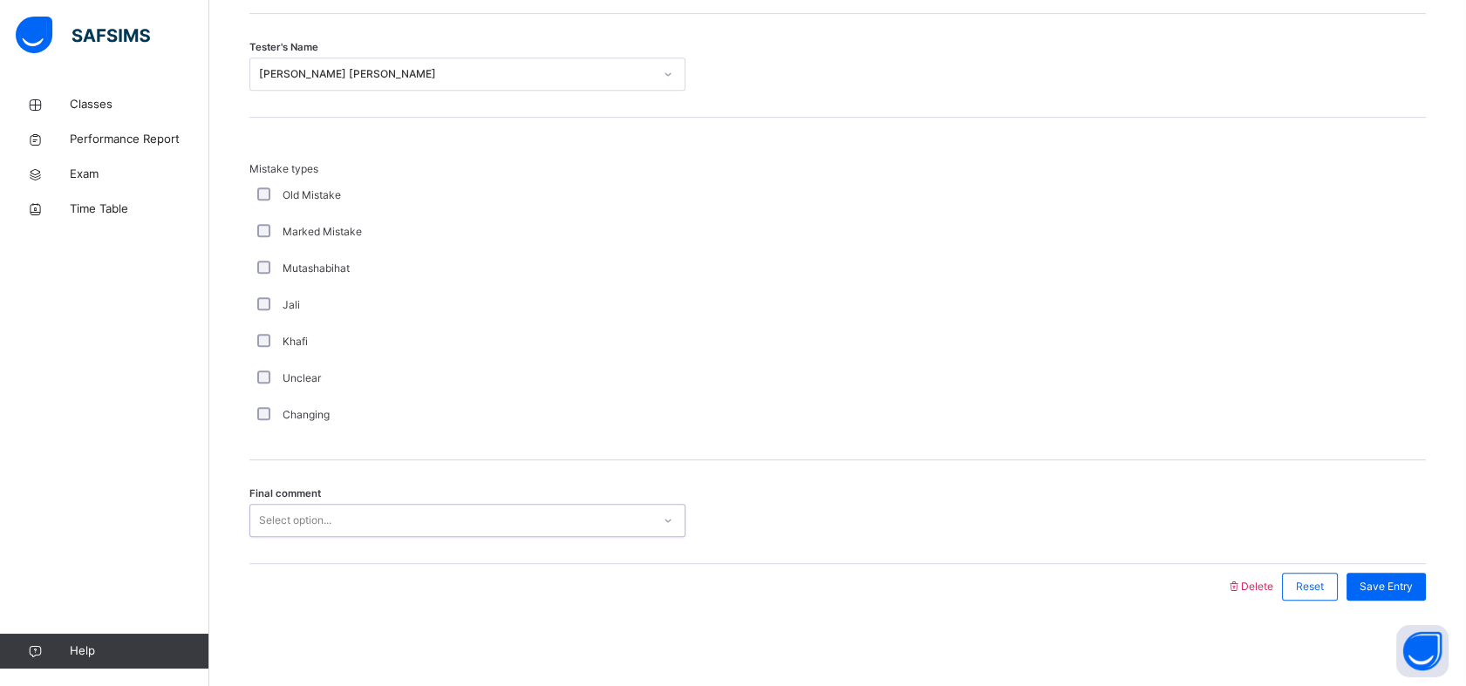
click at [446, 530] on div "Select option..." at bounding box center [467, 520] width 436 height 33
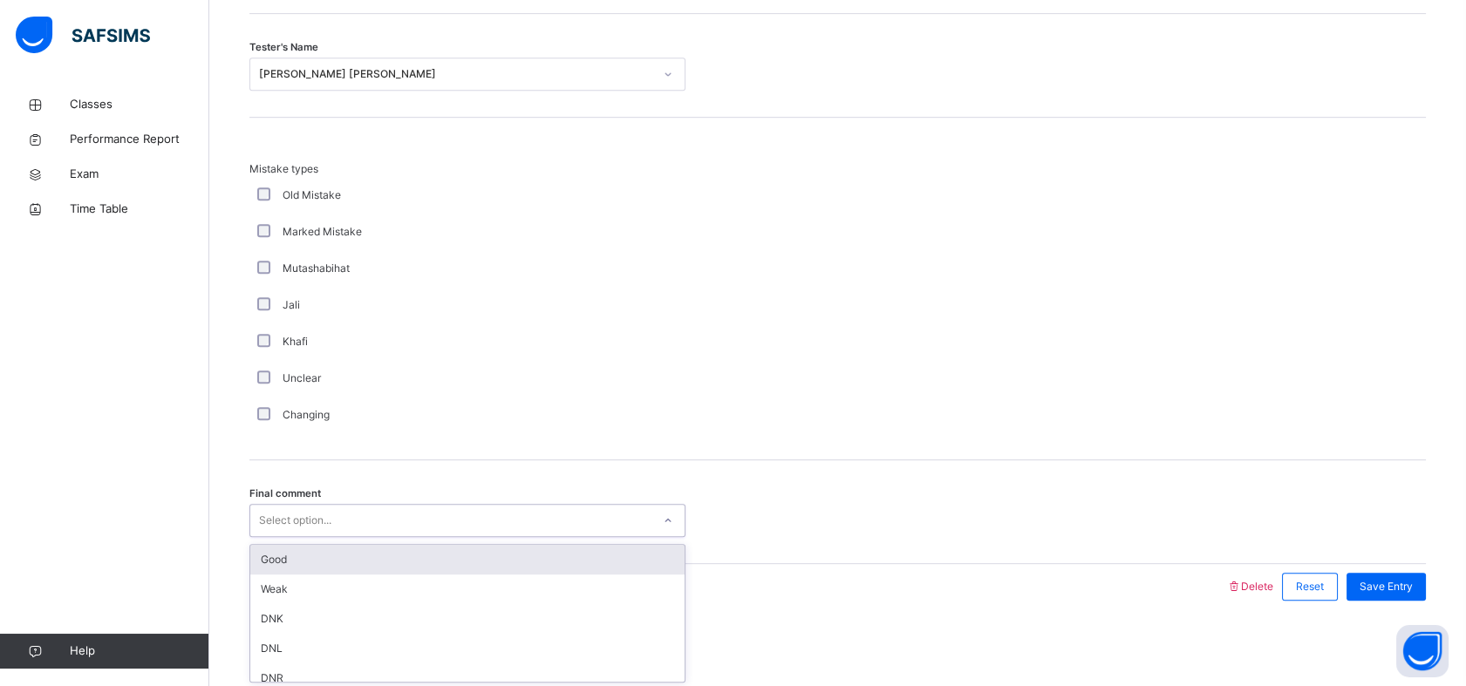
drag, startPoint x: 444, startPoint y: 563, endPoint x: 447, endPoint y: 555, distance: 9.1
click at [447, 555] on div "Good" at bounding box center [467, 560] width 434 height 30
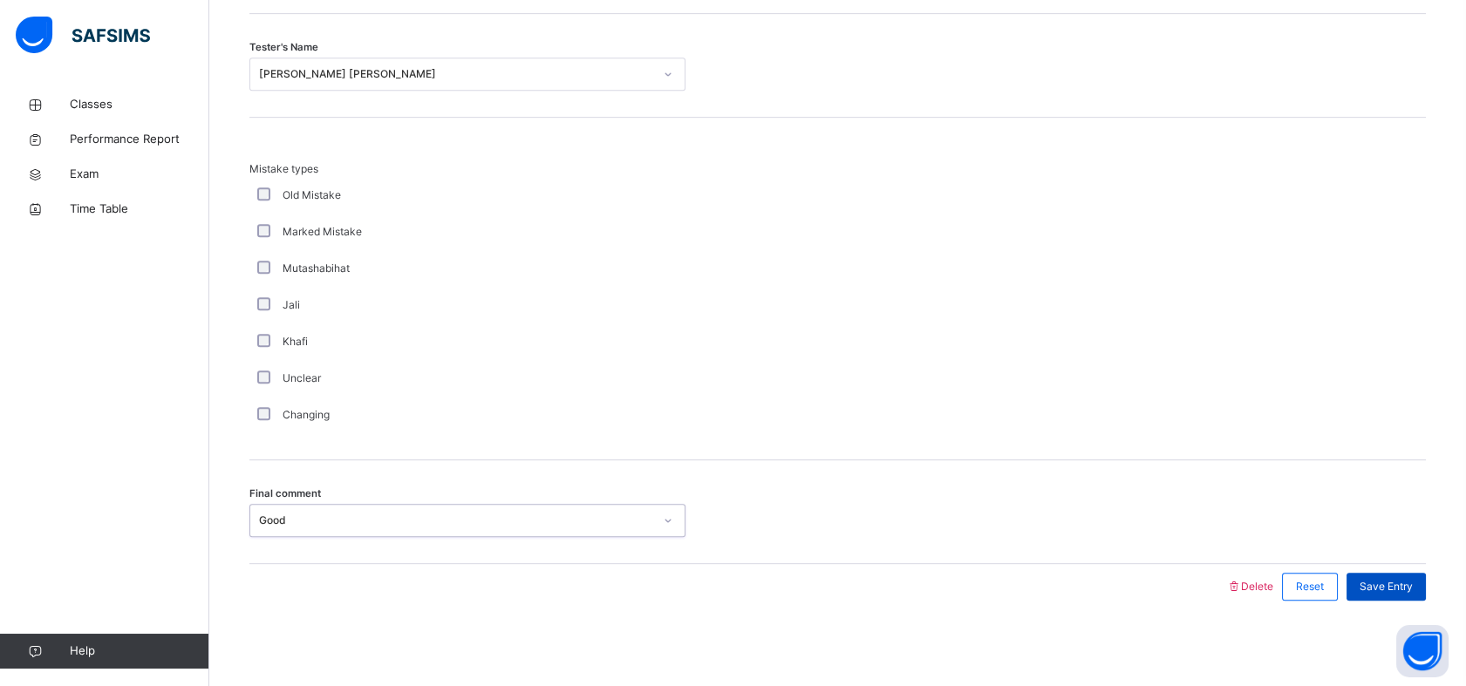
click at [1417, 576] on div "Save Entry" at bounding box center [1386, 587] width 79 height 28
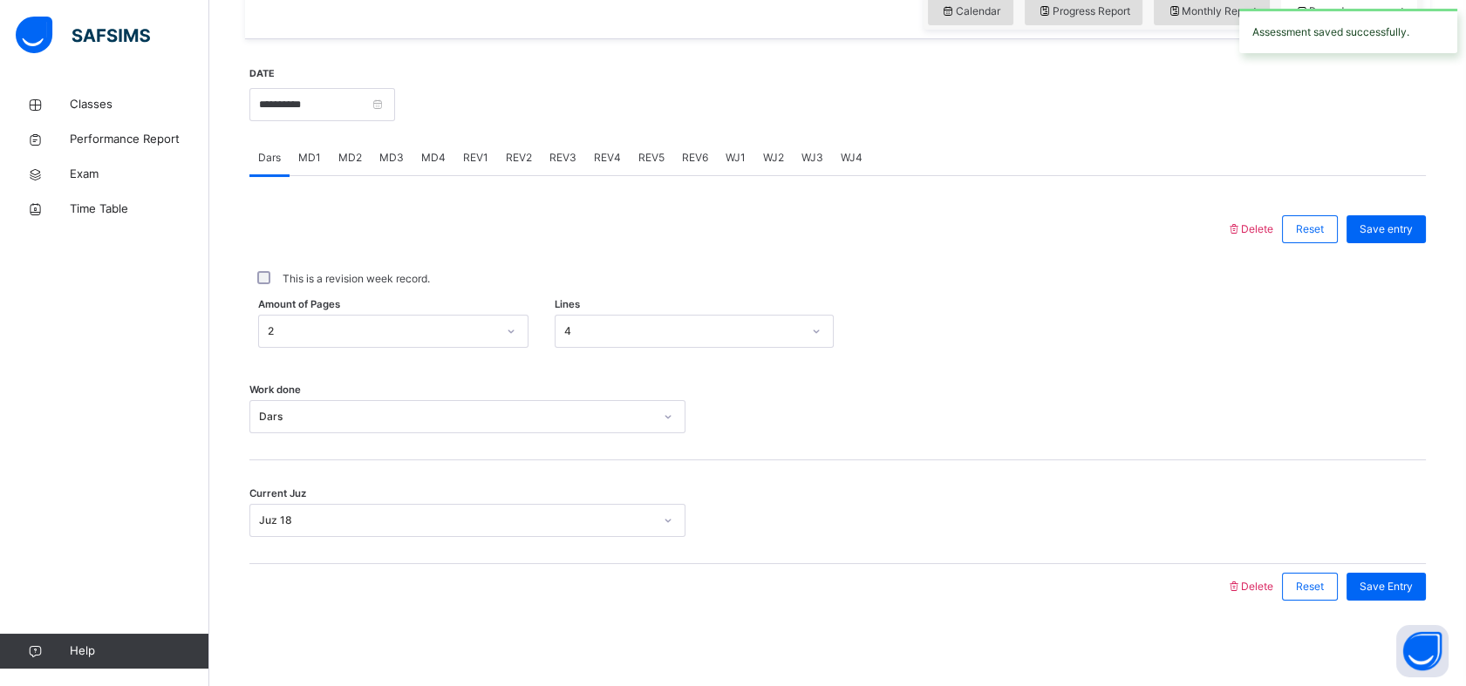
click at [529, 165] on div "REV2" at bounding box center [519, 157] width 44 height 35
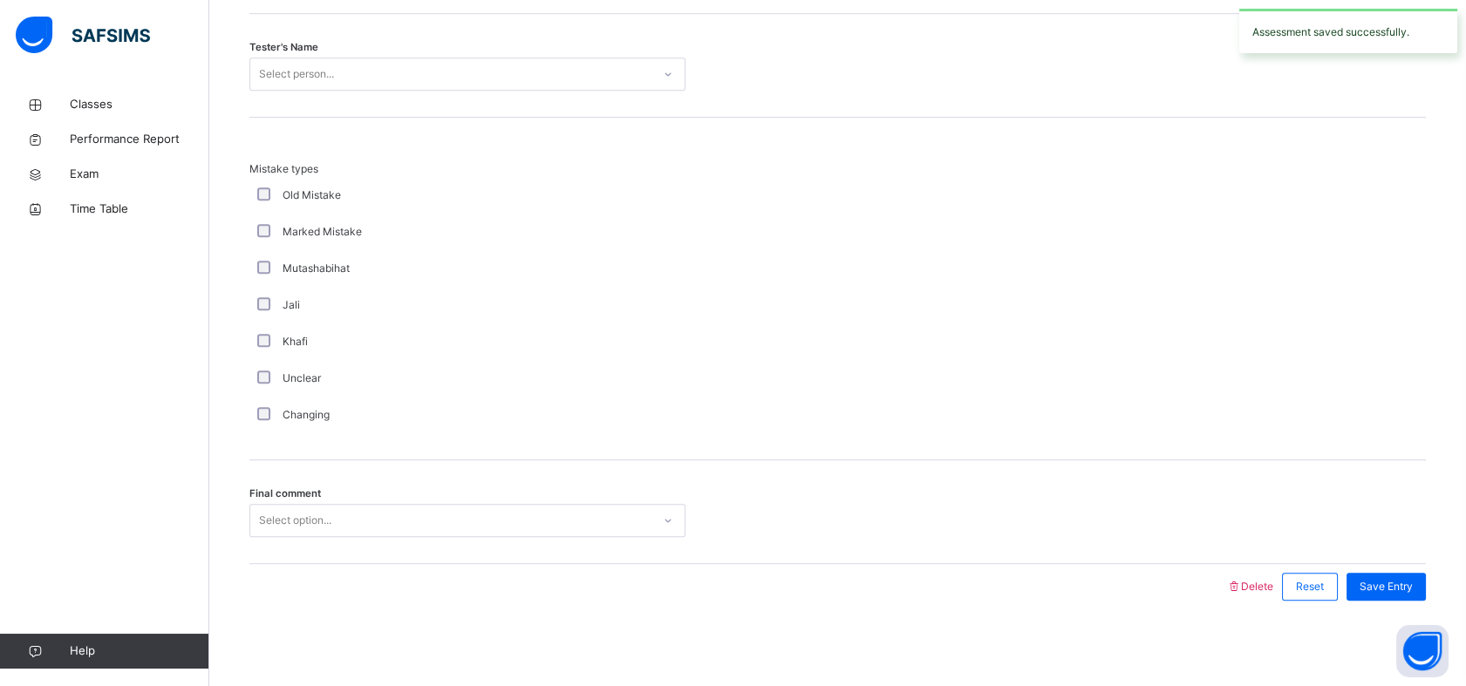
click at [372, 534] on div "Select option..." at bounding box center [467, 520] width 436 height 33
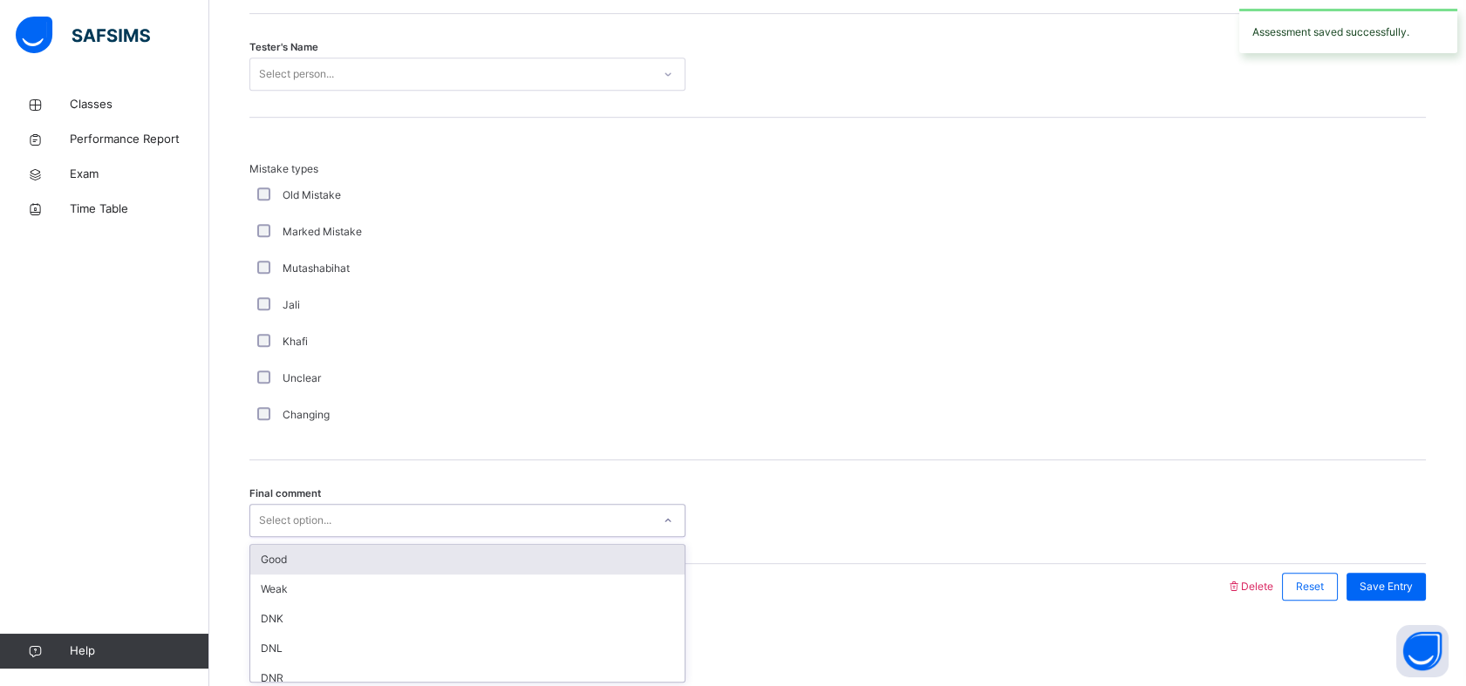
click at [364, 557] on div "Good" at bounding box center [467, 560] width 434 height 30
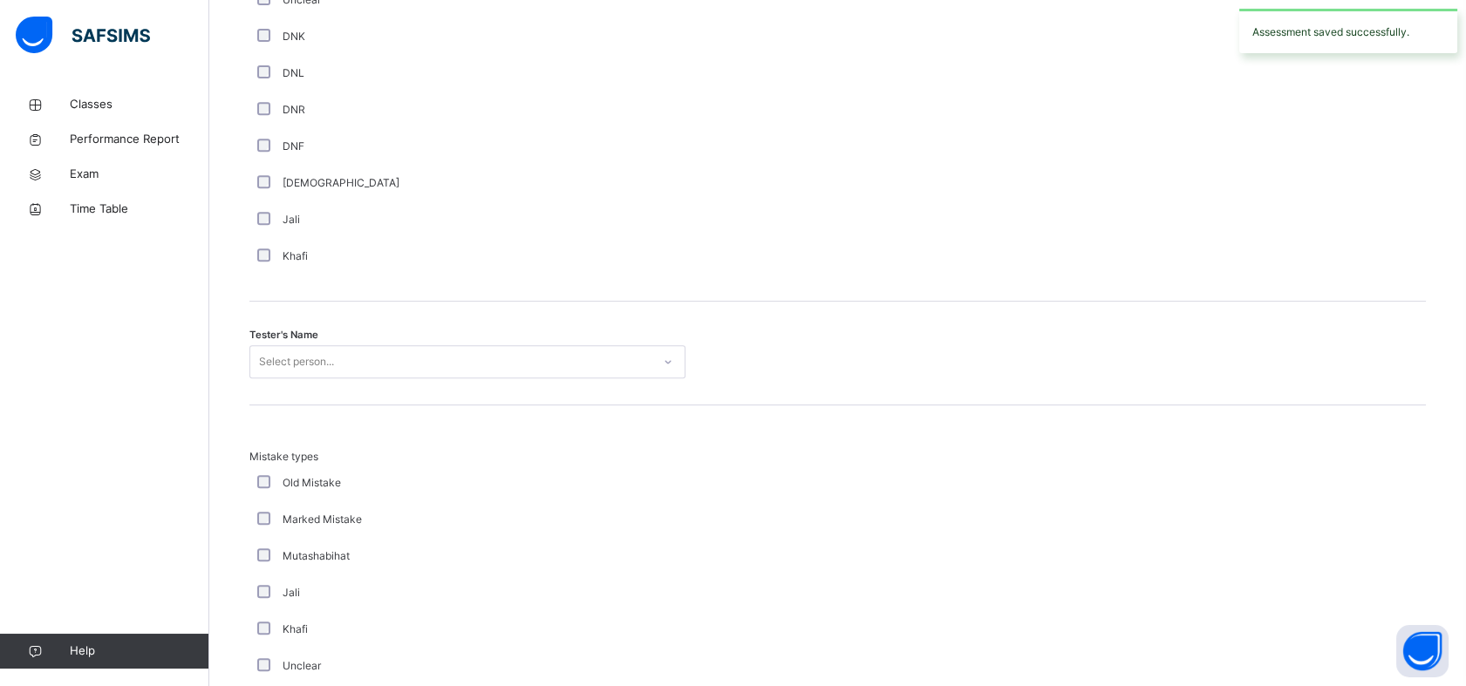
scroll to position [1549, 0]
click at [338, 374] on div "Tester's Name Select person..." at bounding box center [837, 355] width 1177 height 104
click at [324, 379] on div "Tester's Name Select person..." at bounding box center [837, 355] width 1177 height 104
click at [323, 359] on div "Select person..." at bounding box center [467, 362] width 436 height 33
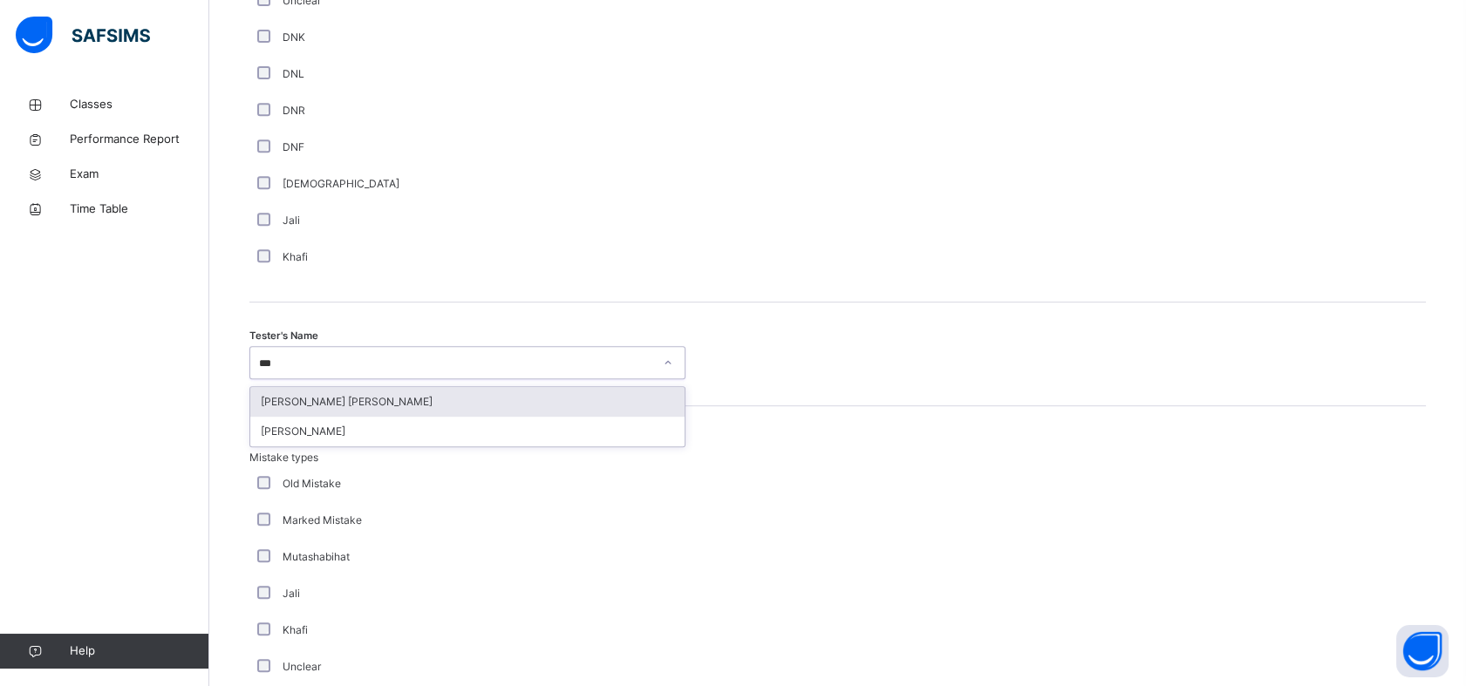
type input "****"
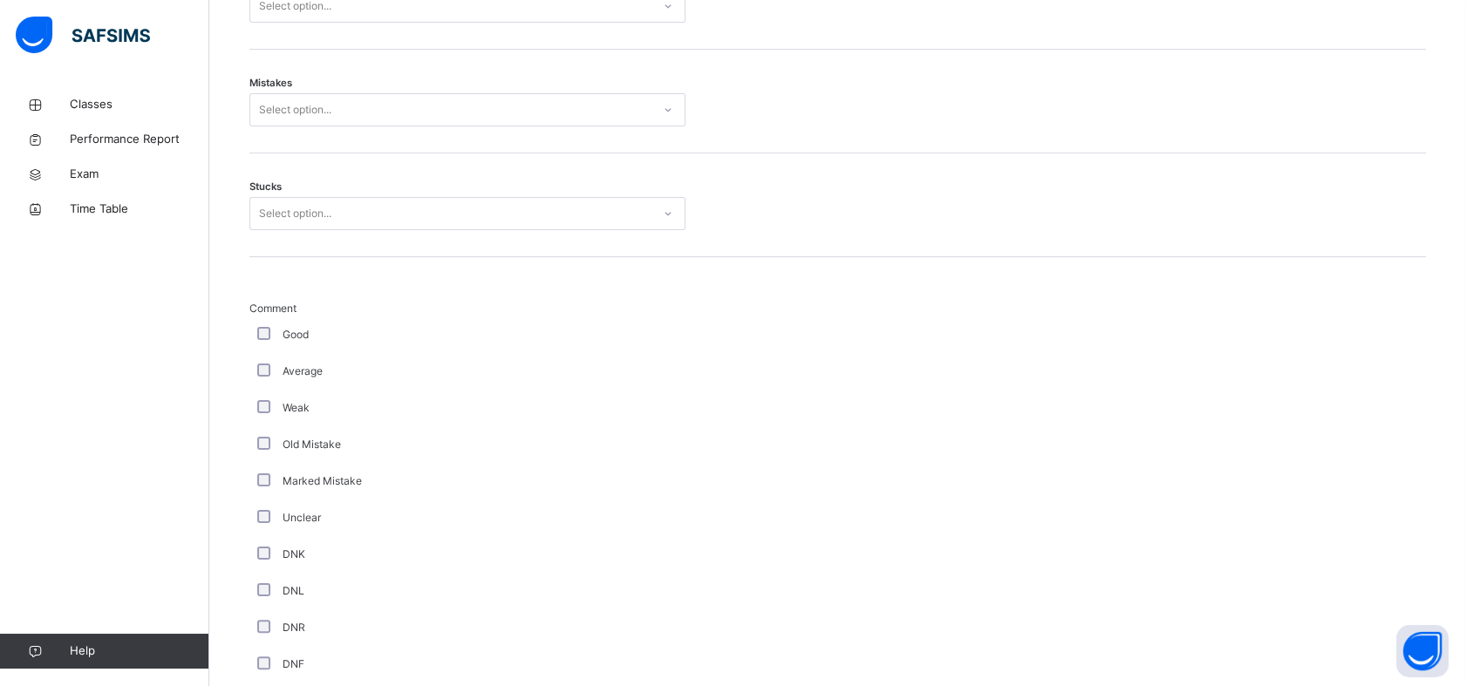
scroll to position [1031, 0]
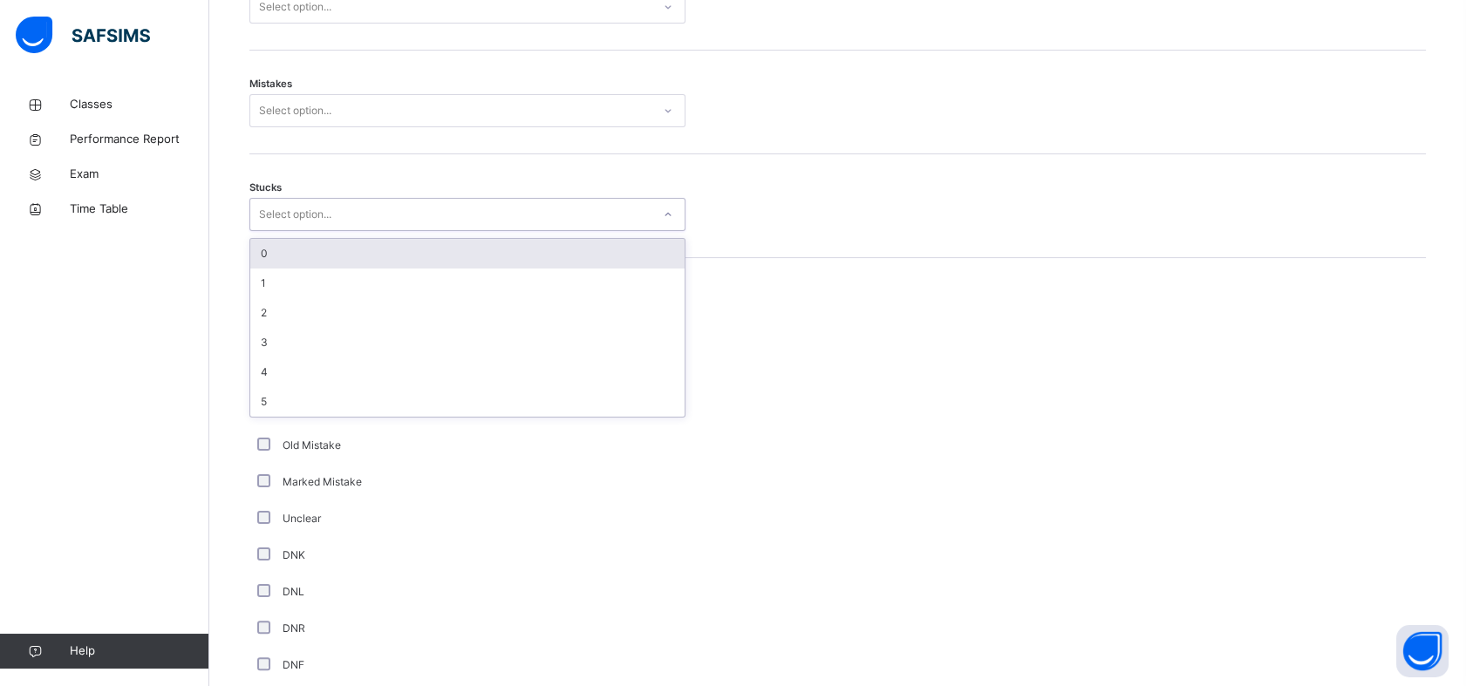
click at [398, 223] on div "Select option..." at bounding box center [450, 214] width 401 height 27
click at [384, 255] on div "0" at bounding box center [467, 254] width 434 height 30
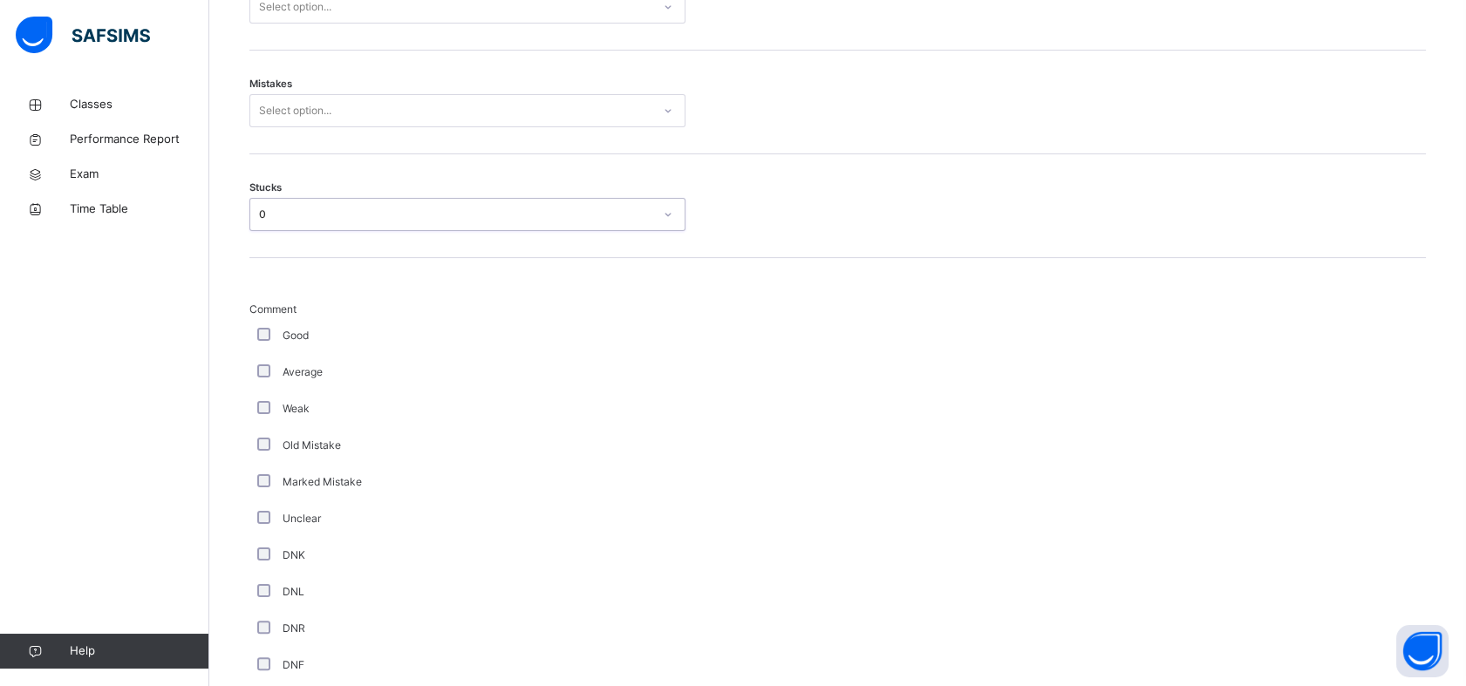
click at [368, 112] on div "Select option..." at bounding box center [450, 111] width 401 height 27
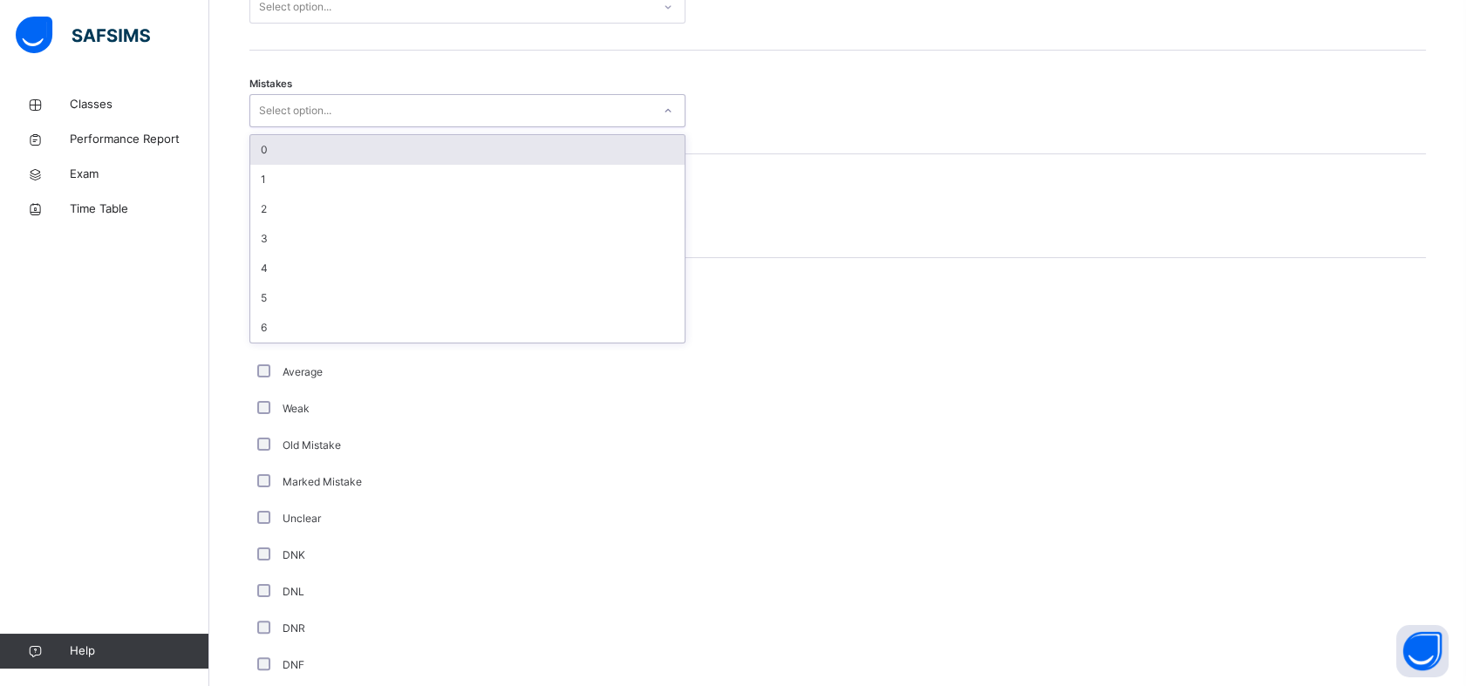
click at [361, 159] on div "0" at bounding box center [467, 150] width 434 height 30
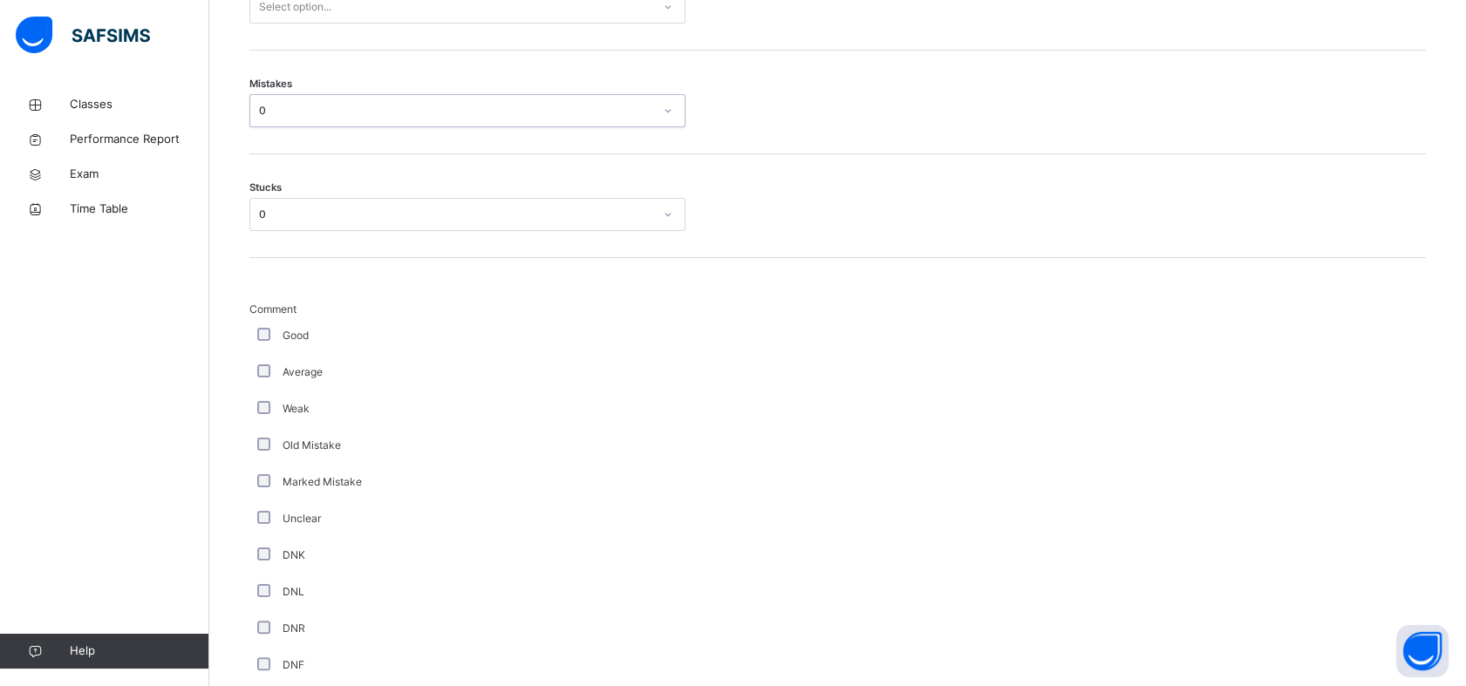
scroll to position [838, 0]
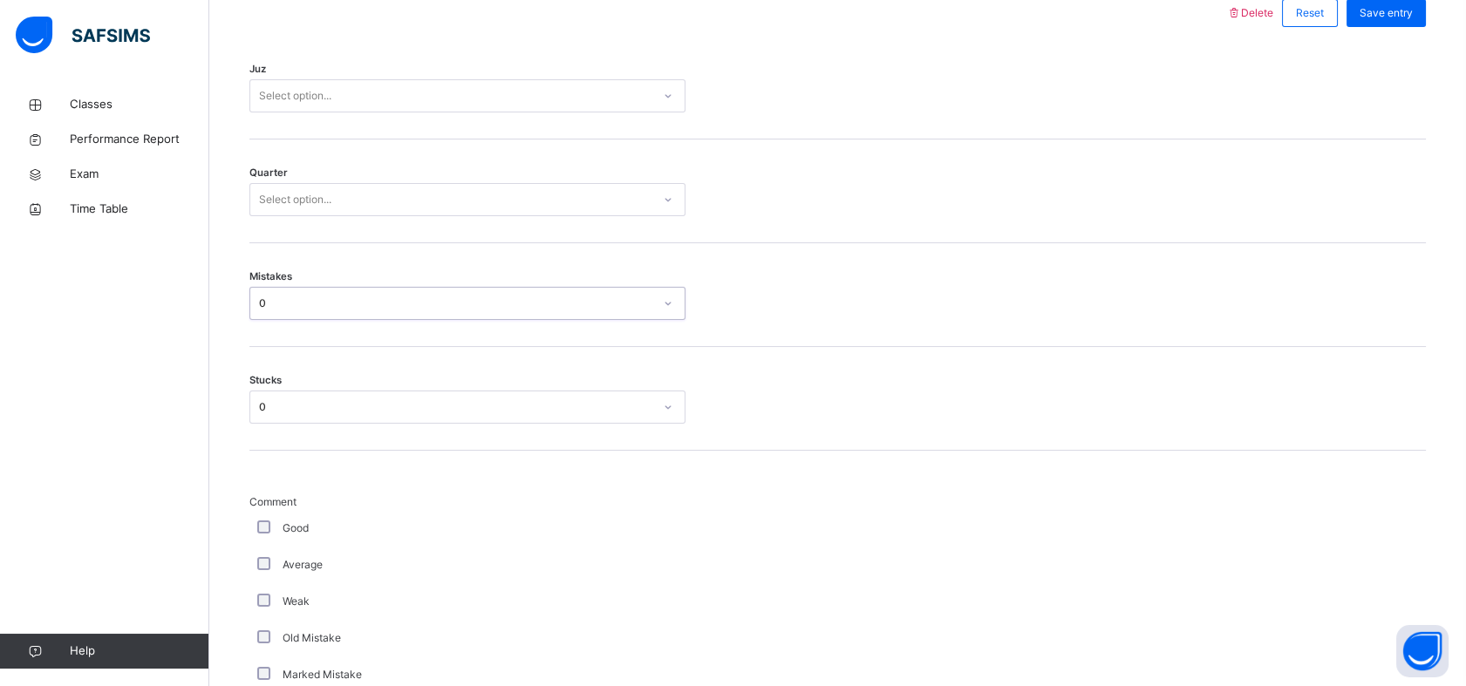
click at [361, 201] on div "Select option..." at bounding box center [450, 200] width 401 height 27
click at [321, 301] on div "3" at bounding box center [467, 298] width 434 height 30
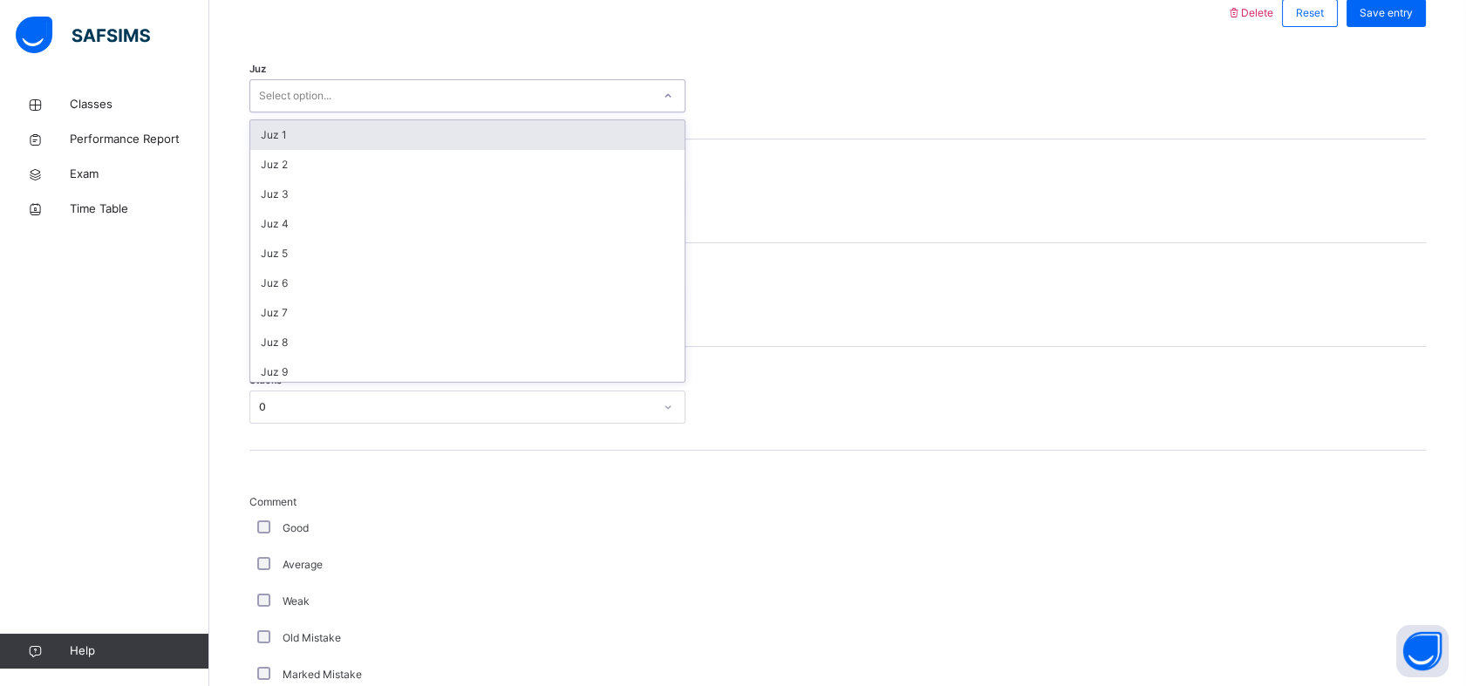
click at [372, 98] on div "Select option..." at bounding box center [450, 96] width 401 height 27
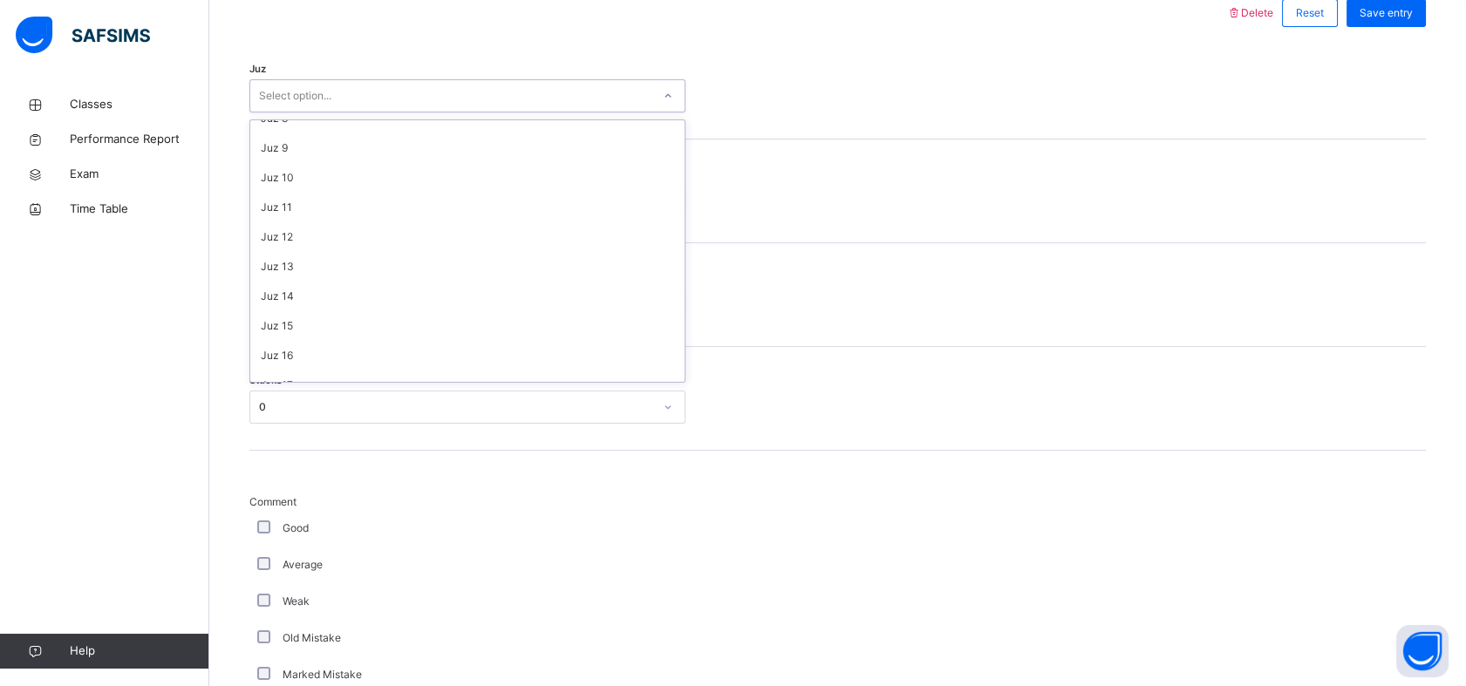
scroll to position [223, 0]
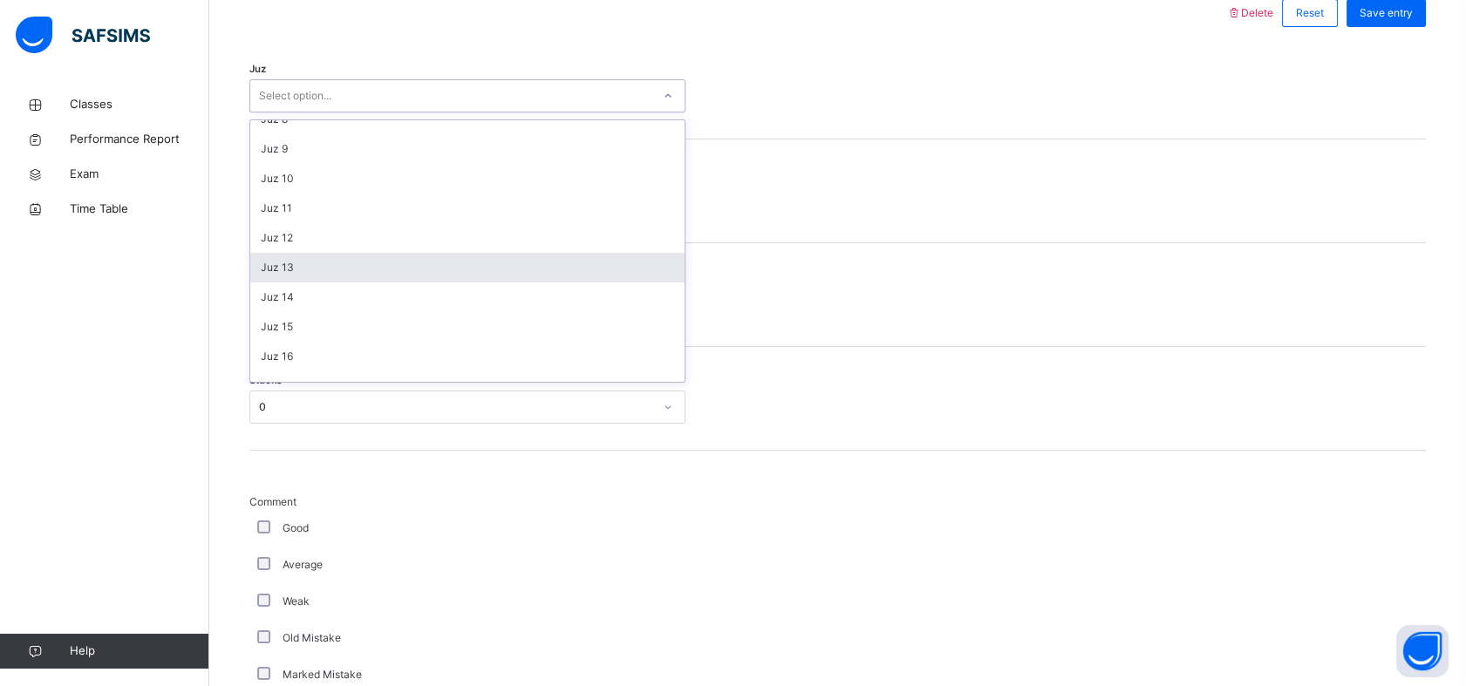
click at [342, 265] on div "Juz 13" at bounding box center [467, 268] width 434 height 30
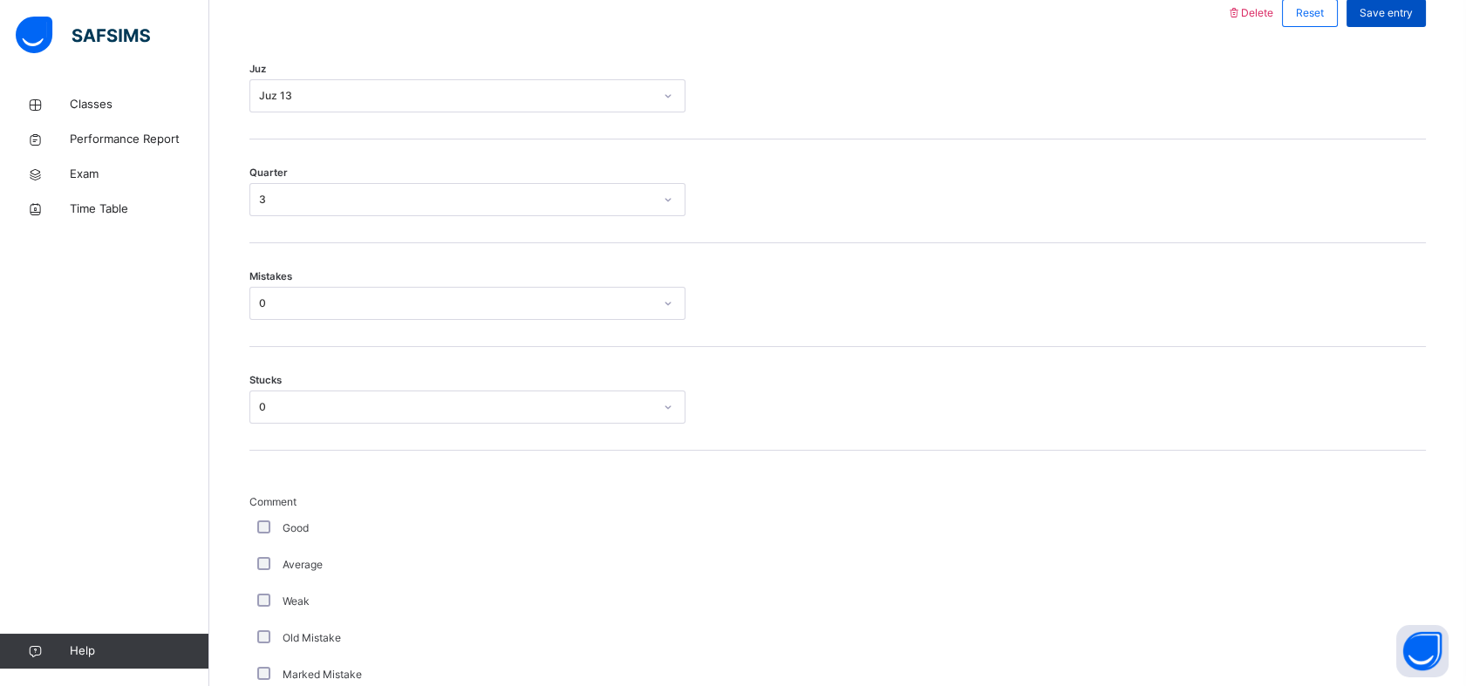
click at [1374, 7] on span "Save entry" at bounding box center [1386, 13] width 53 height 16
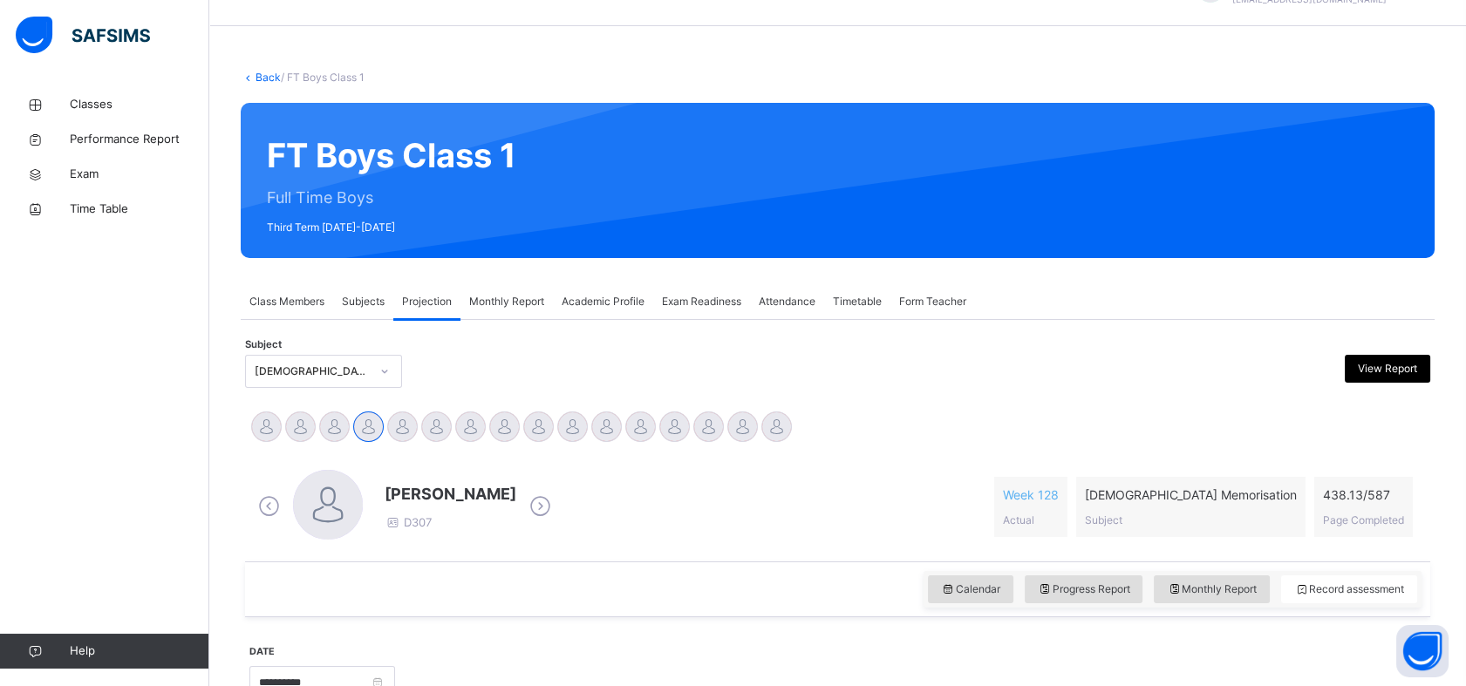
scroll to position [43, 0]
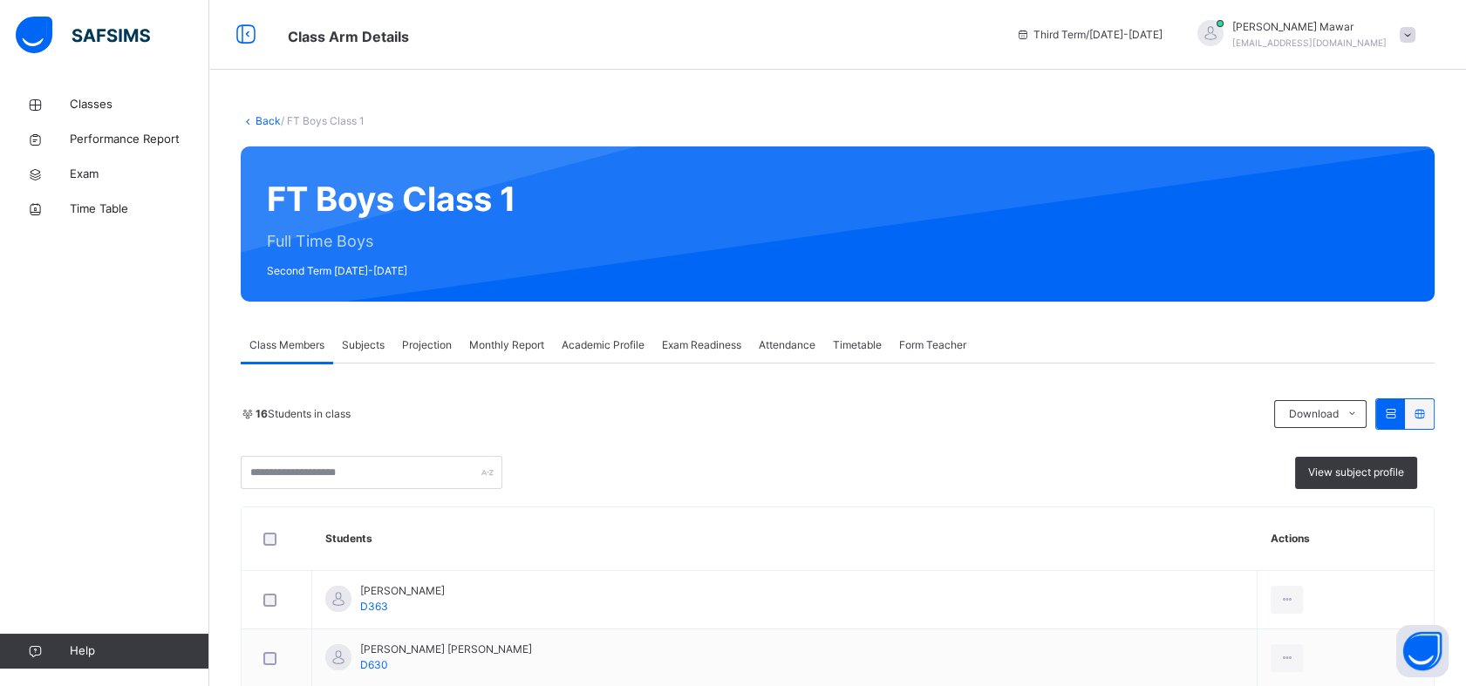
click at [1415, 30] on span at bounding box center [1408, 35] width 16 height 16
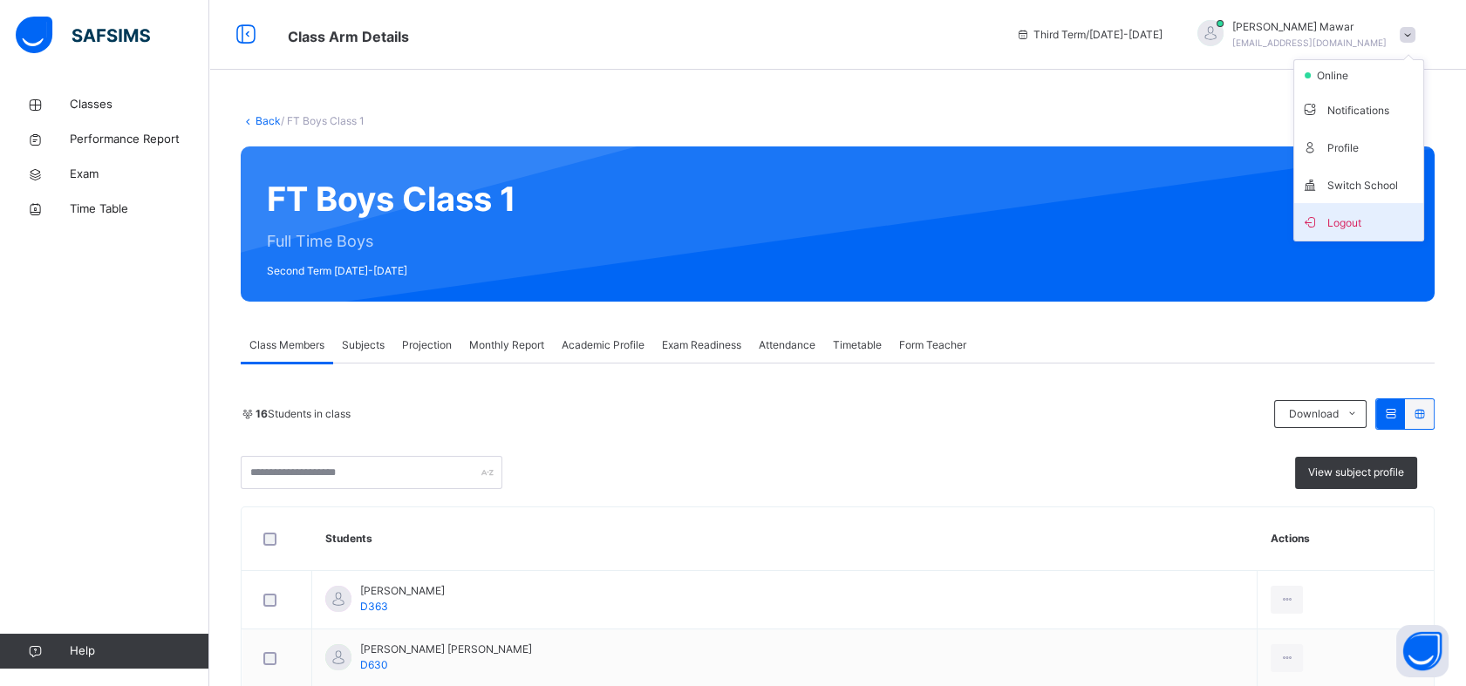
click at [1382, 216] on span "Logout" at bounding box center [1358, 222] width 115 height 24
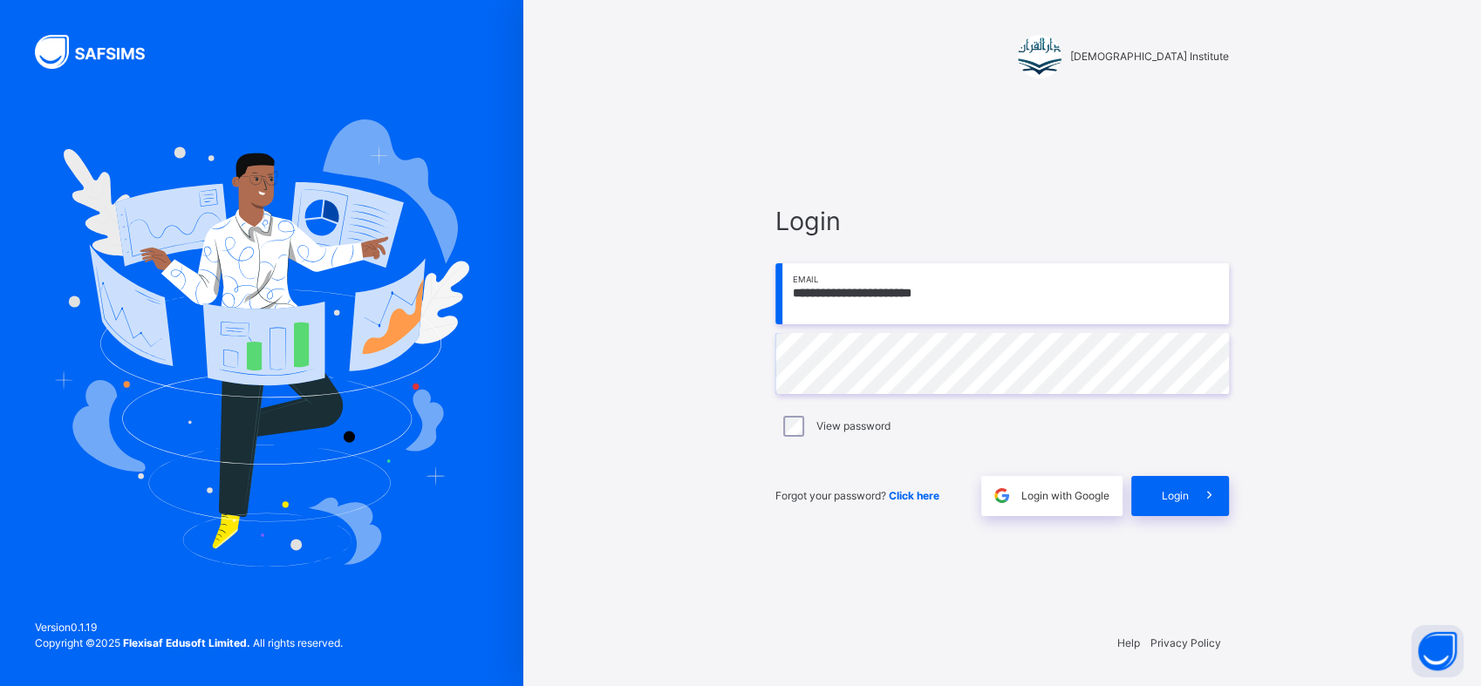
click at [925, 294] on input "**********" at bounding box center [1002, 293] width 454 height 61
type input "**********"
drag, startPoint x: 984, startPoint y: 290, endPoint x: 244, endPoint y: 522, distance: 774.8
click at [244, 522] on div "**********" at bounding box center [740, 343] width 1481 height 686
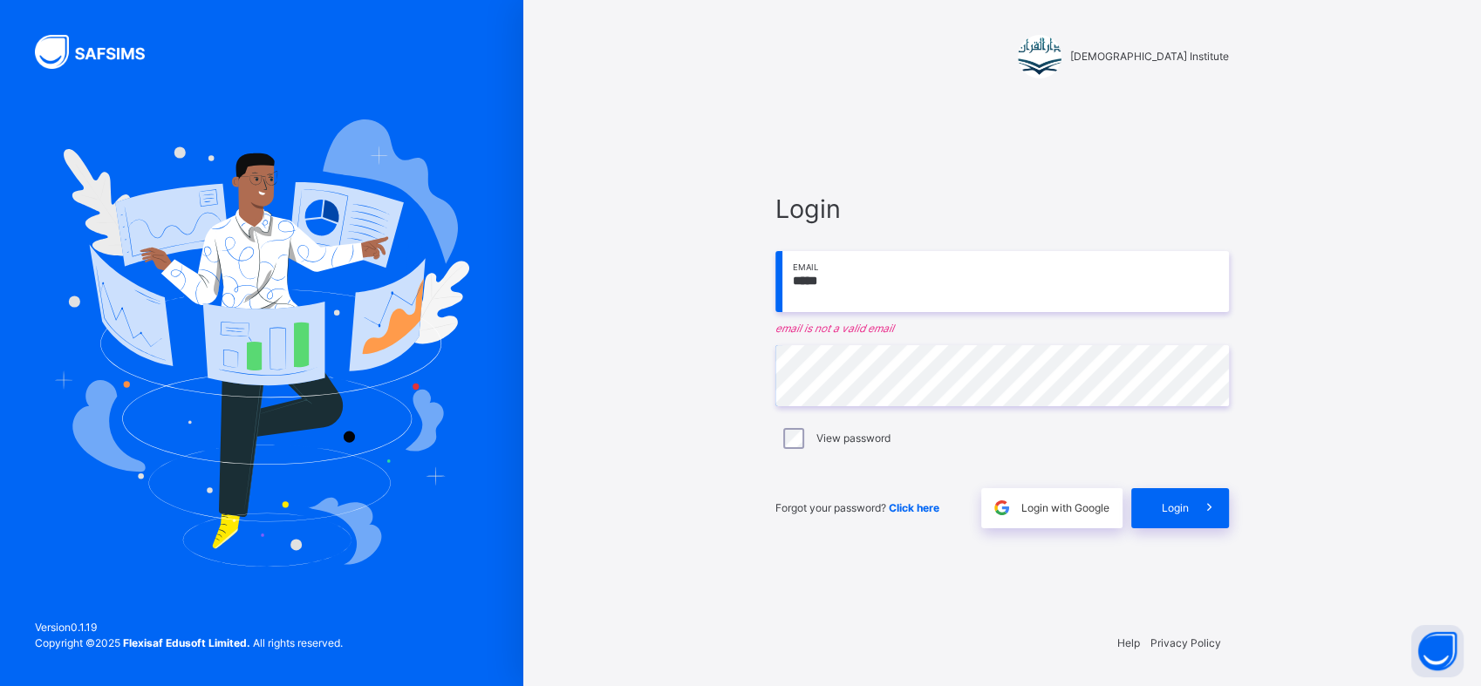
type input "**********"
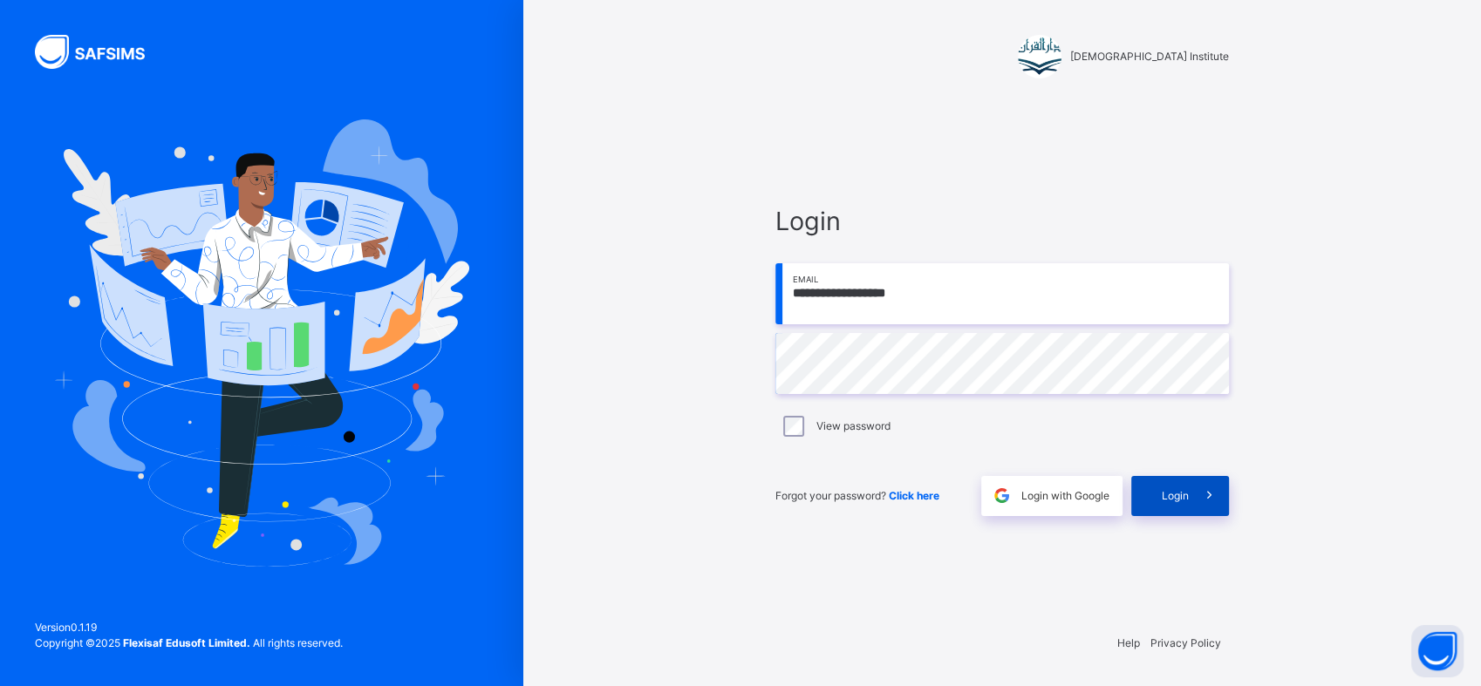
click at [1153, 498] on div "Login" at bounding box center [1180, 496] width 98 height 40
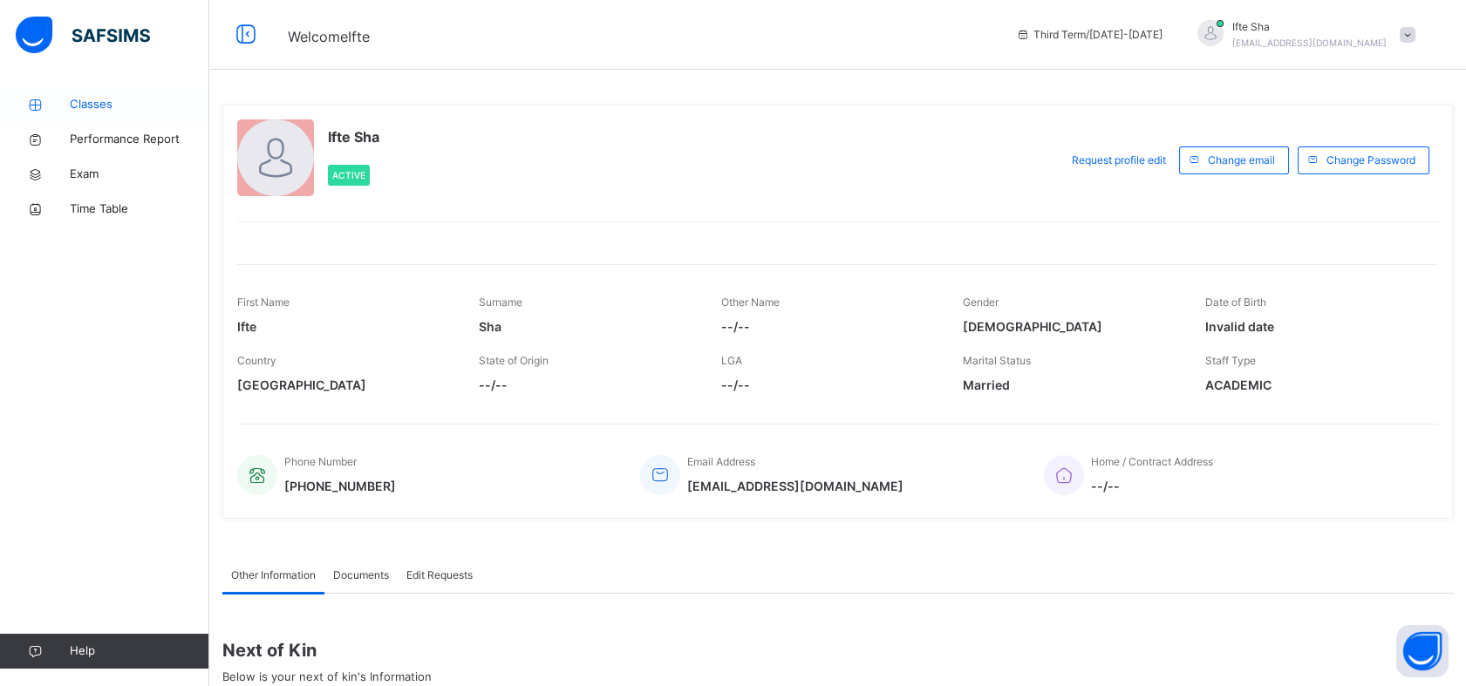
drag, startPoint x: 122, startPoint y: 109, endPoint x: 195, endPoint y: 113, distance: 73.4
click at [122, 108] on span "Classes" at bounding box center [140, 104] width 140 height 17
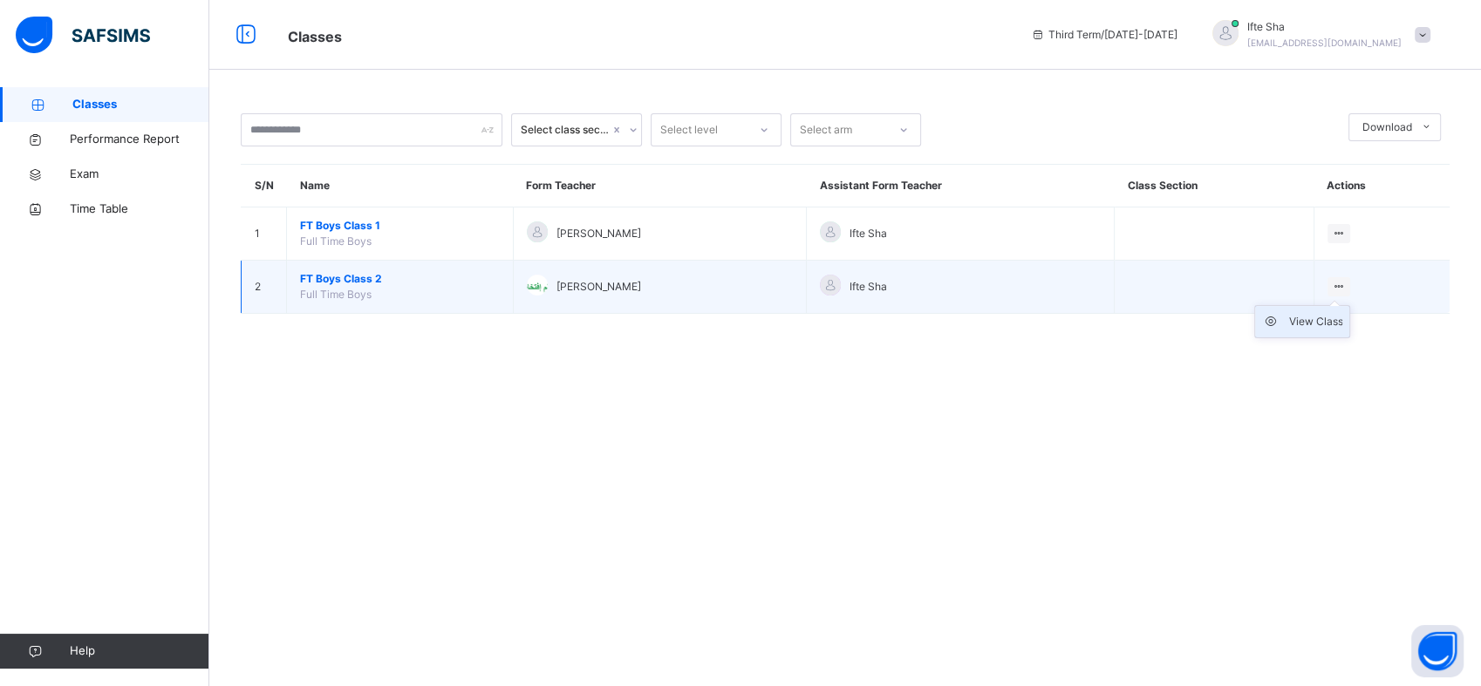
click at [1340, 327] on div "View Class" at bounding box center [1315, 321] width 54 height 17
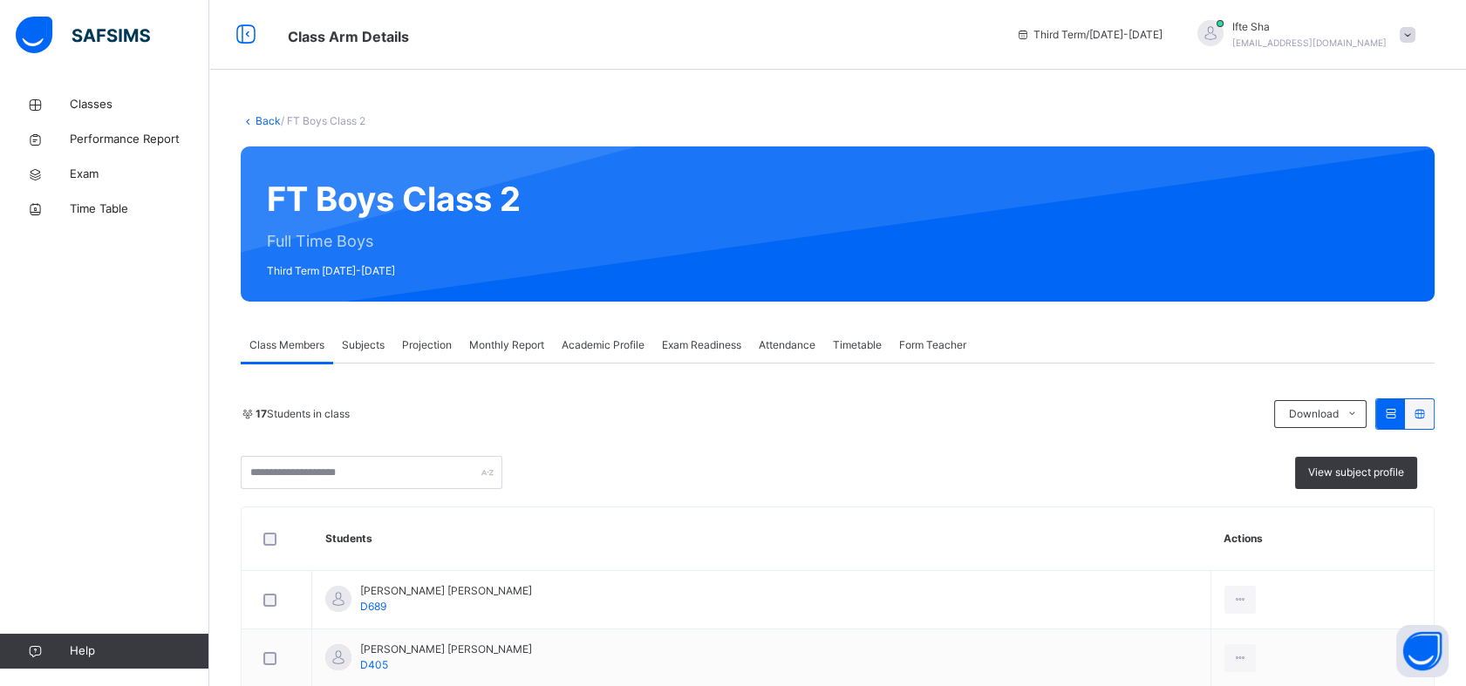
click at [447, 350] on span "Projection" at bounding box center [427, 346] width 50 height 16
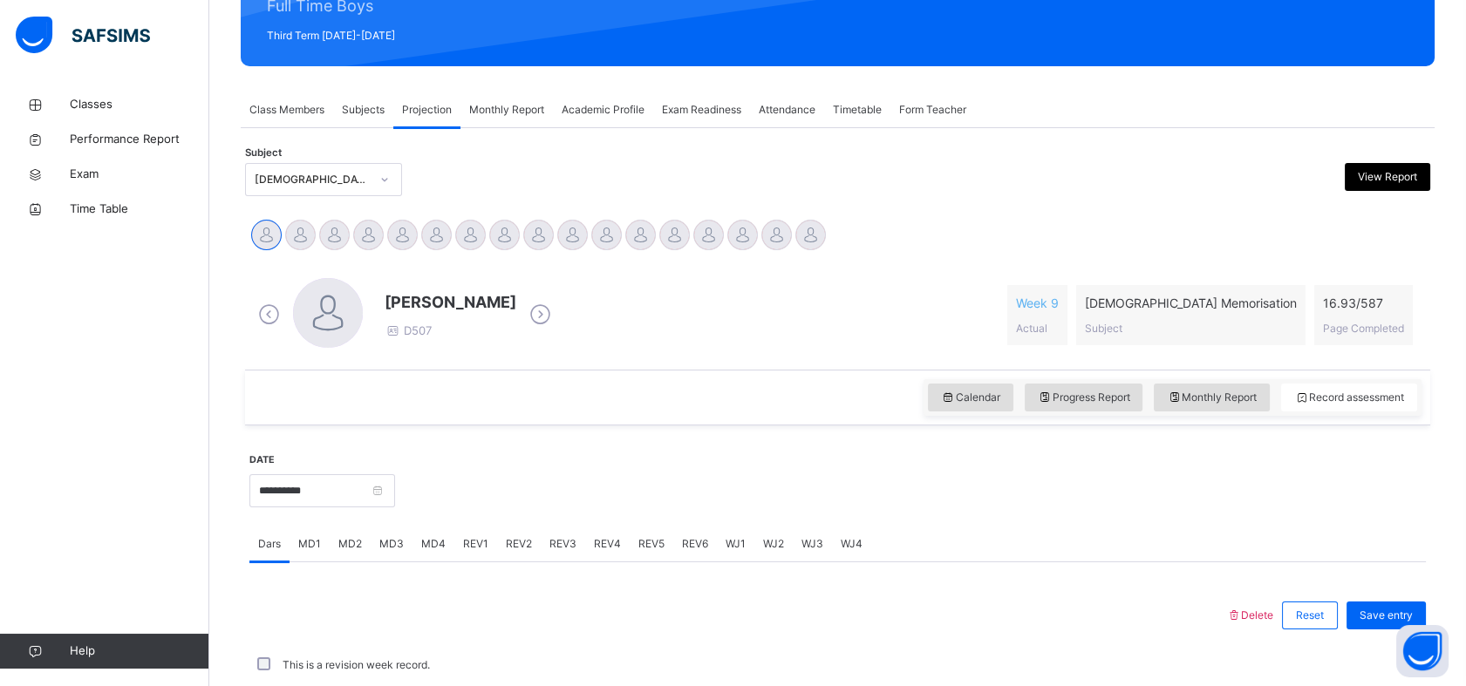
scroll to position [236, 0]
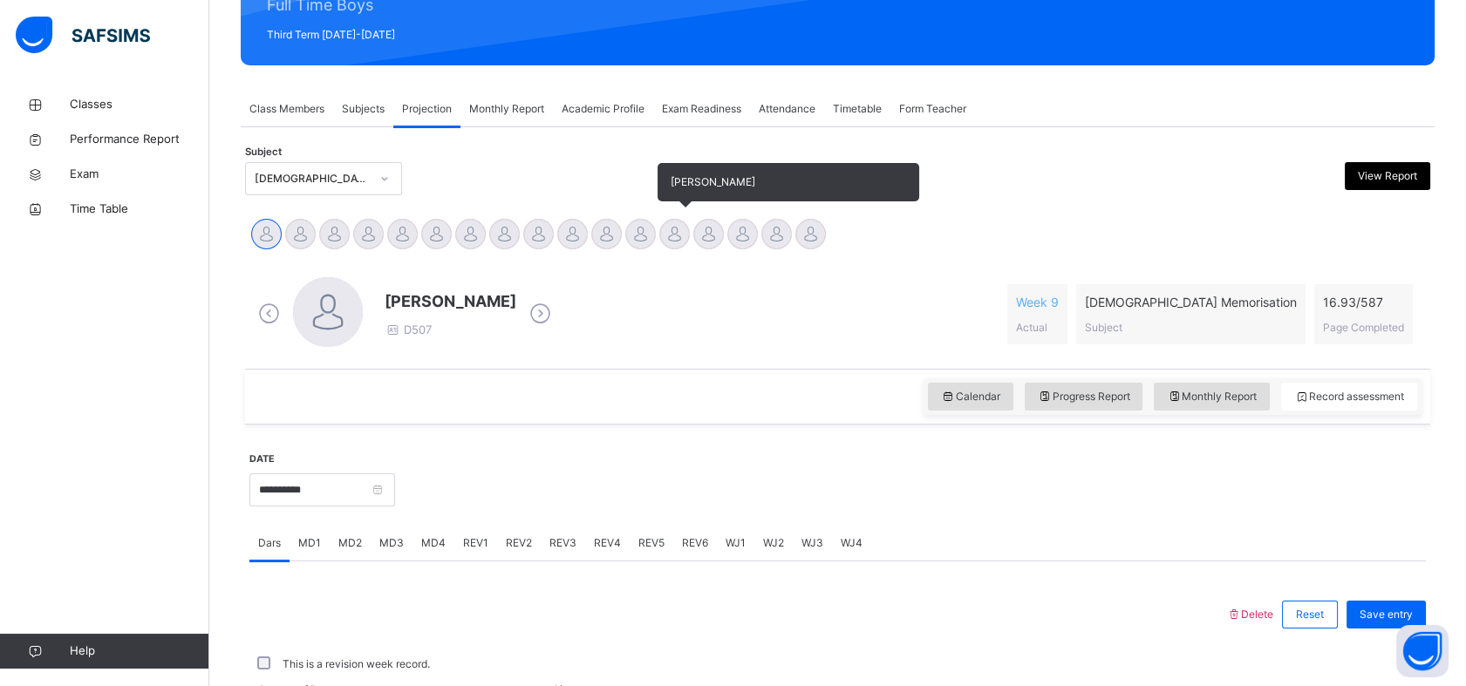
click at [679, 237] on div at bounding box center [674, 234] width 31 height 31
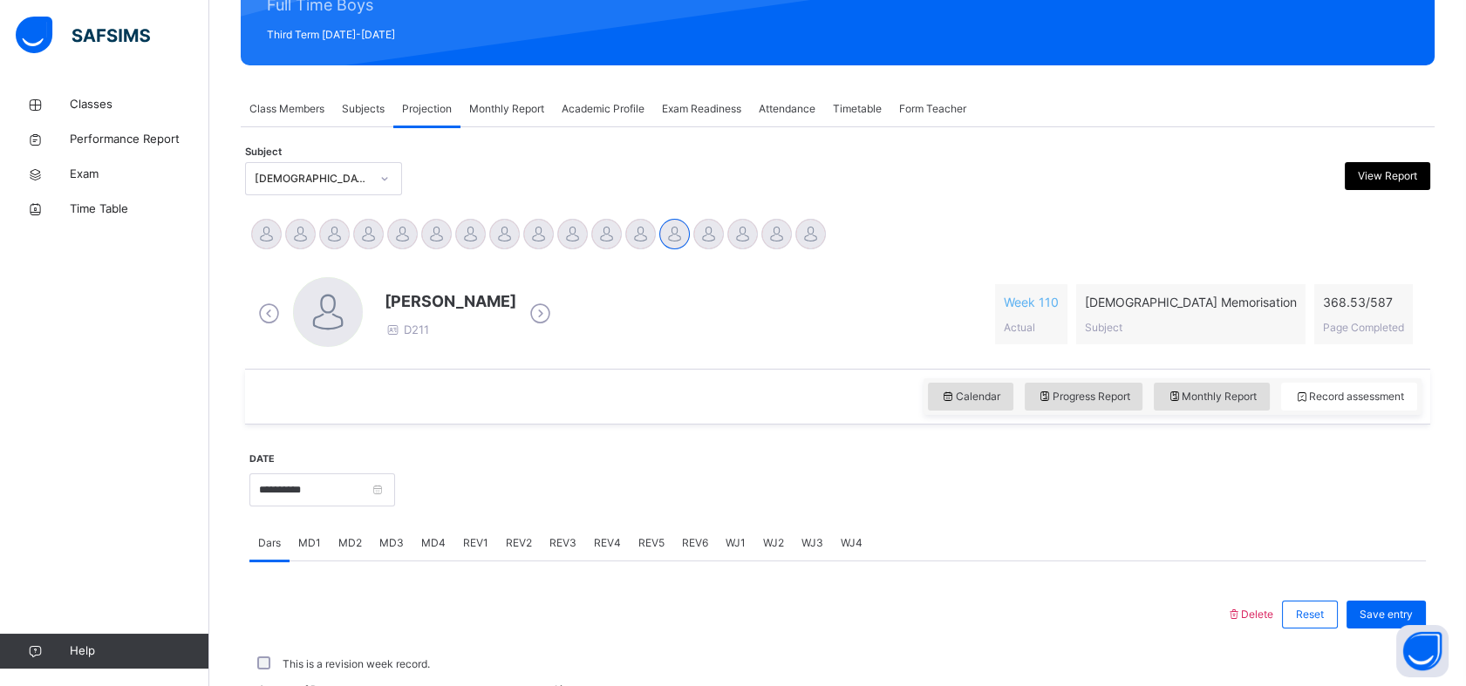
click at [712, 98] on div "Exam Readiness" at bounding box center [701, 109] width 97 height 35
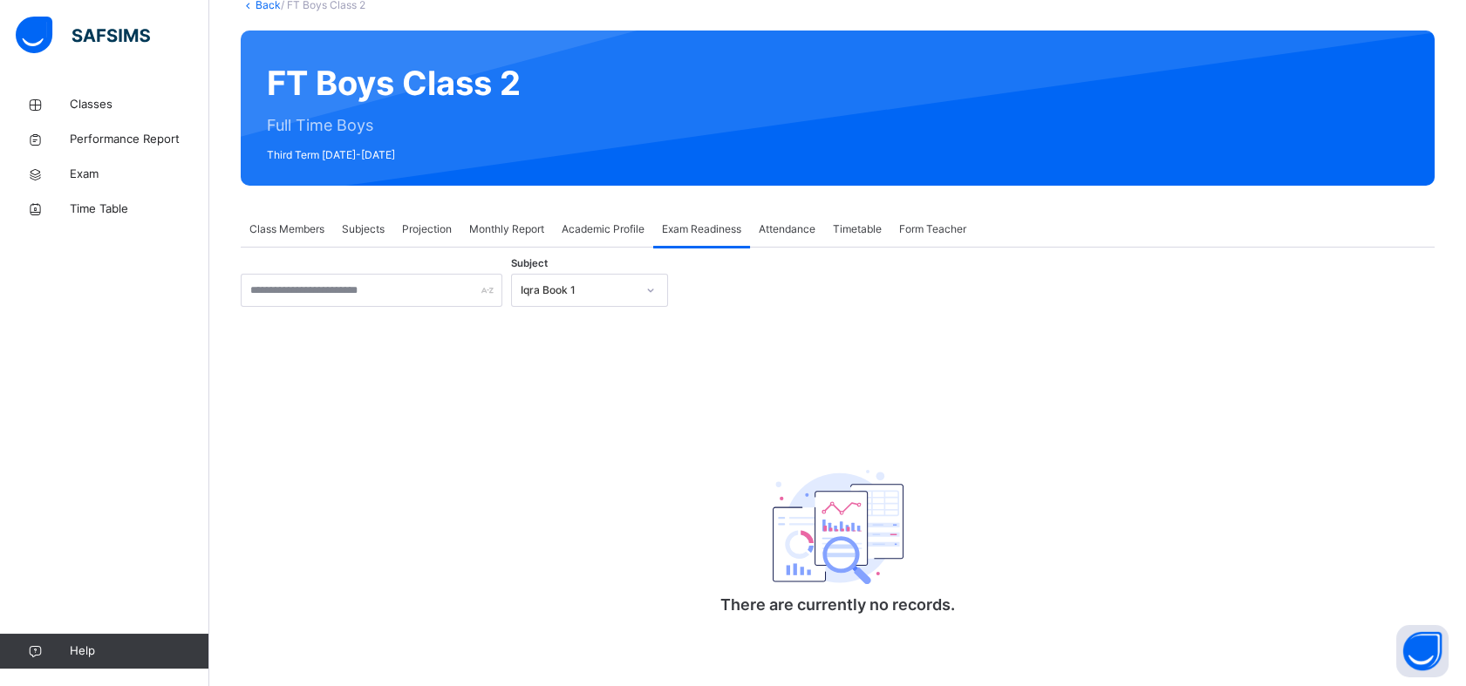
scroll to position [118, 0]
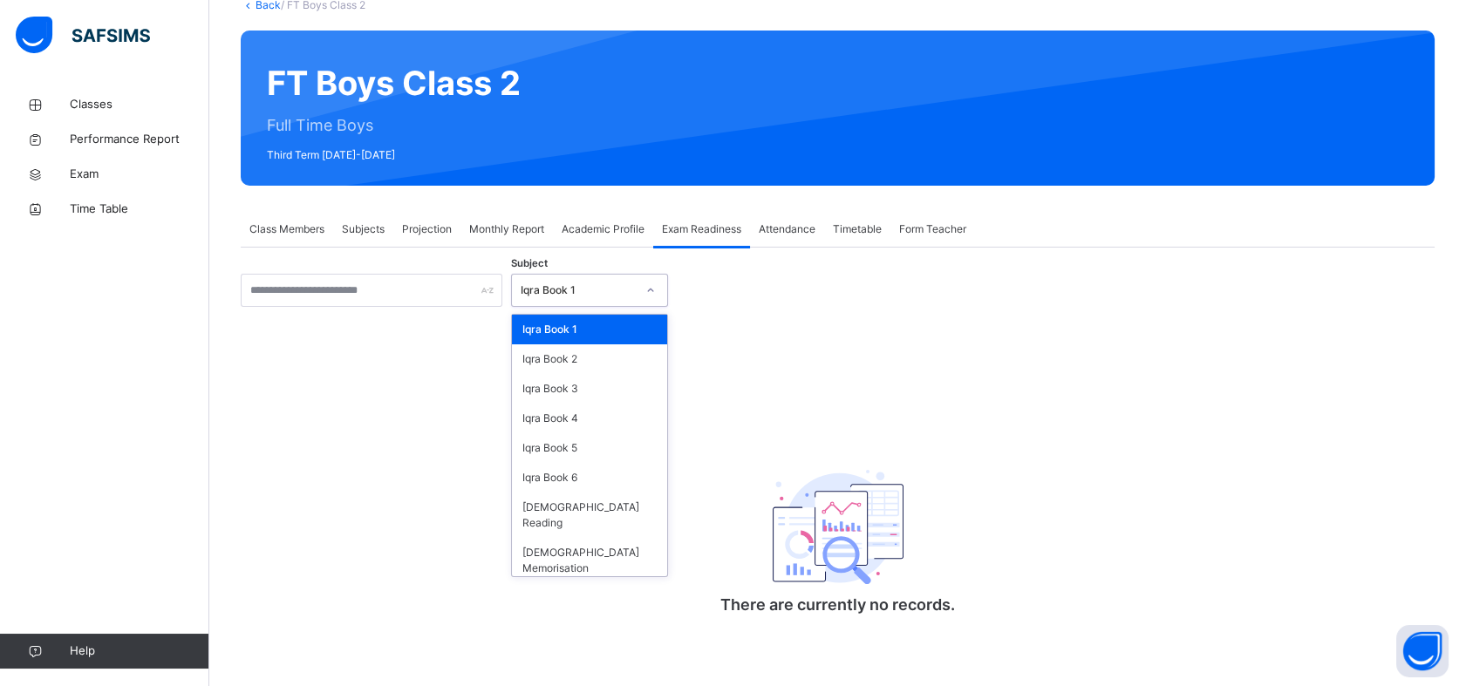
click at [642, 293] on div at bounding box center [651, 290] width 30 height 28
click at [541, 538] on div "[DEMOGRAPHIC_DATA] Memorisation" at bounding box center [589, 560] width 155 height 45
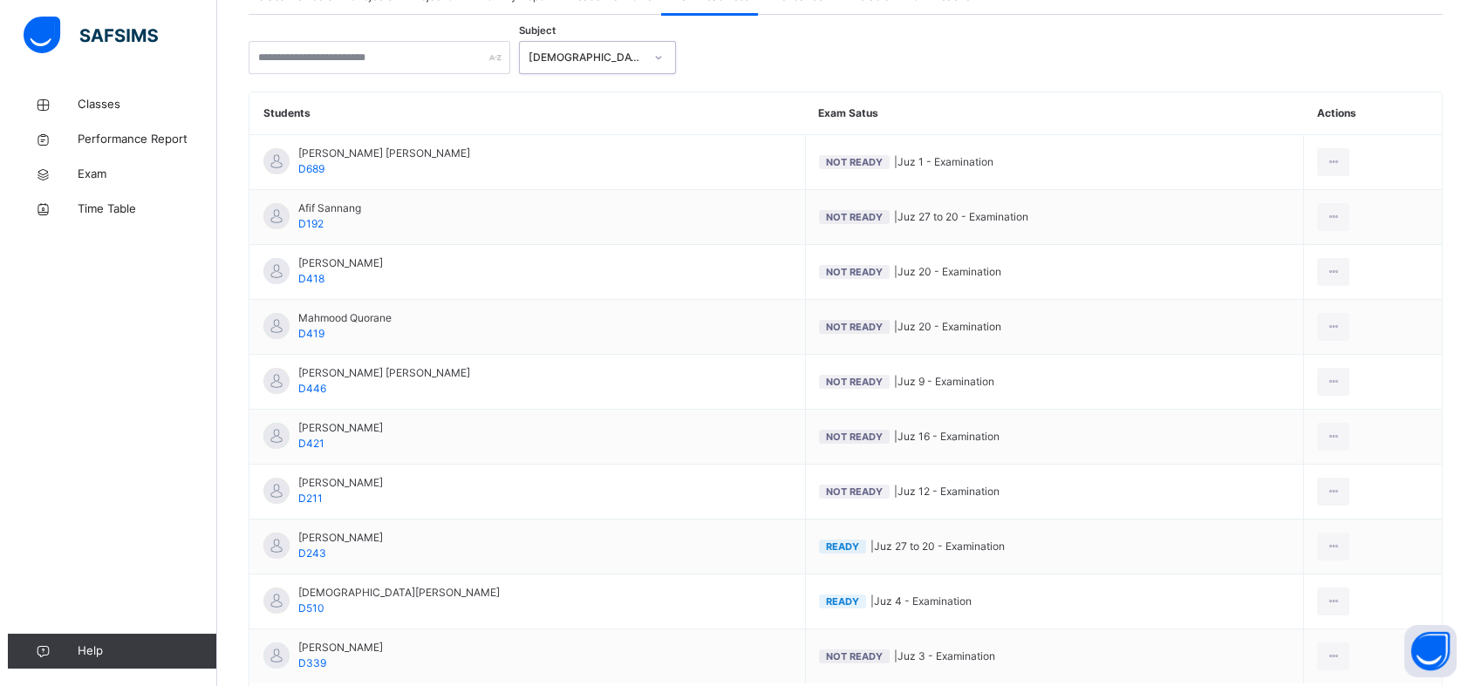
scroll to position [350, 0]
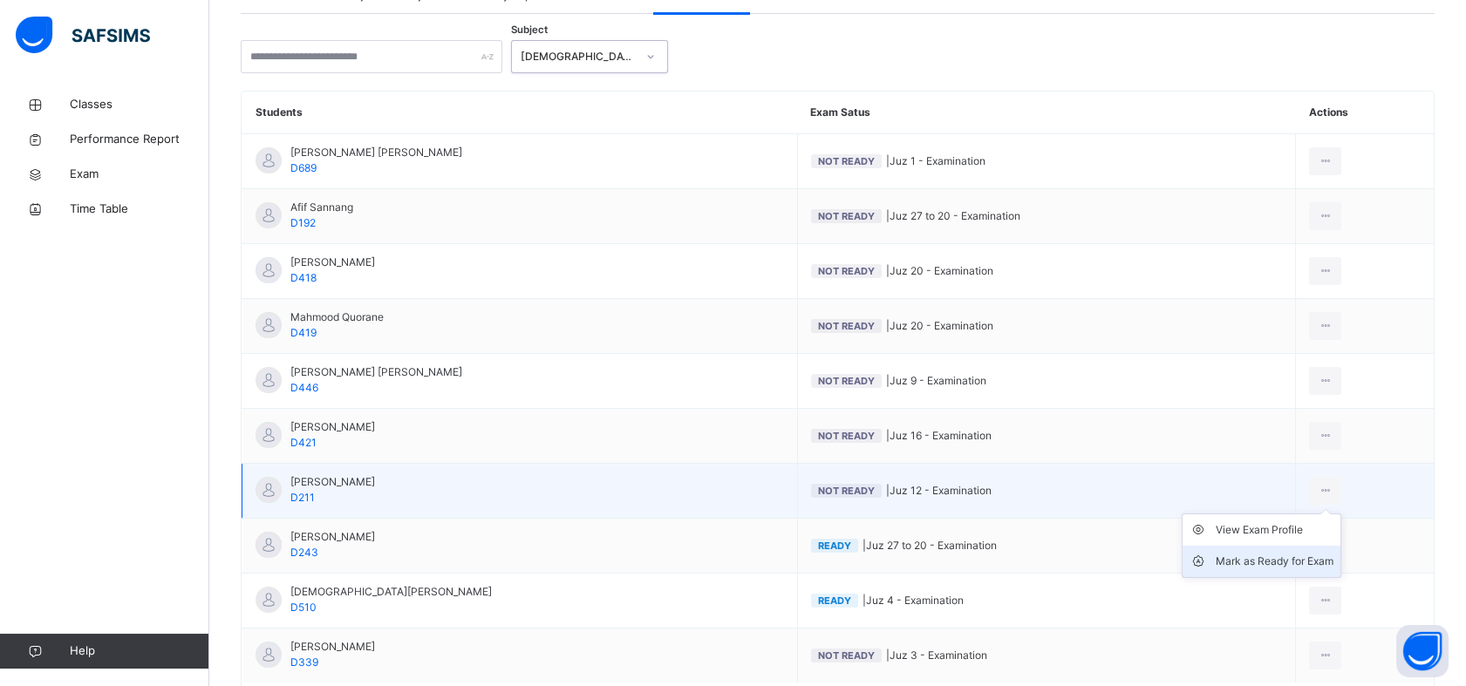
click at [1272, 570] on li "Mark as Ready for Exam" at bounding box center [1262, 561] width 158 height 31
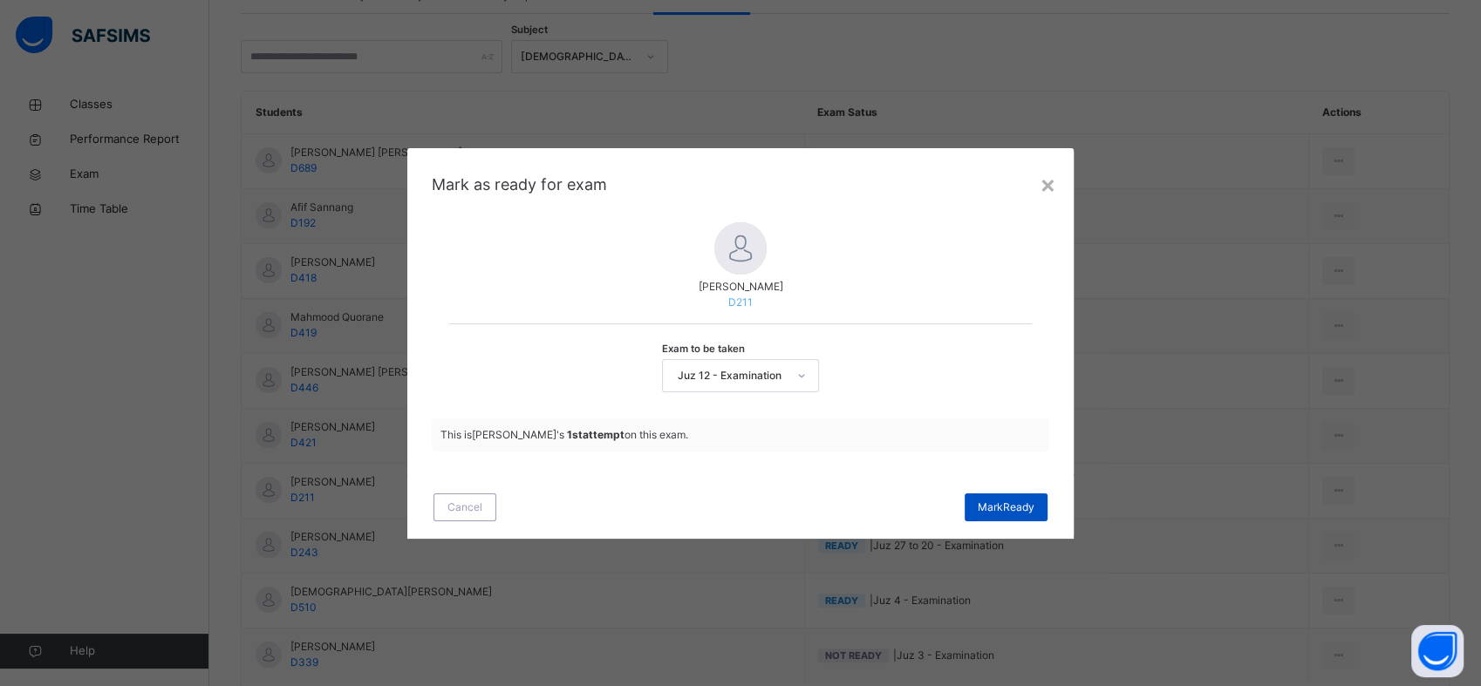
click at [1009, 505] on span "Mark Ready" at bounding box center [1006, 508] width 57 height 16
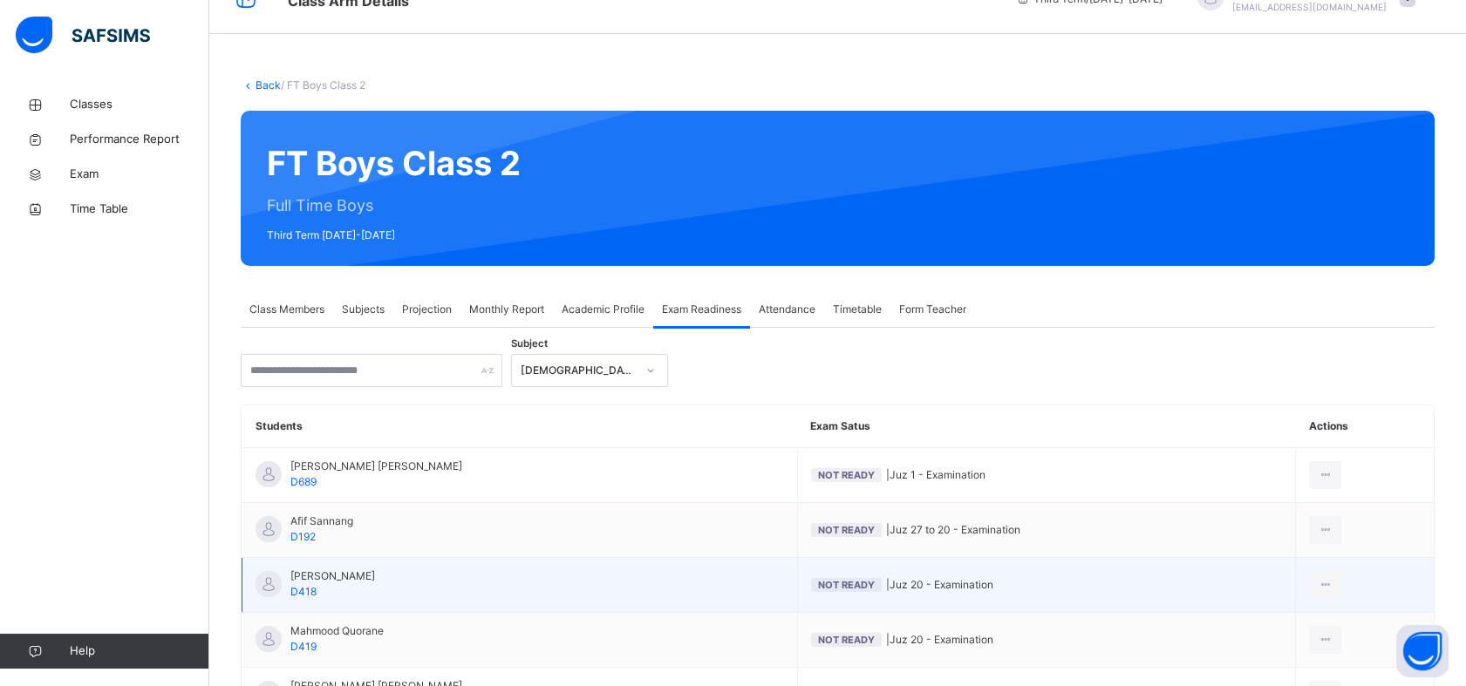
scroll to position [0, 0]
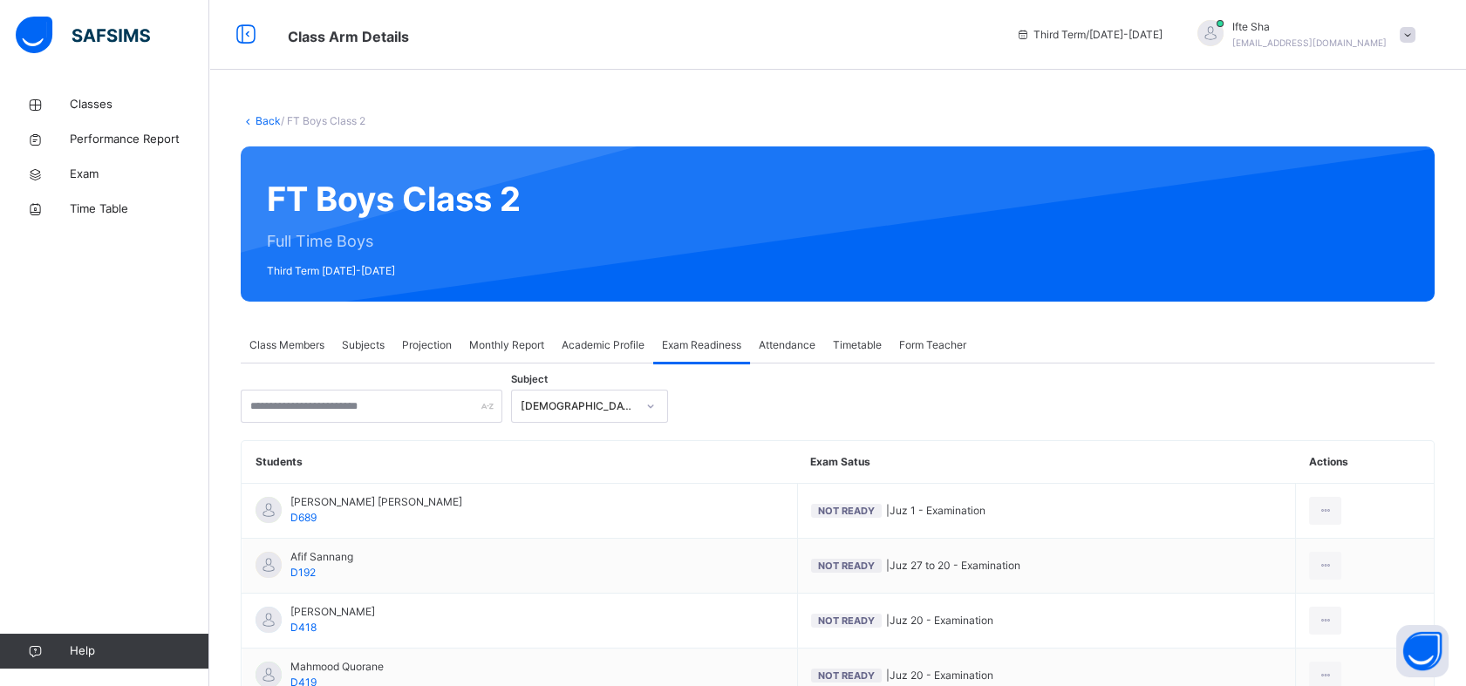
click at [273, 351] on span "Class Members" at bounding box center [286, 346] width 75 height 16
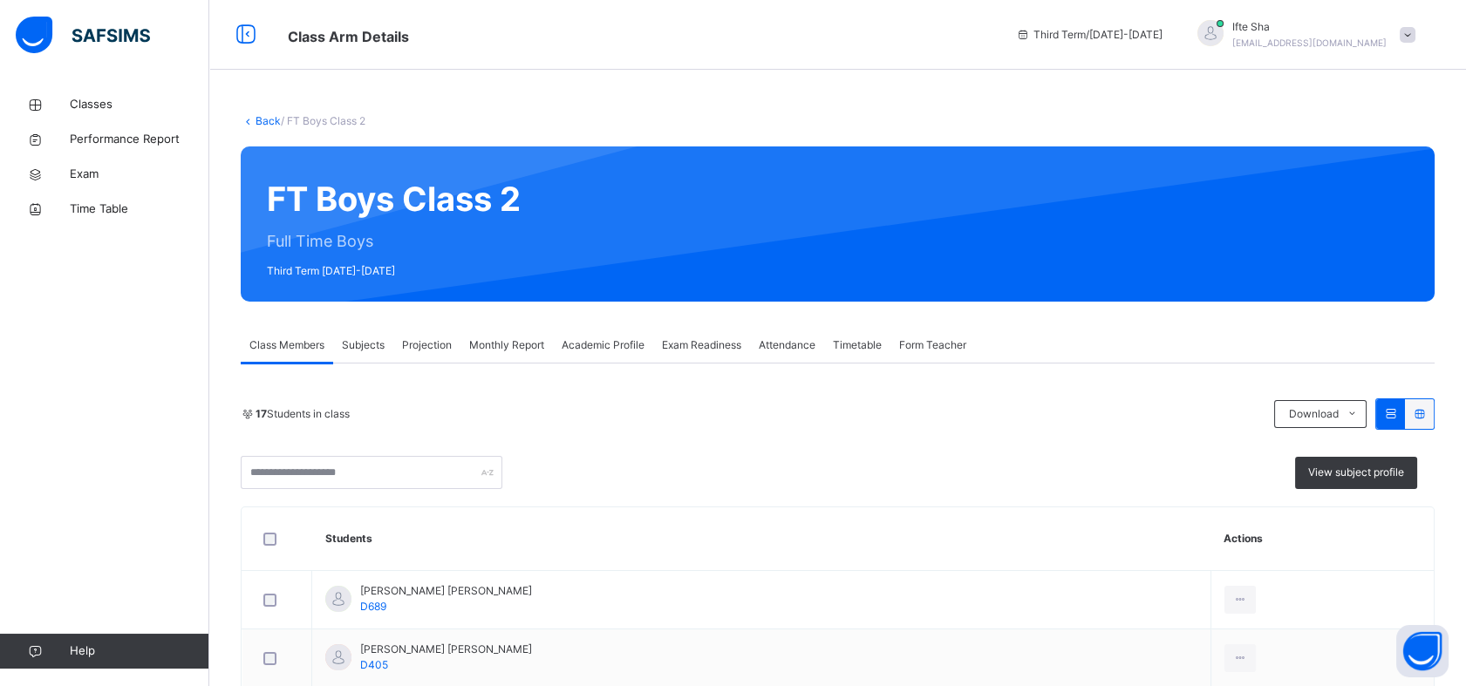
click at [455, 350] on div "Projection" at bounding box center [426, 345] width 67 height 35
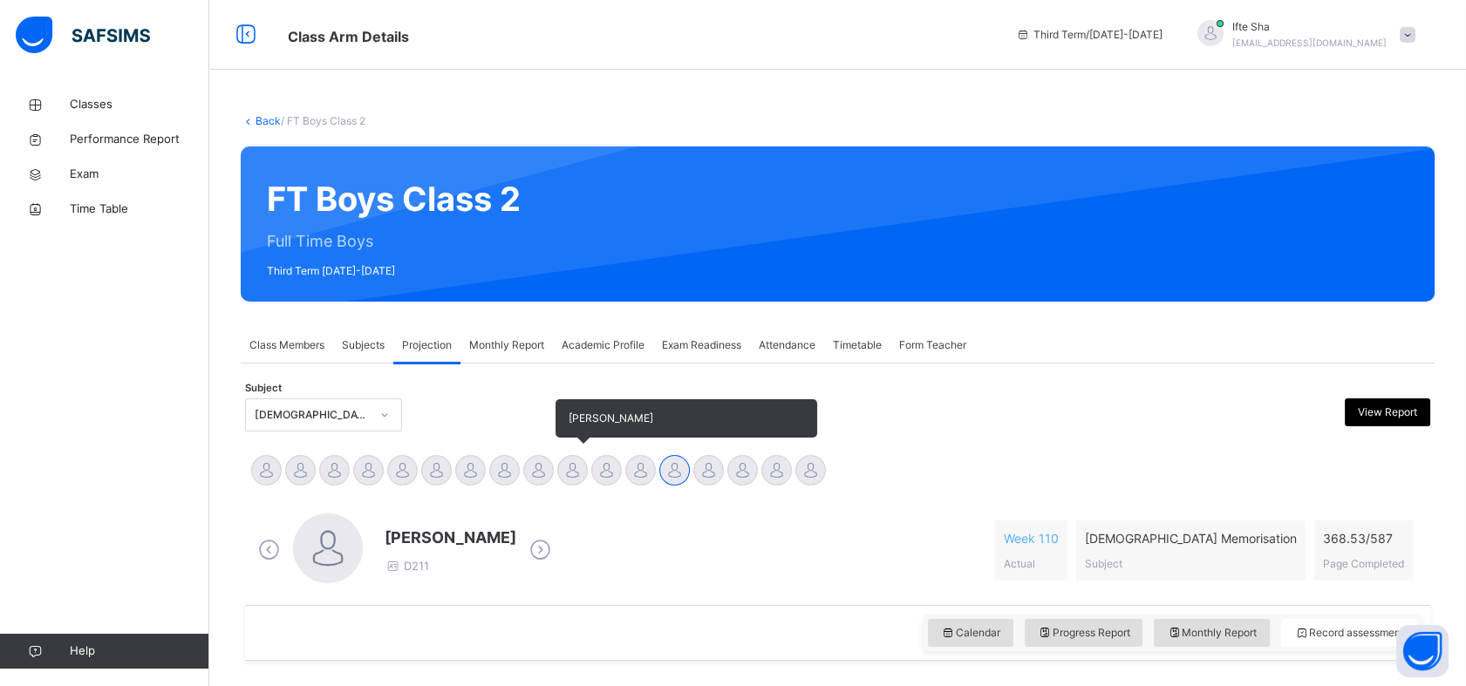
click at [569, 488] on div "[PERSON_NAME]" at bounding box center [573, 473] width 34 height 38
click at [617, 473] on div at bounding box center [606, 470] width 31 height 31
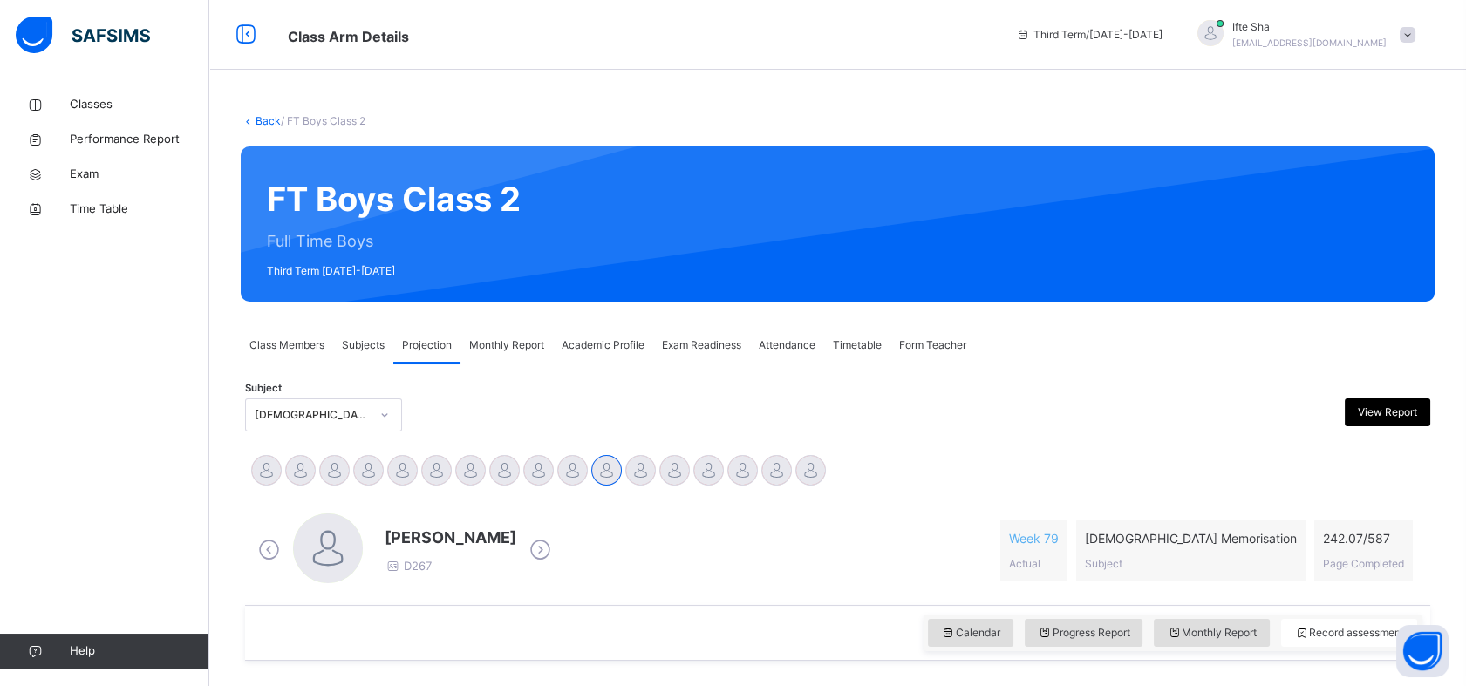
click at [516, 505] on div "Muhammad Waiz D267 Week 79 Actual Quran Memorisation Subject 242.07 / 587 Page …" at bounding box center [837, 551] width 1177 height 100
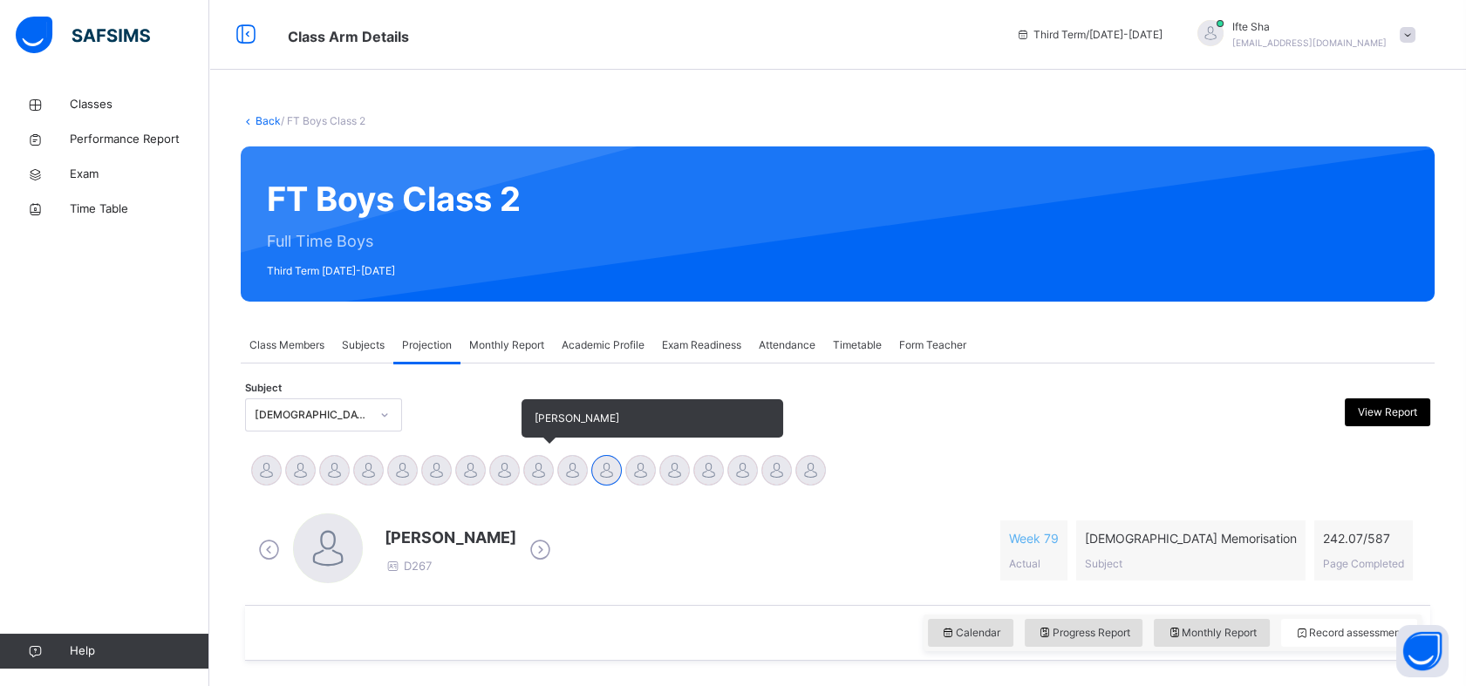
click at [550, 472] on div at bounding box center [538, 470] width 31 height 31
click at [501, 463] on div at bounding box center [504, 470] width 31 height 31
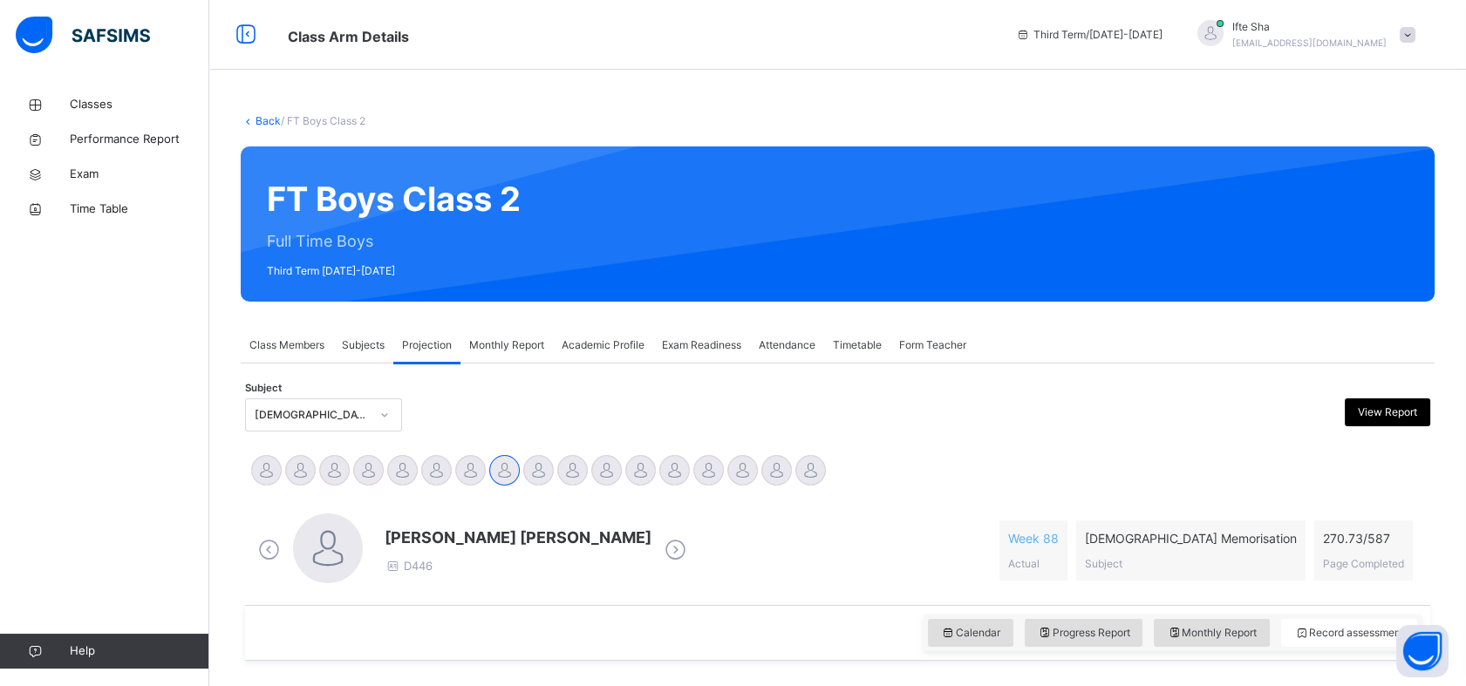
click at [1369, 38] on span "ifisk313@gmail.com" at bounding box center [1309, 43] width 154 height 10
click at [1373, 185] on span "Logout" at bounding box center [1358, 185] width 115 height 24
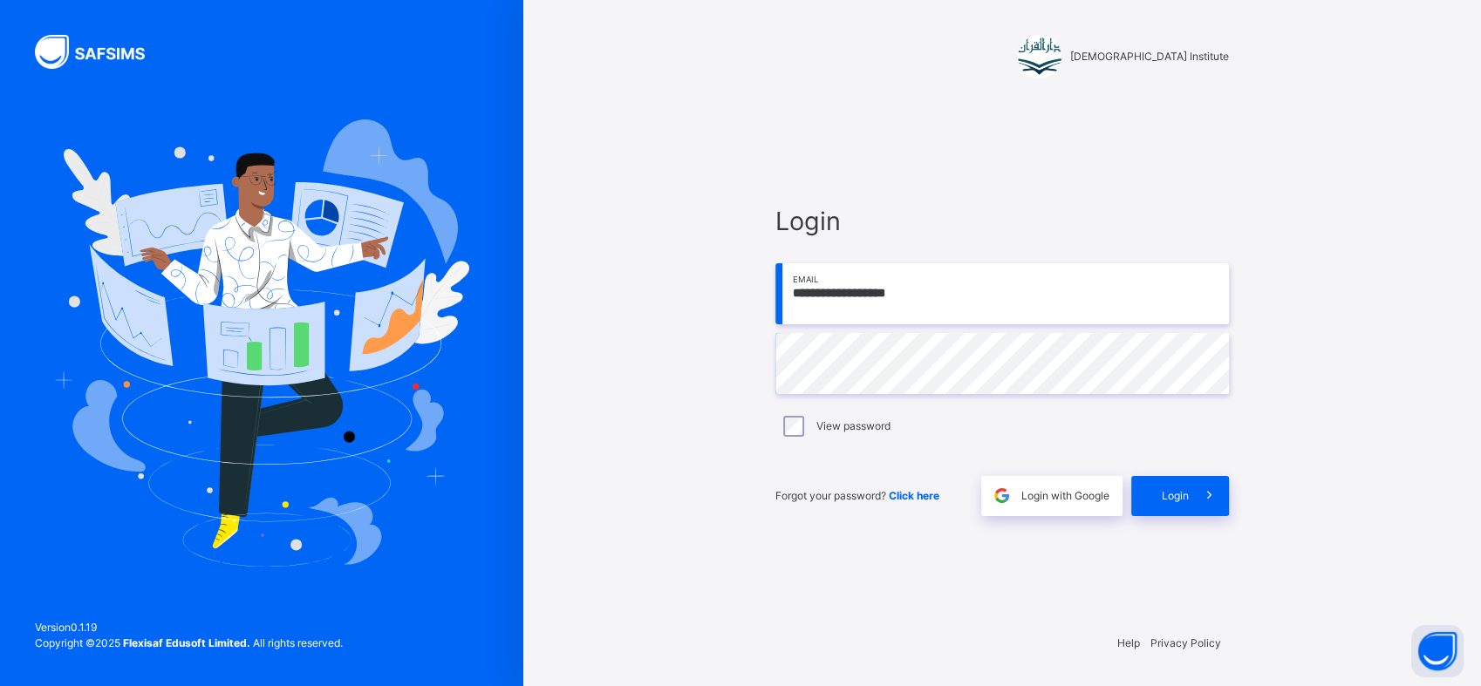
click at [1054, 289] on input "**********" at bounding box center [1002, 293] width 454 height 61
type input "**********"
click at [1201, 501] on icon at bounding box center [1208, 496] width 18 height 20
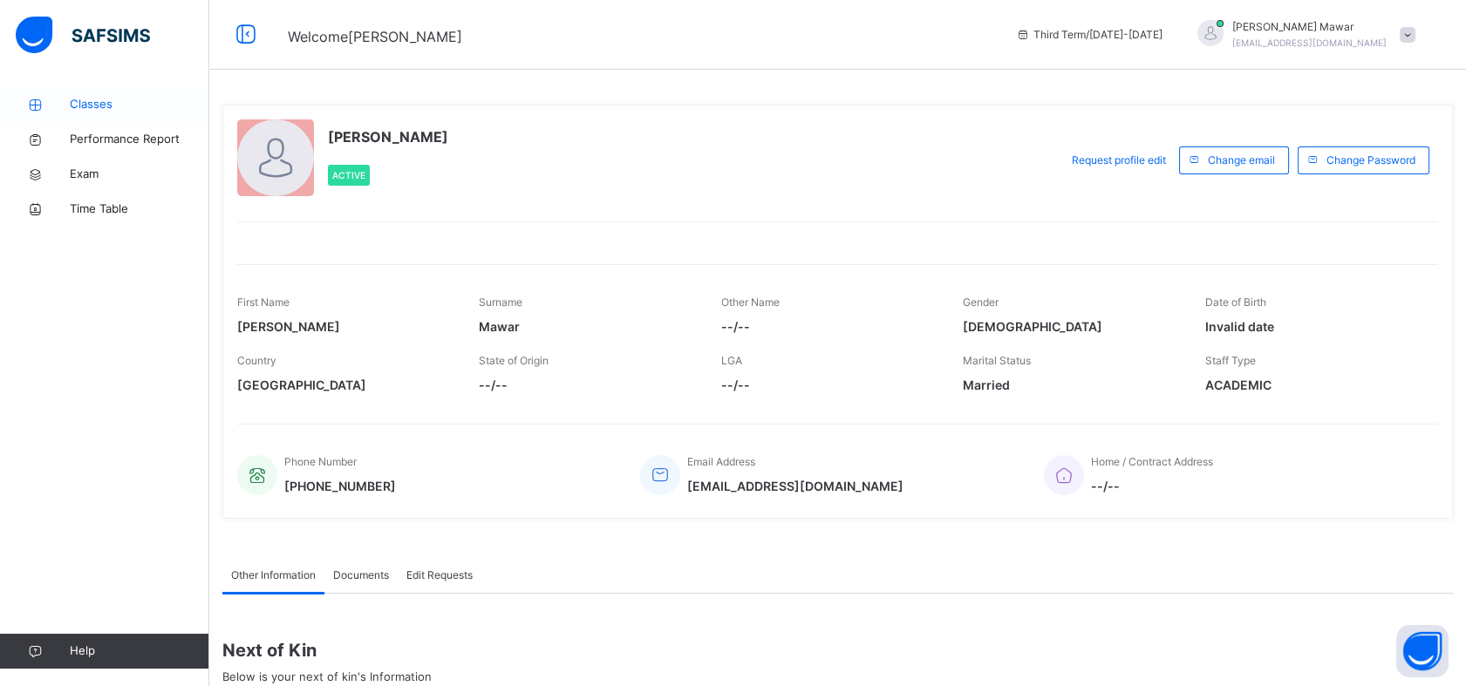
click at [83, 93] on link "Classes" at bounding box center [104, 104] width 209 height 35
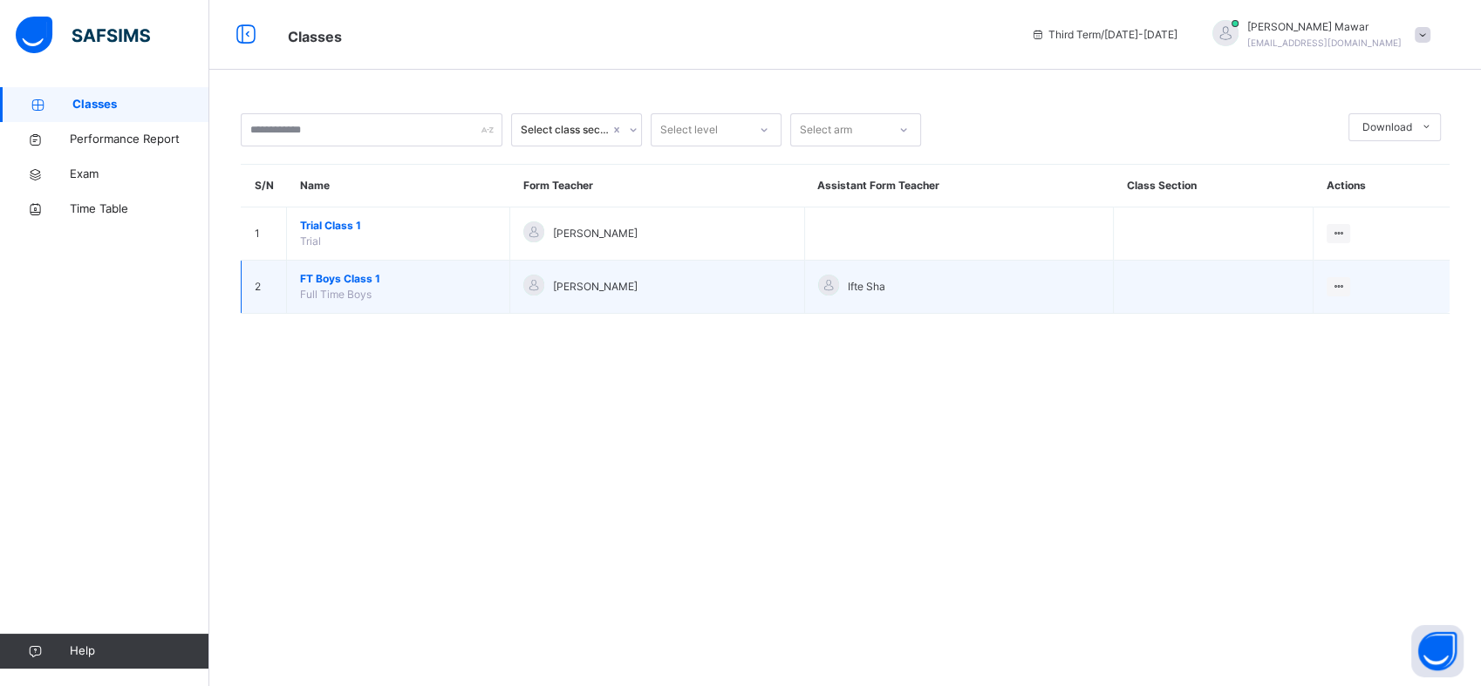
click at [313, 284] on span "FT Boys Class 1" at bounding box center [398, 279] width 196 height 16
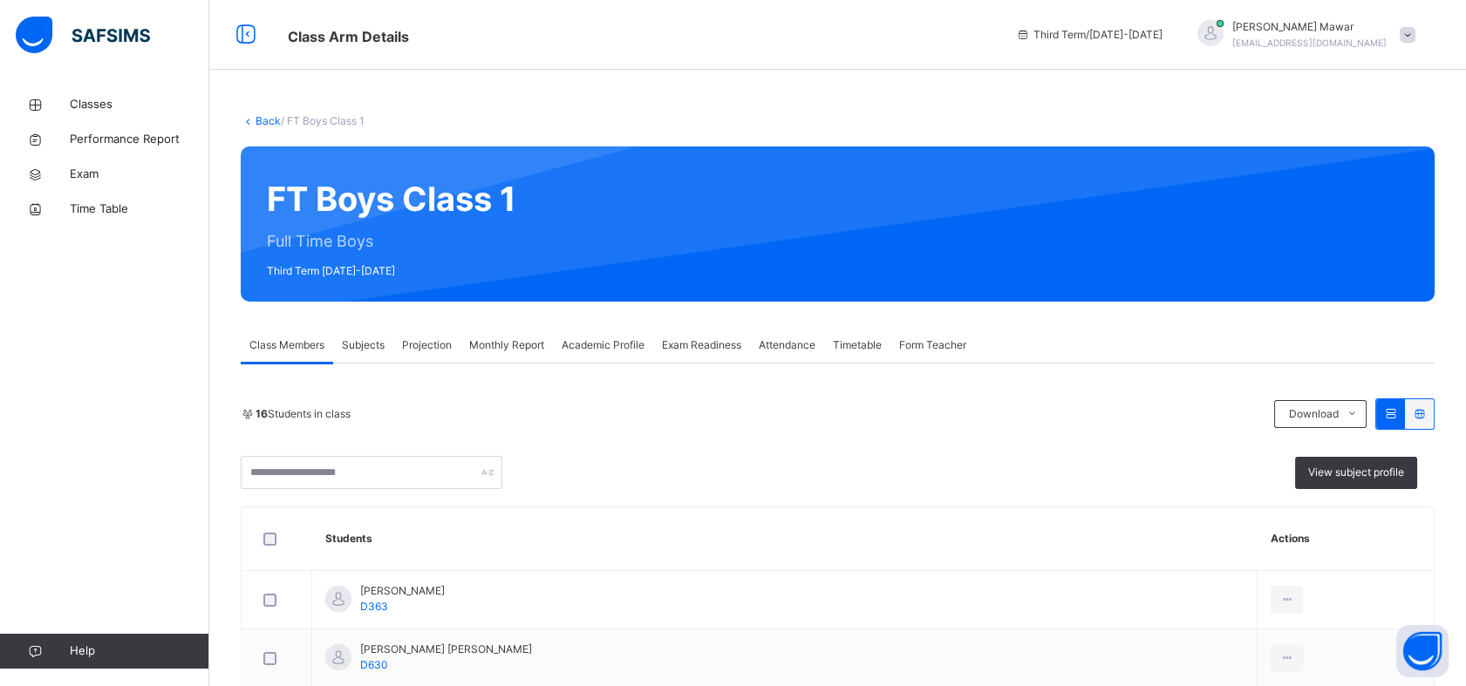
click at [413, 353] on div "Projection" at bounding box center [426, 345] width 67 height 35
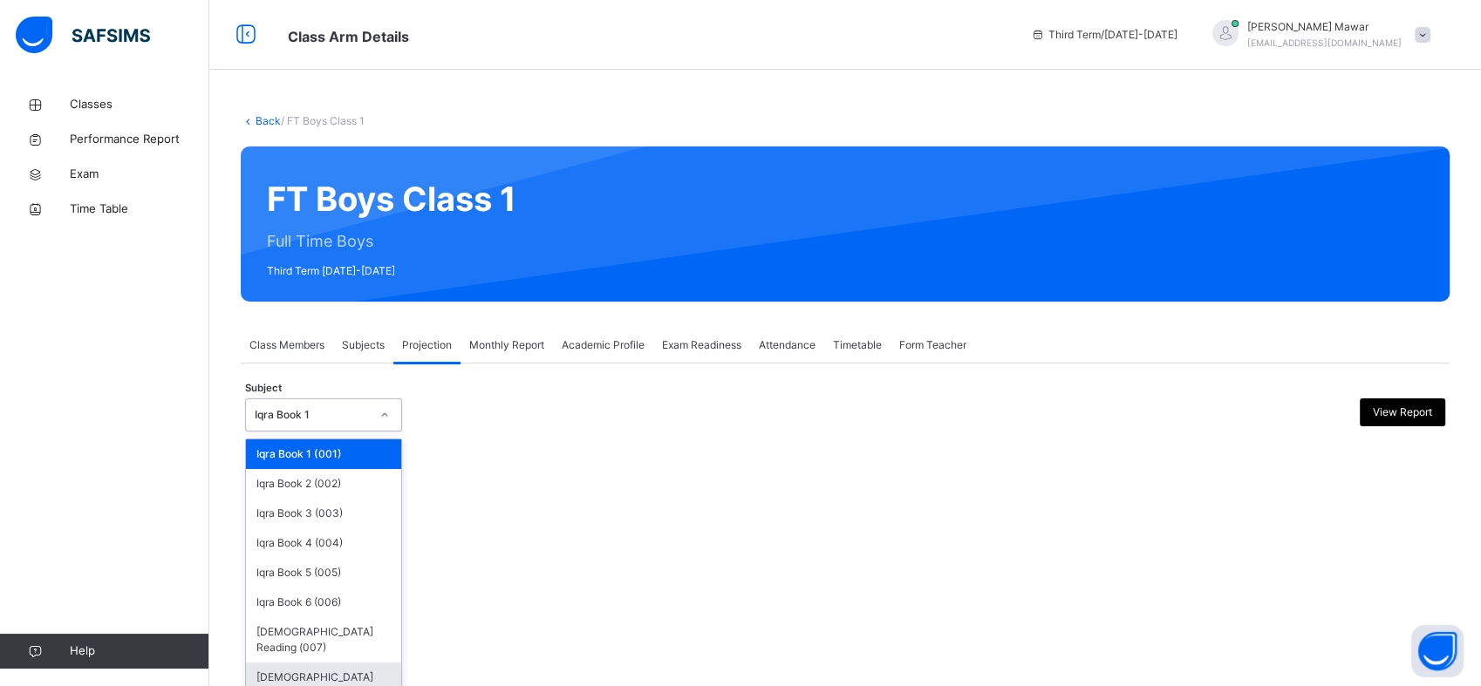
click at [274, 672] on div "[DEMOGRAPHIC_DATA] Memorisation (008)" at bounding box center [323, 685] width 155 height 45
